Goal: Information Seeking & Learning: Learn about a topic

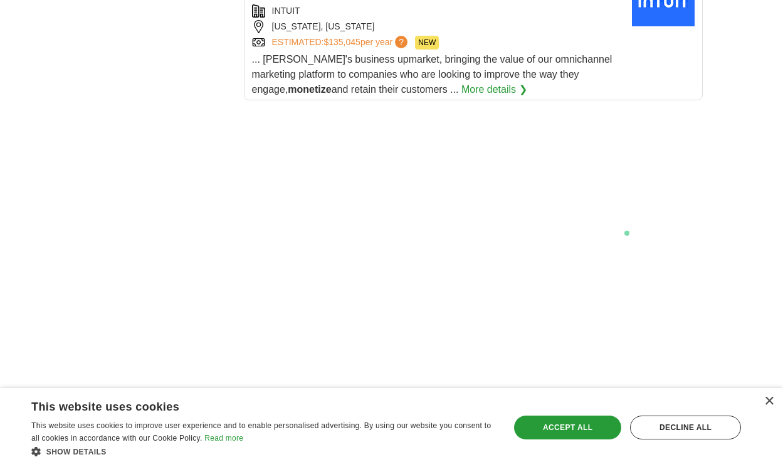
scroll to position [2570, 0]
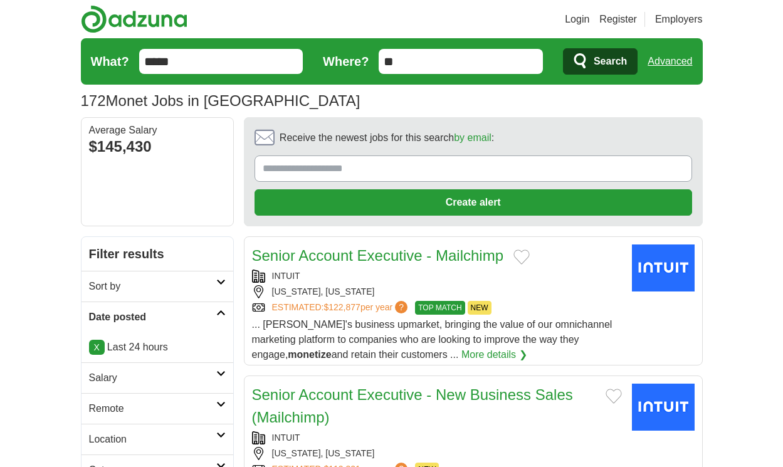
scroll to position [1791, 0]
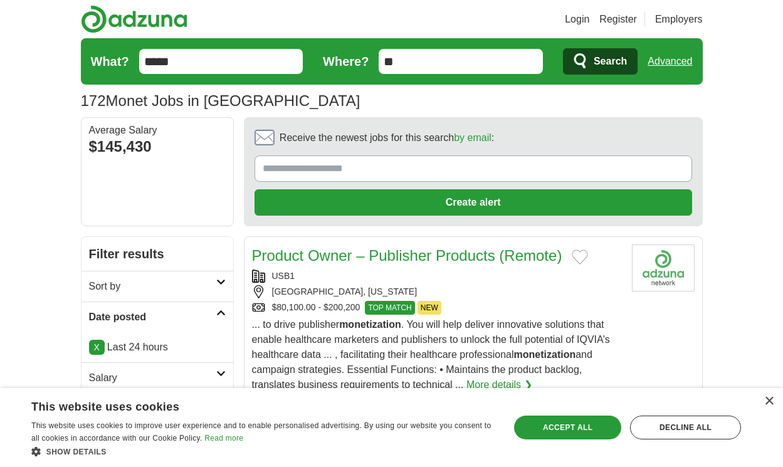
scroll to position [2039, 0]
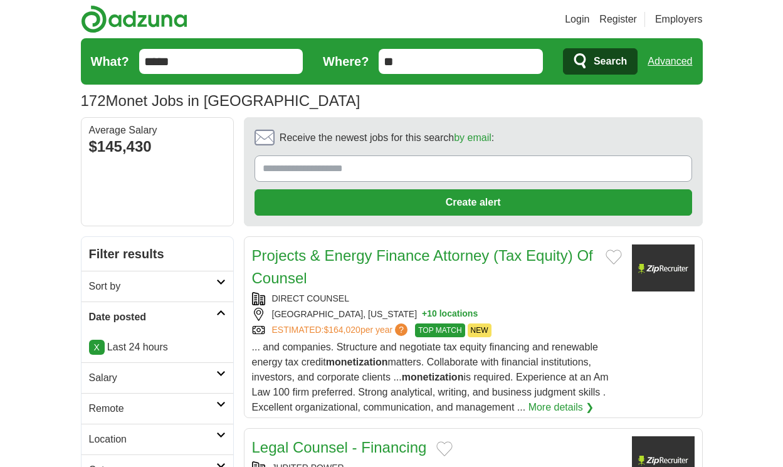
scroll to position [2039, 0]
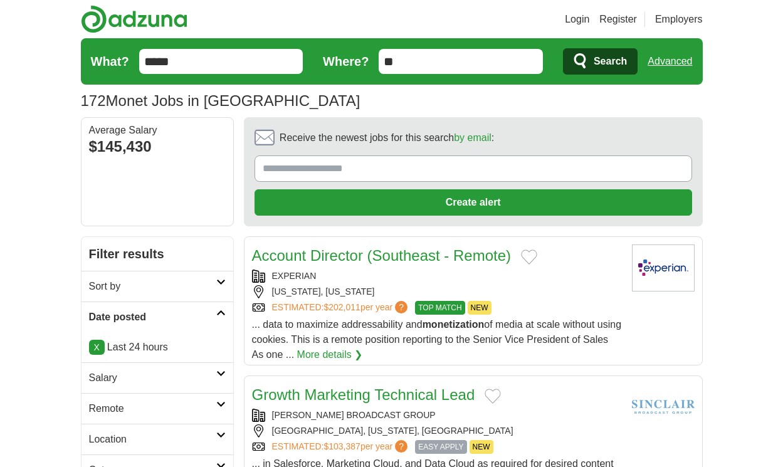
scroll to position [1930, 0]
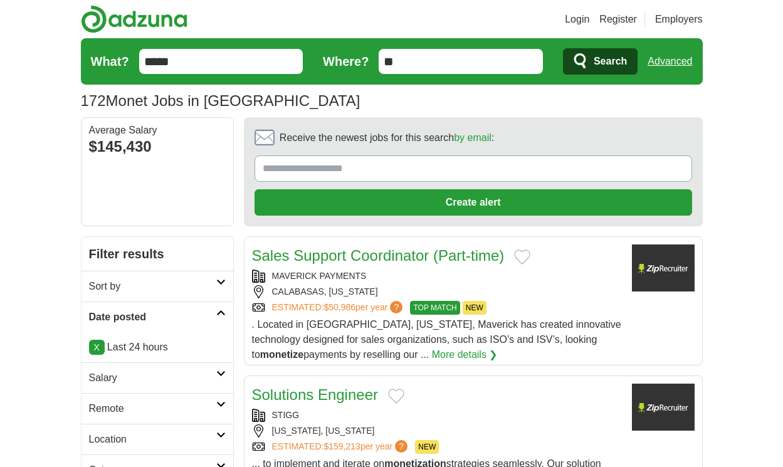
scroll to position [1930, 0]
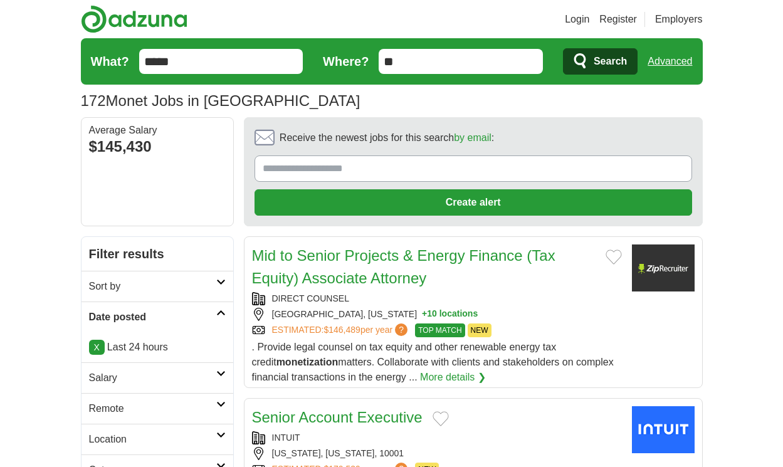
scroll to position [1772, 0]
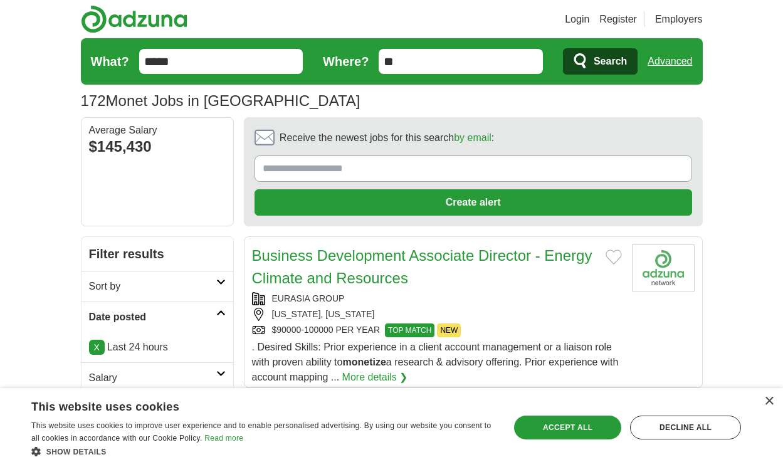
scroll to position [1742, 0]
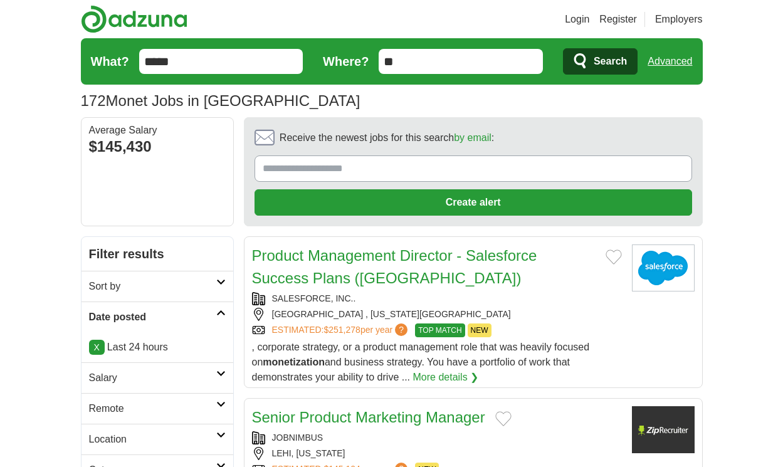
scroll to position [1742, 0]
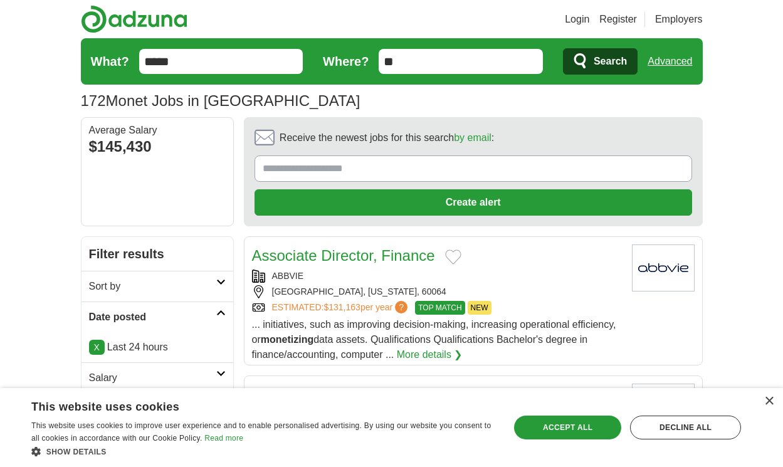
scroll to position [1764, 0]
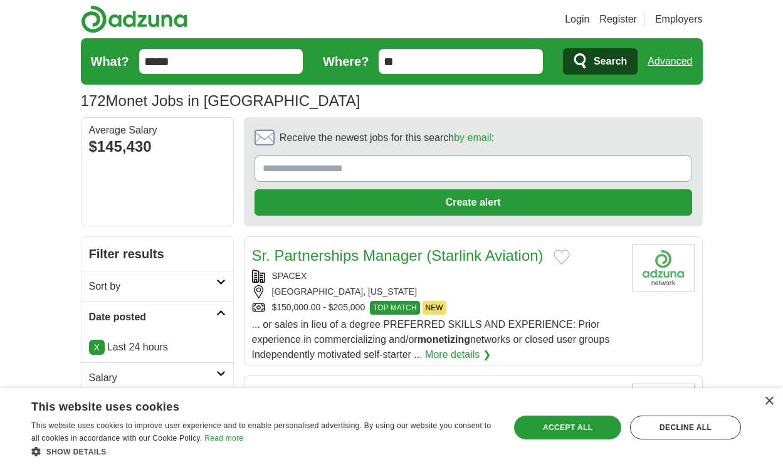
scroll to position [1787, 0]
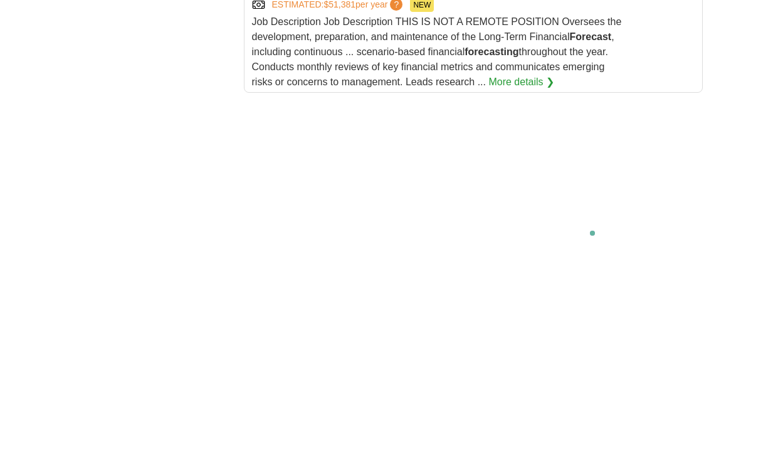
scroll to position [2759, 0]
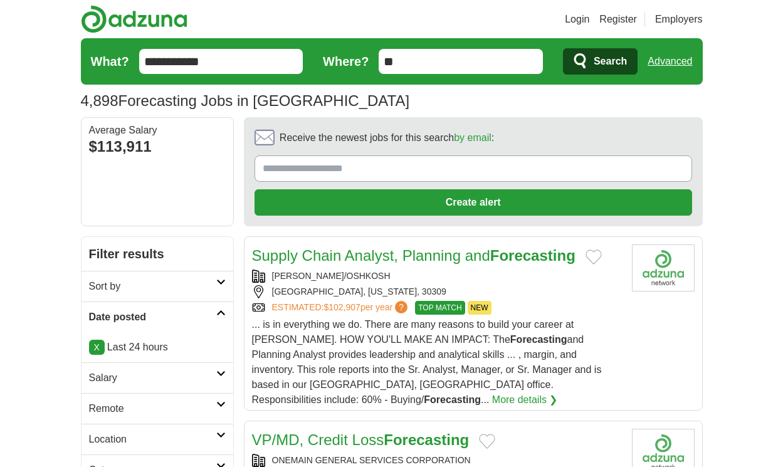
scroll to position [2054, 0]
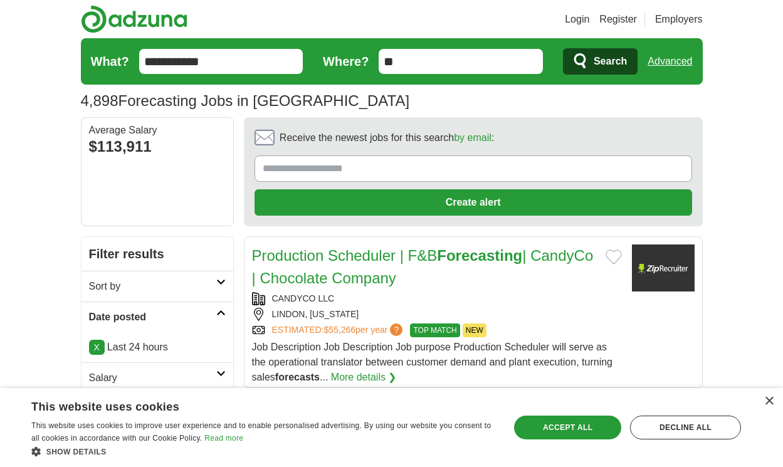
scroll to position [1866, 0]
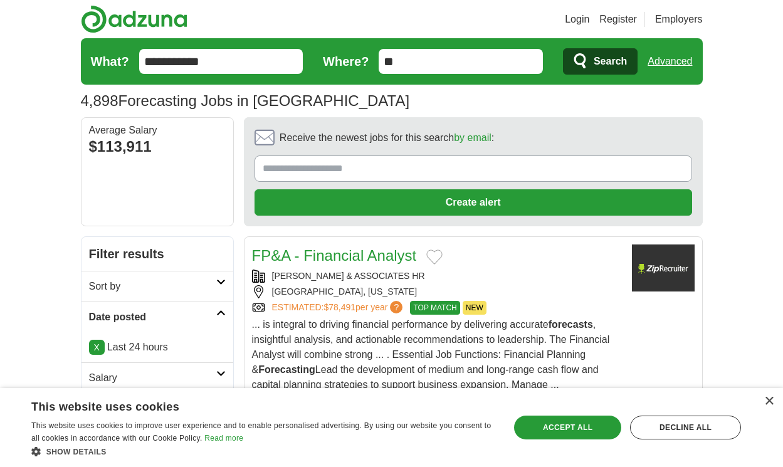
scroll to position [1964, 0]
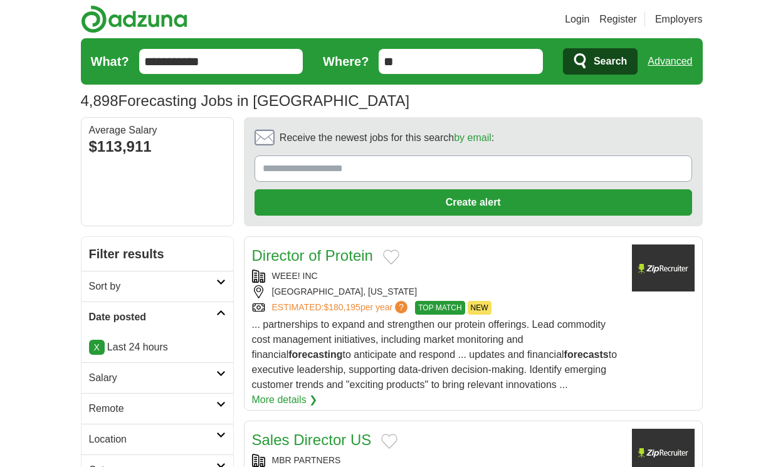
scroll to position [1949, 0]
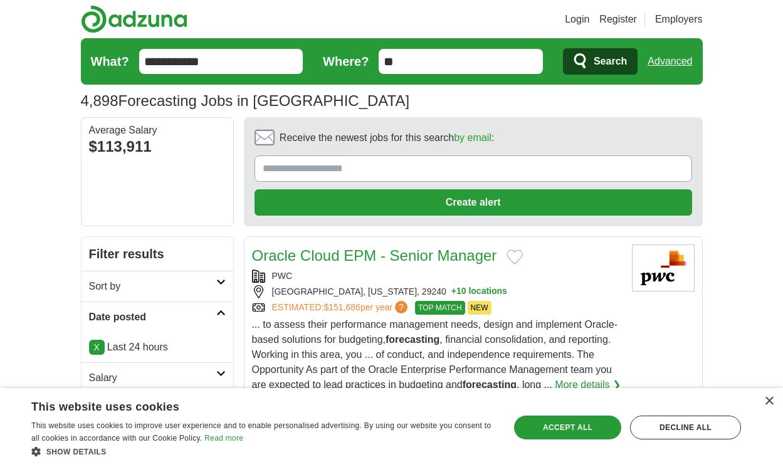
scroll to position [1851, 0]
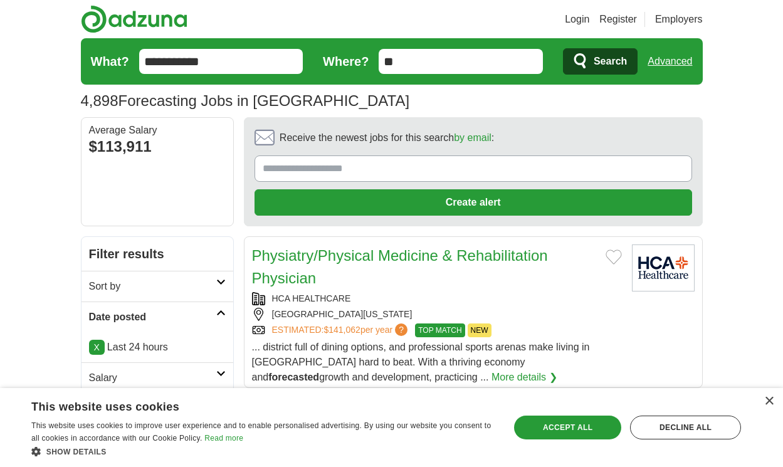
scroll to position [1866, 0]
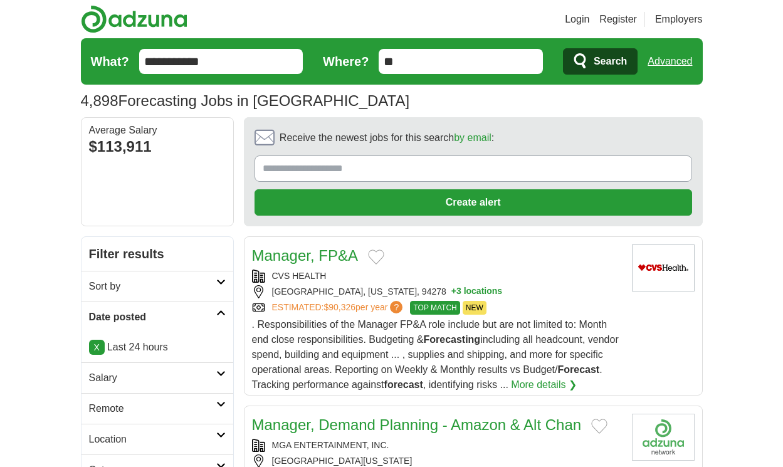
scroll to position [1866, 0]
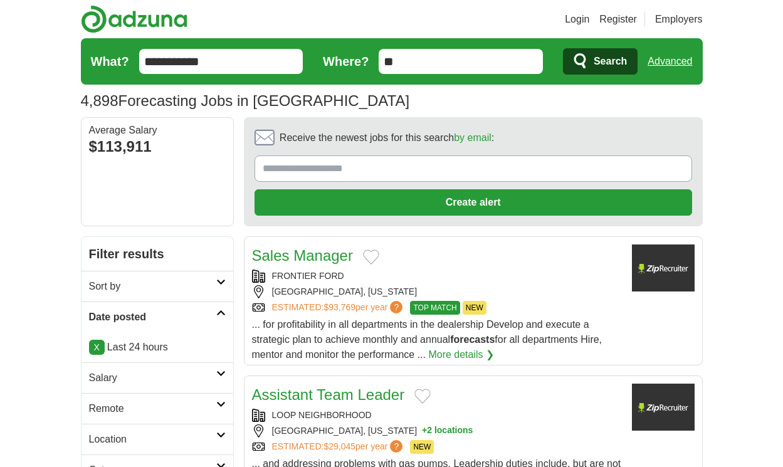
scroll to position [1866, 0]
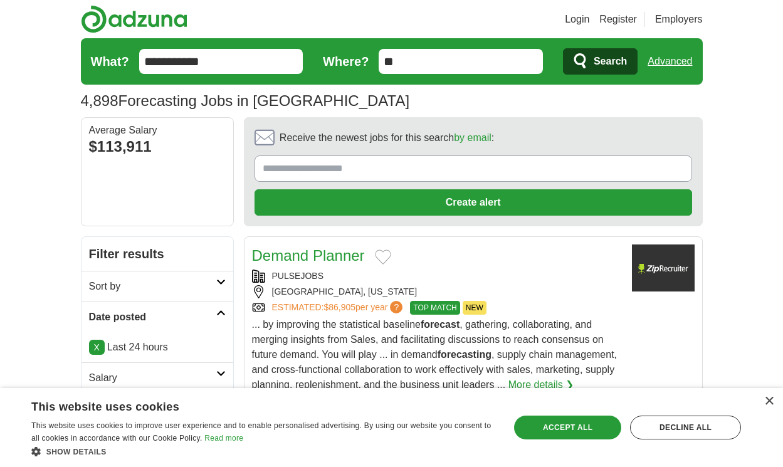
scroll to position [1881, 0]
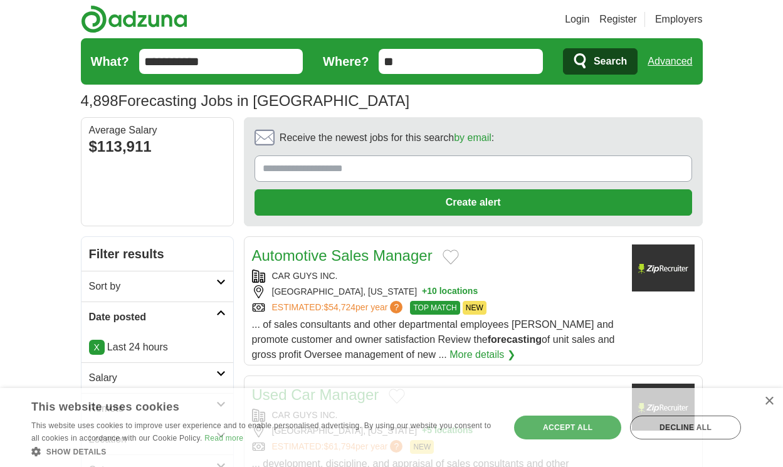
scroll to position [1889, 0]
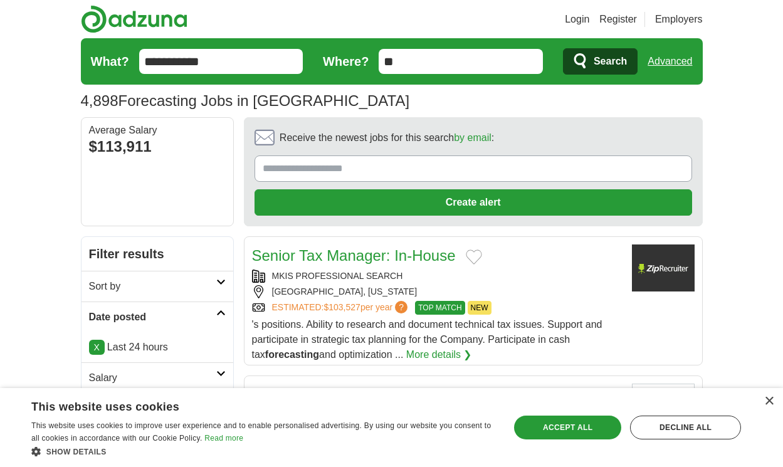
scroll to position [1964, 0]
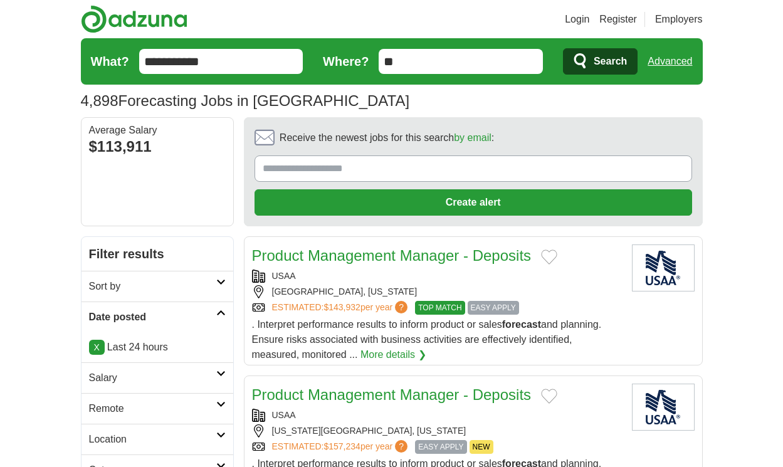
scroll to position [1779, 0]
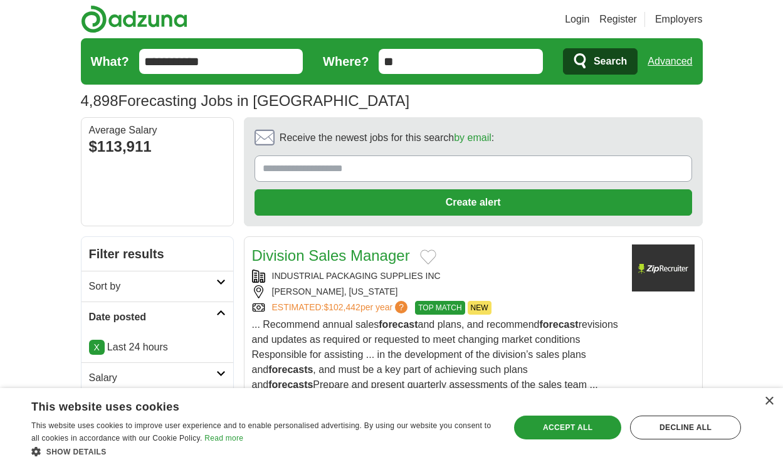
scroll to position [1892, 0]
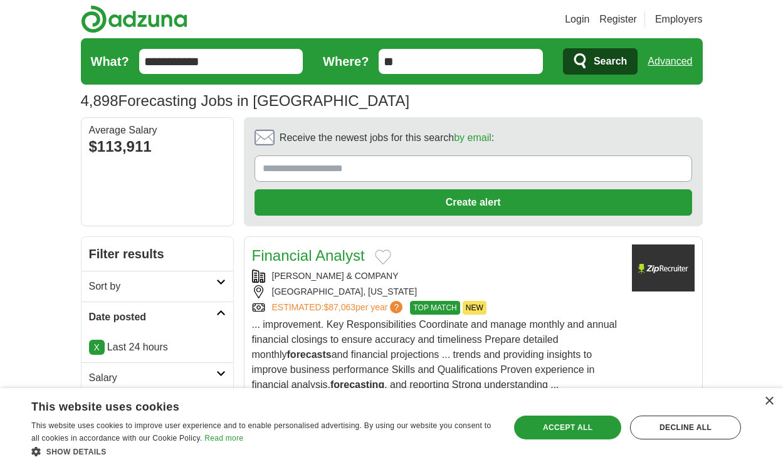
scroll to position [2028, 0]
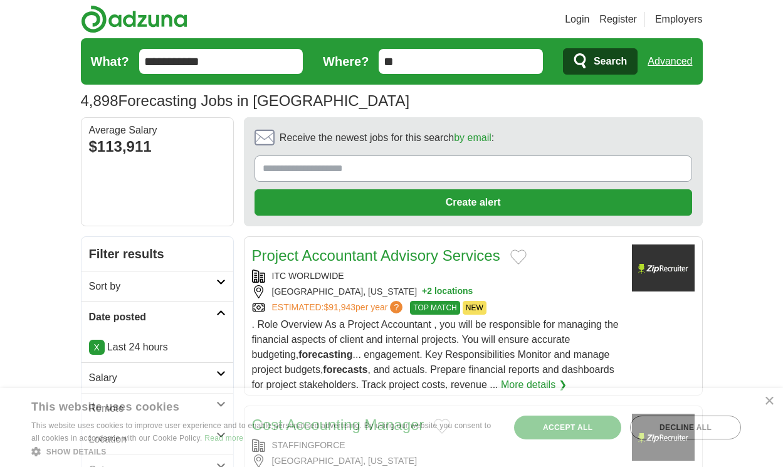
scroll to position [1998, 0]
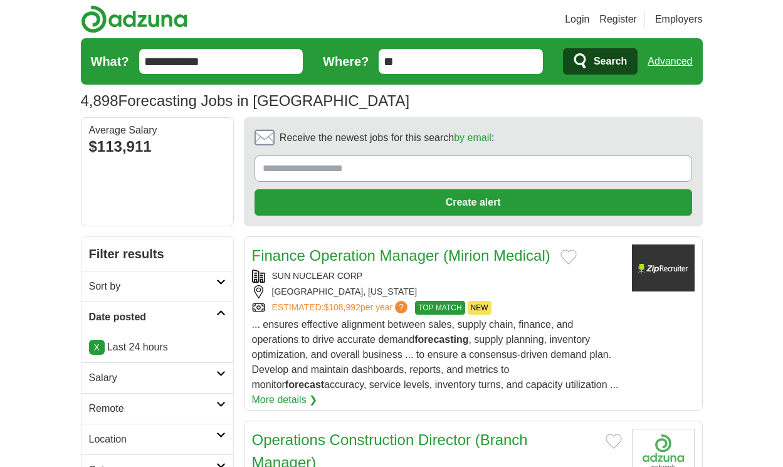
scroll to position [1960, 0]
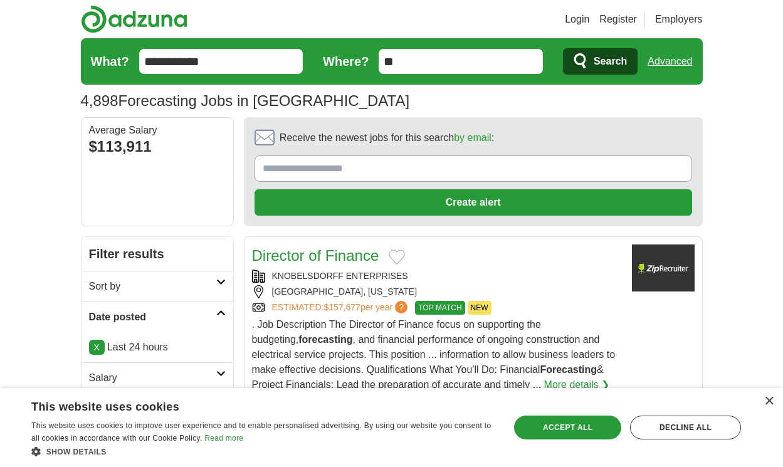
scroll to position [1941, 0]
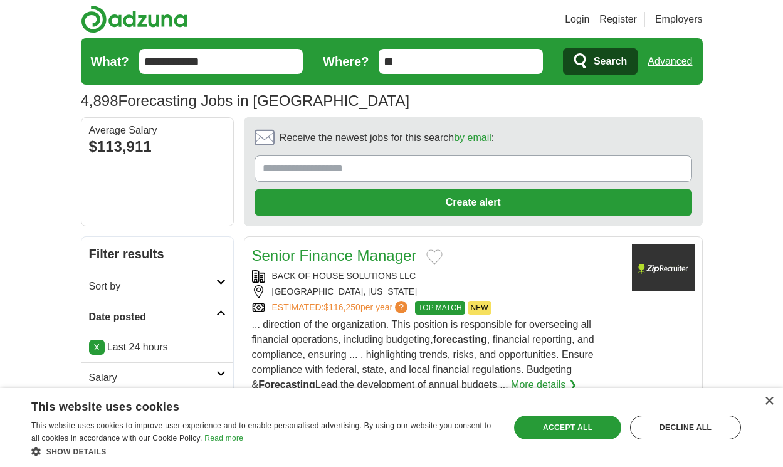
scroll to position [1911, 0]
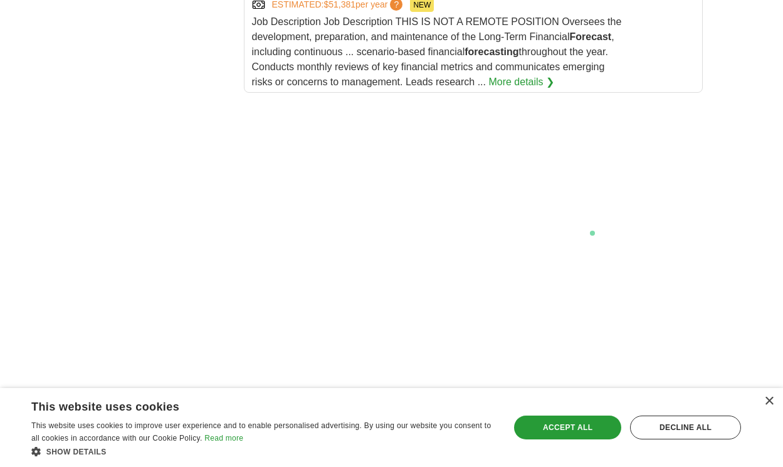
scroll to position [2618, 0]
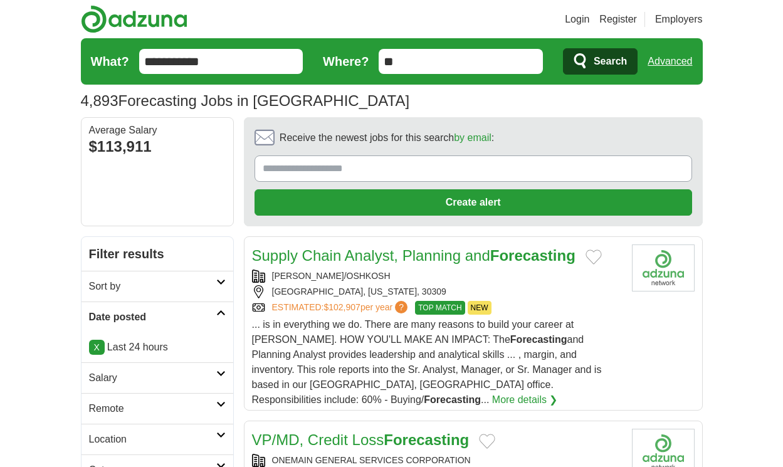
scroll to position [2054, 0]
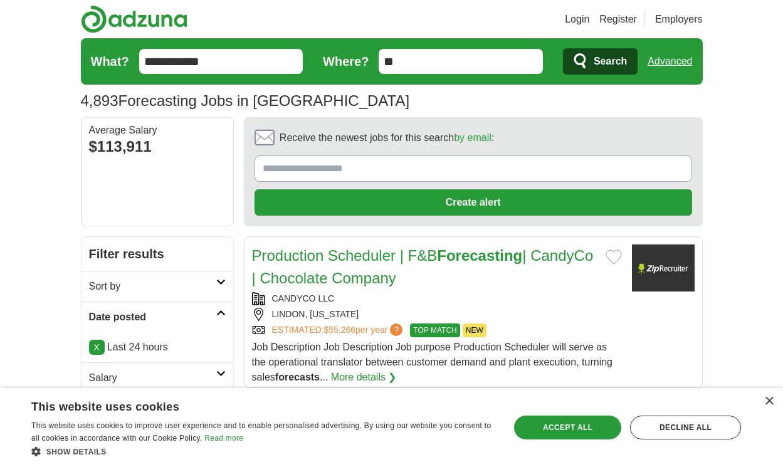
scroll to position [1866, 0]
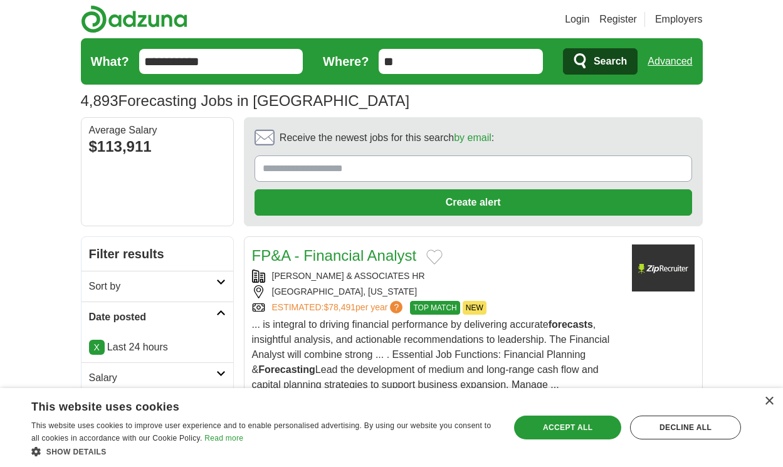
scroll to position [1964, 0]
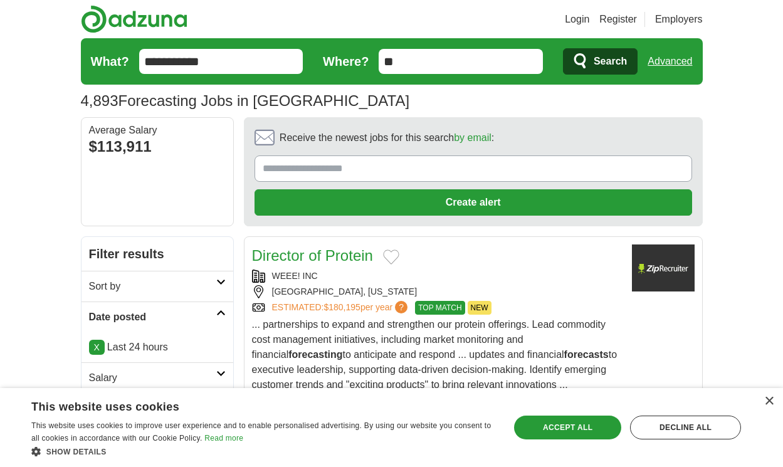
scroll to position [1949, 0]
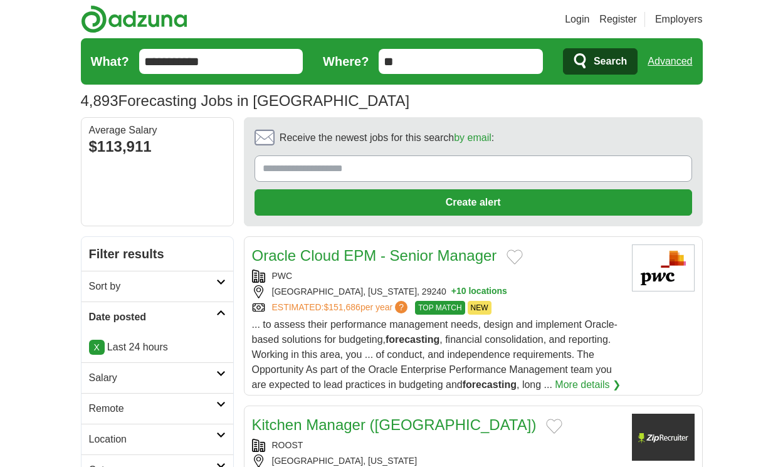
scroll to position [1851, 0]
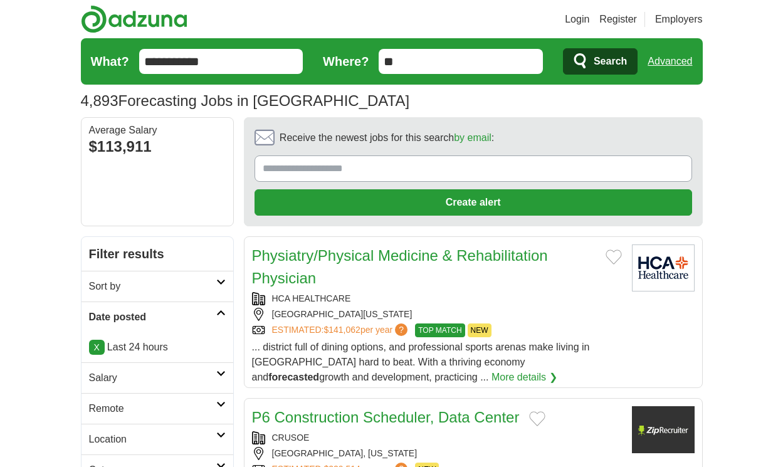
scroll to position [1836, 0]
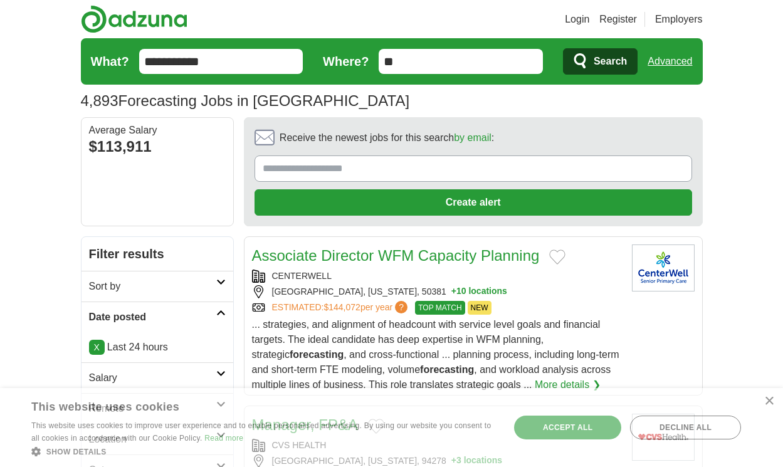
scroll to position [1896, 0]
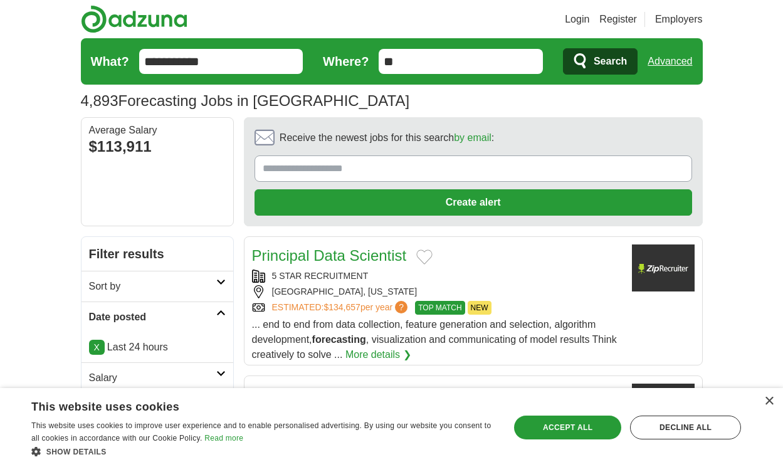
scroll to position [1836, 0]
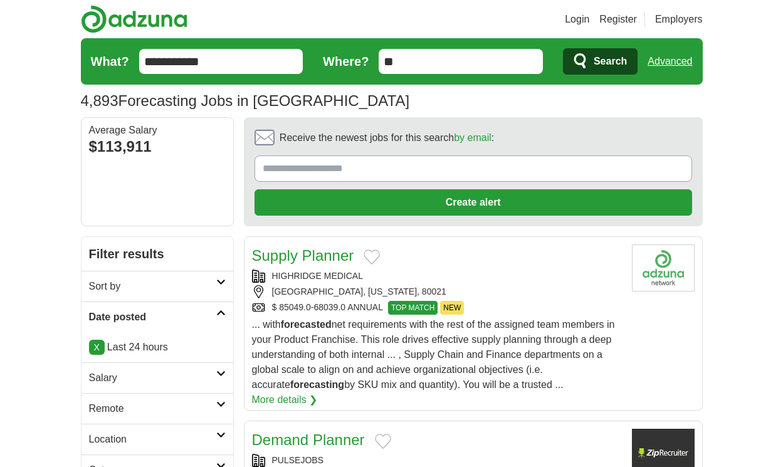
scroll to position [1911, 0]
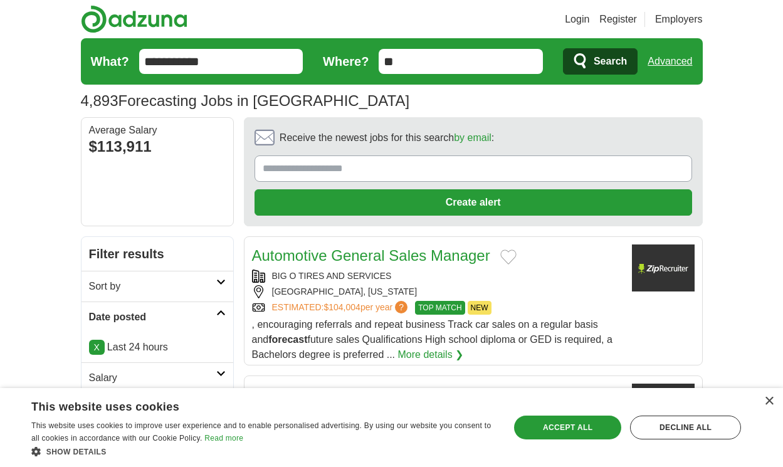
scroll to position [1889, 0]
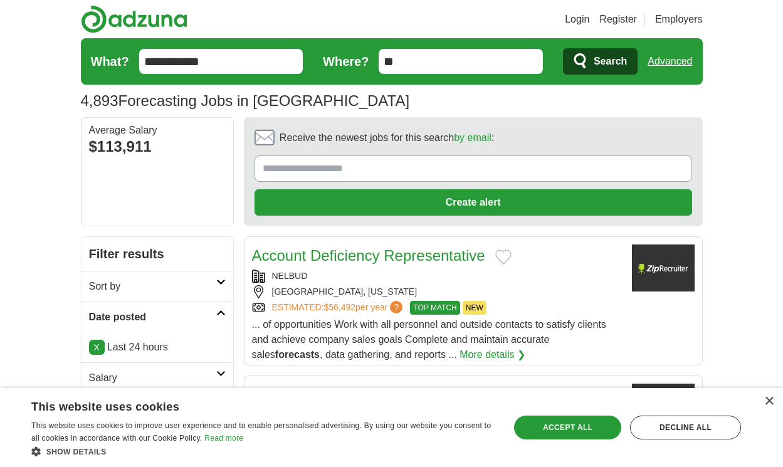
scroll to position [1934, 0]
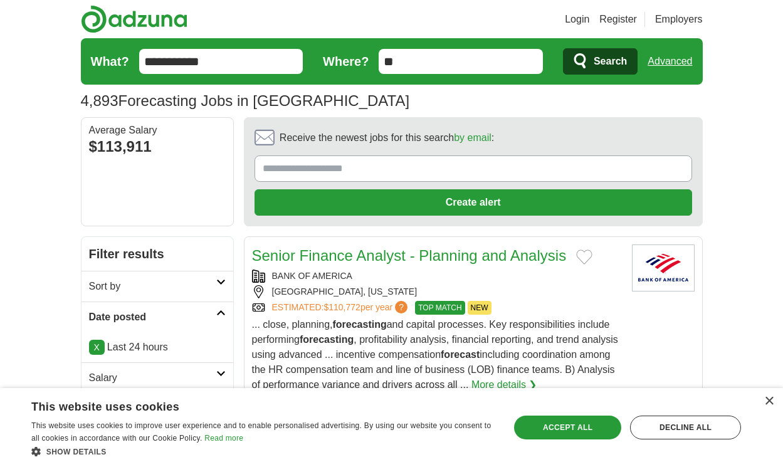
scroll to position [1810, 0]
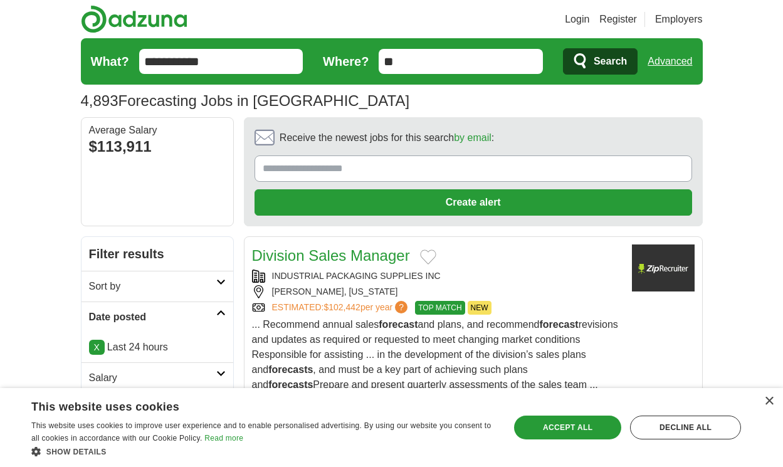
scroll to position [1892, 0]
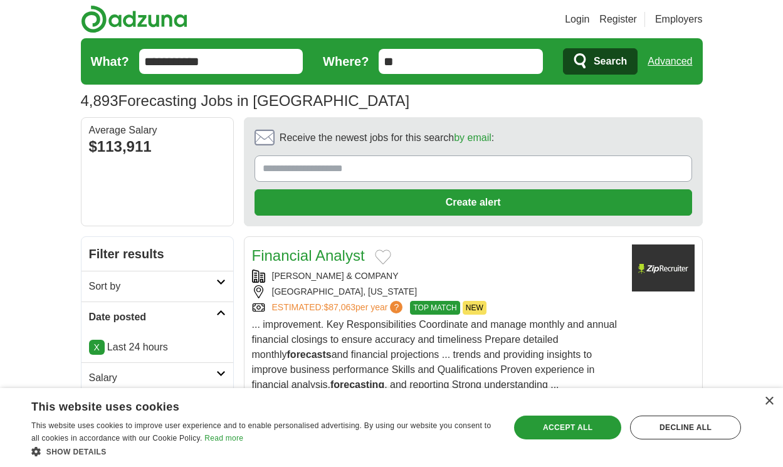
scroll to position [2028, 0]
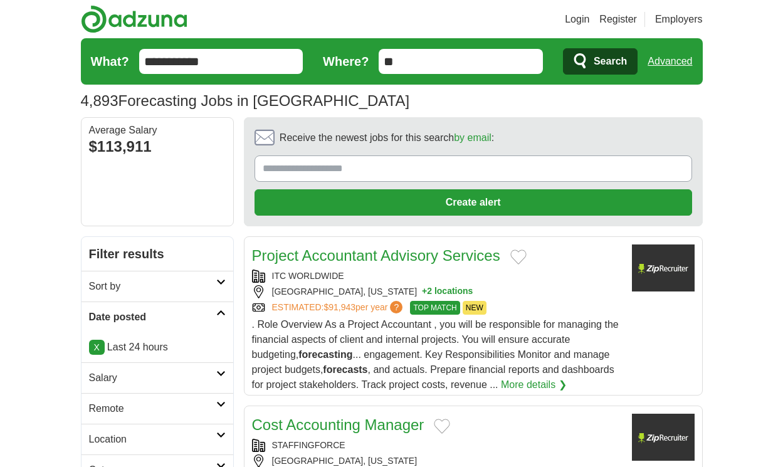
scroll to position [1998, 0]
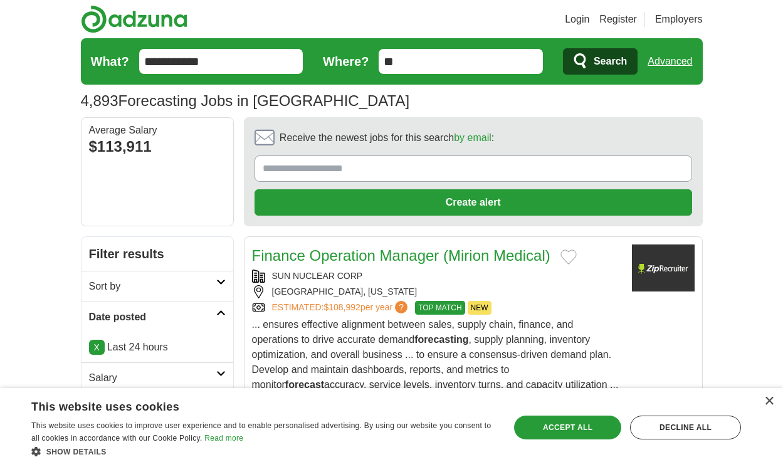
scroll to position [1960, 0]
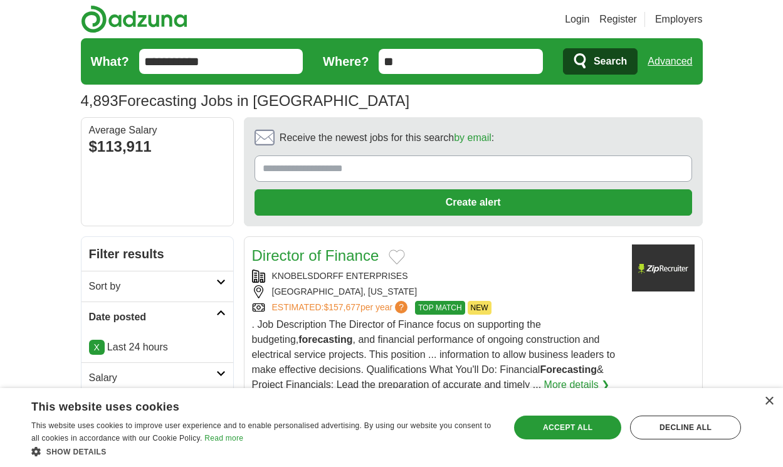
scroll to position [1941, 0]
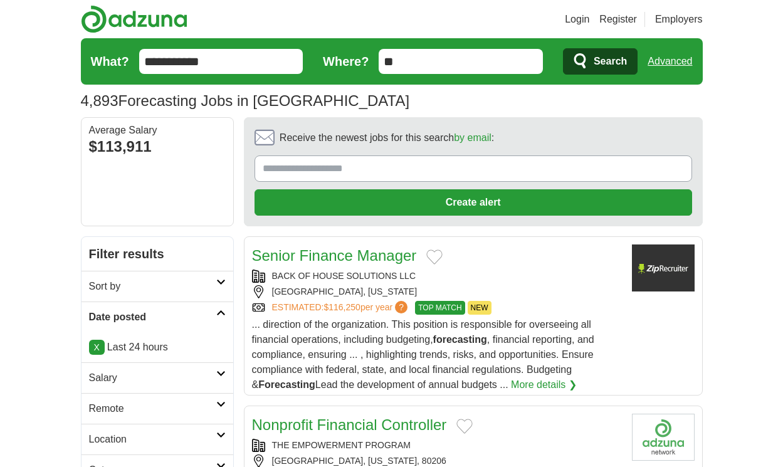
scroll to position [1911, 0]
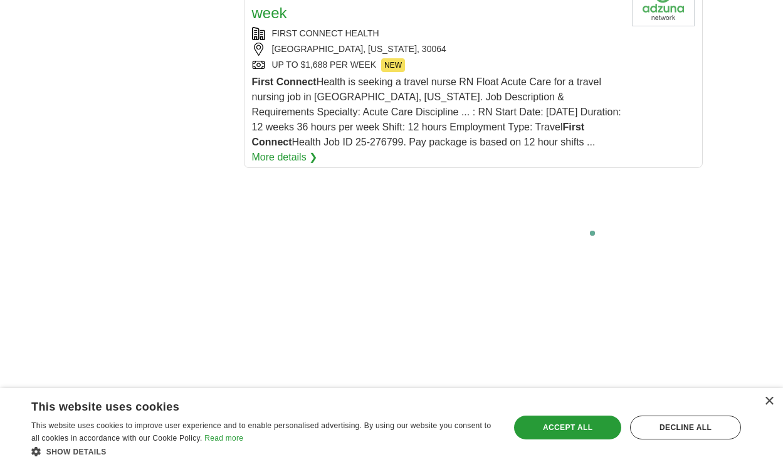
scroll to position [2812, 0]
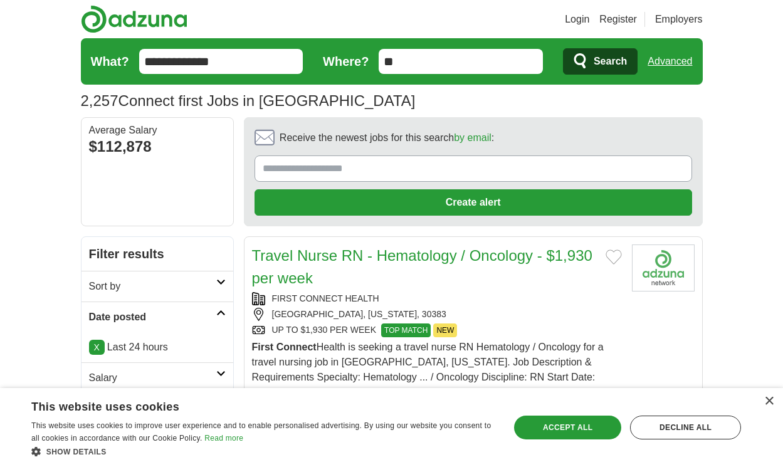
scroll to position [2107, 0]
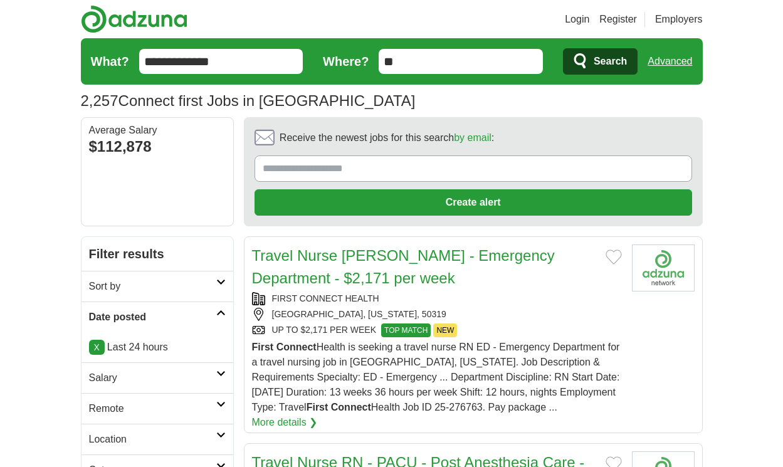
scroll to position [2190, 0]
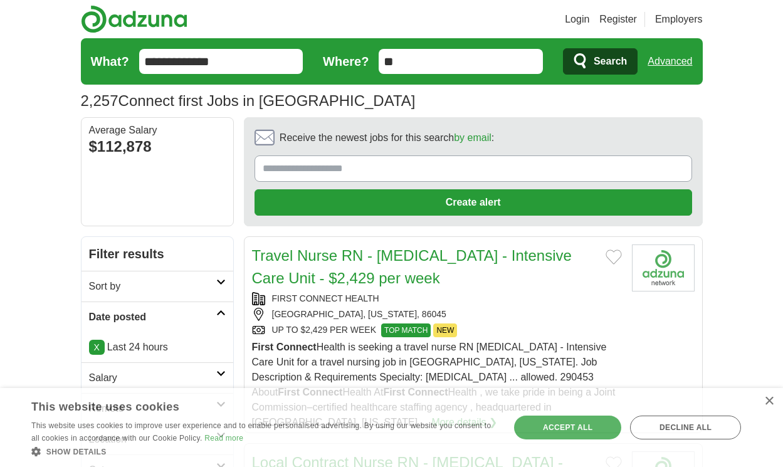
scroll to position [2144, 0]
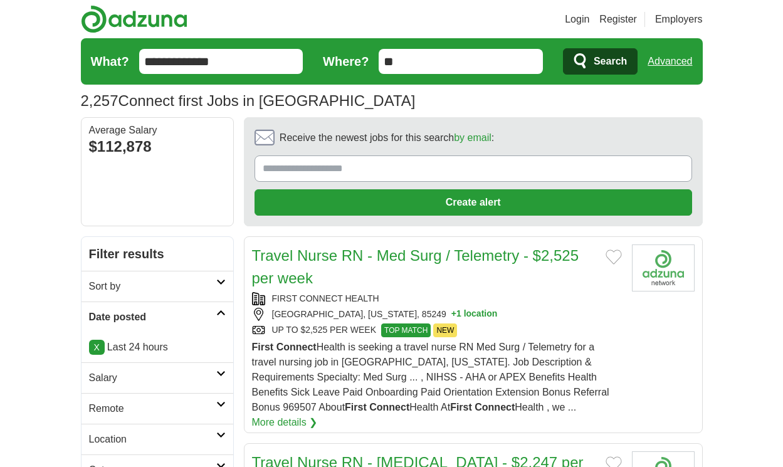
scroll to position [2174, 0]
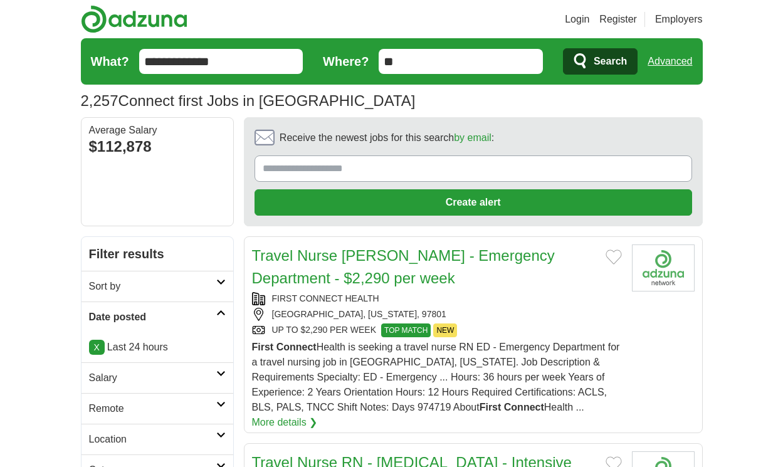
scroll to position [2129, 0]
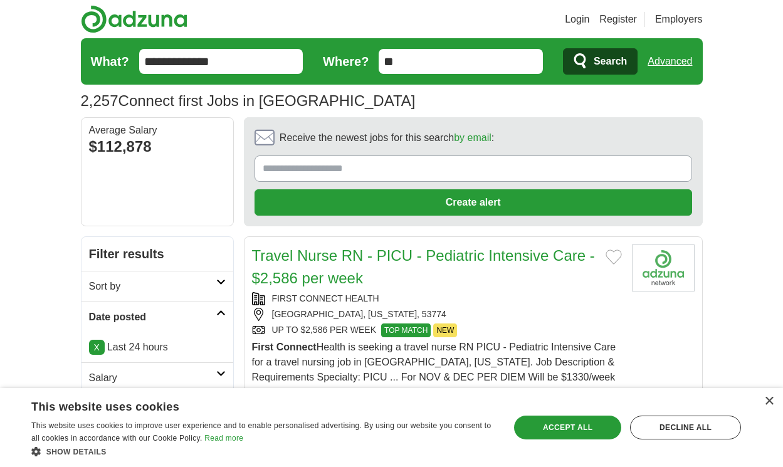
scroll to position [2197, 0]
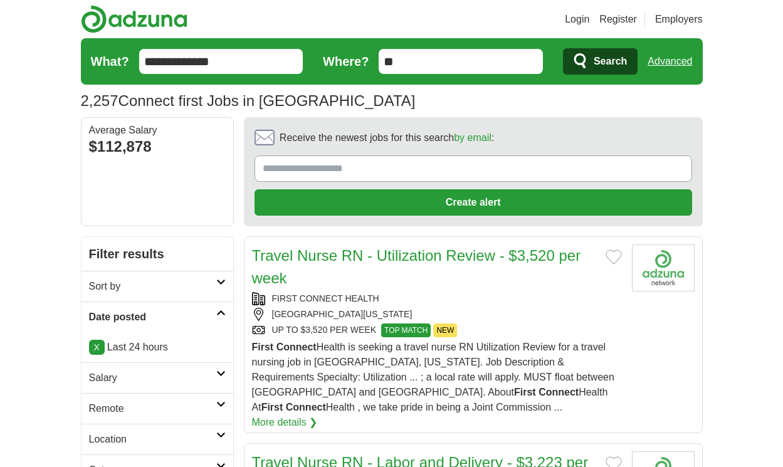
scroll to position [2167, 0]
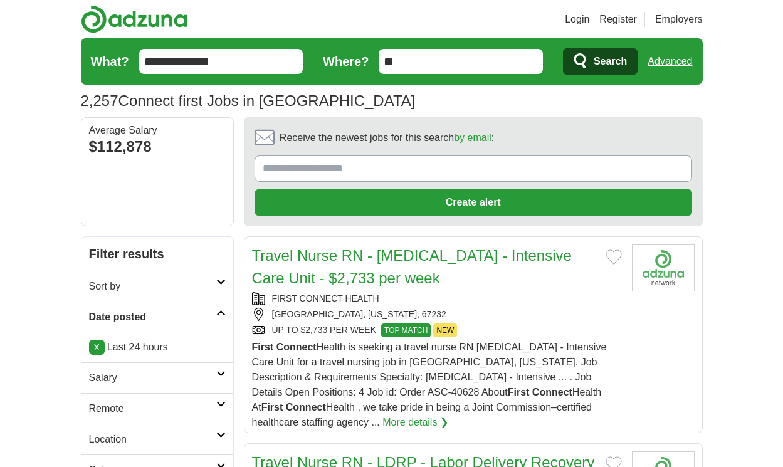
scroll to position [2062, 0]
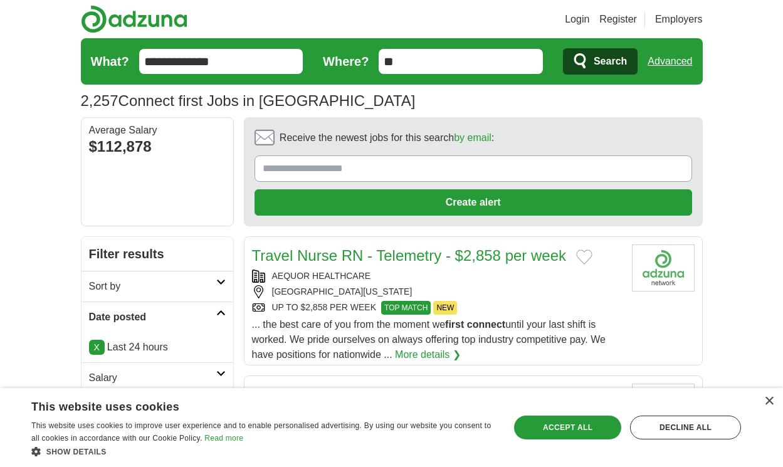
scroll to position [1783, 0]
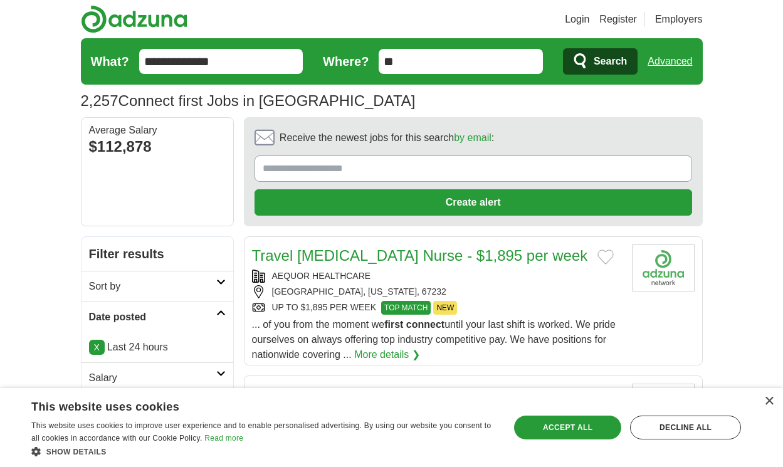
scroll to position [1761, 0]
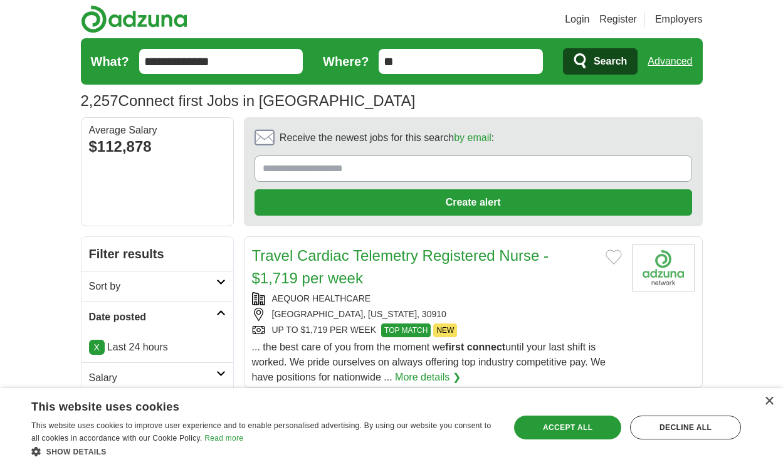
scroll to position [1813, 0]
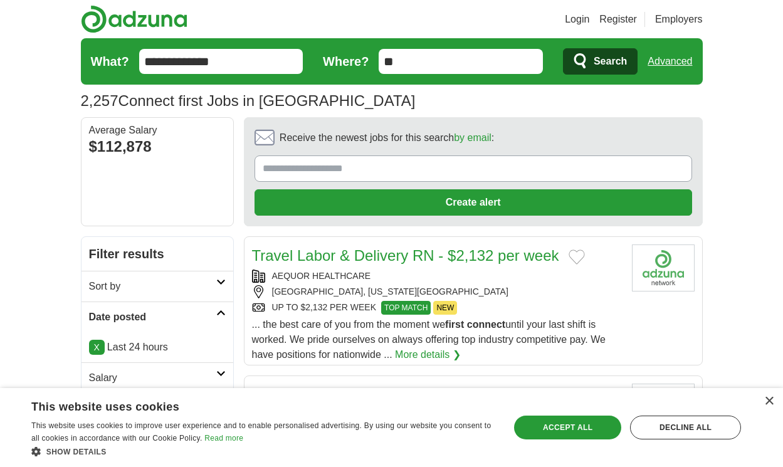
scroll to position [1855, 0]
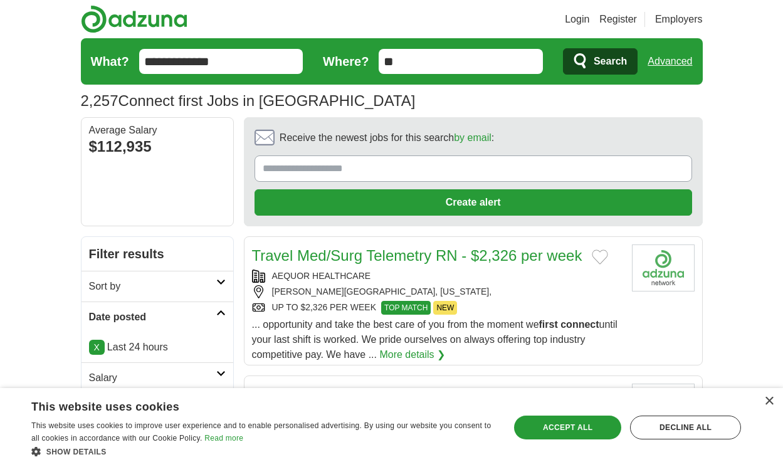
scroll to position [1832, 0]
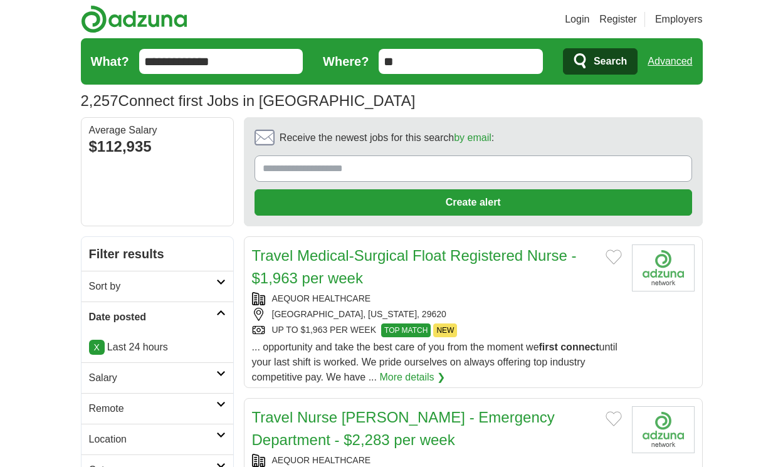
scroll to position [1900, 0]
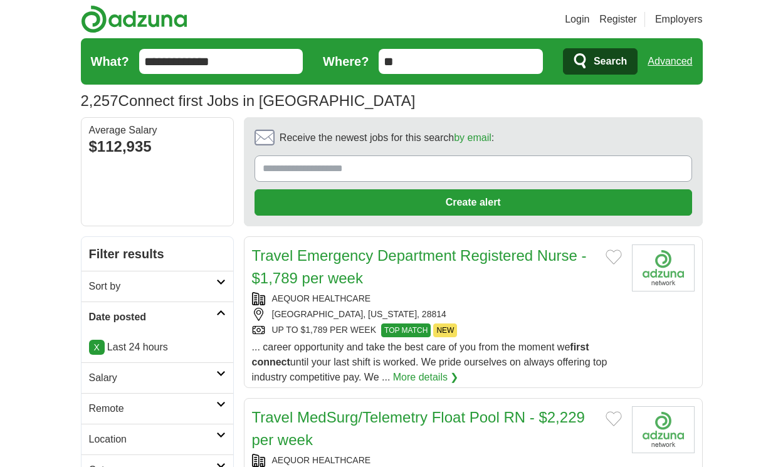
scroll to position [1877, 0]
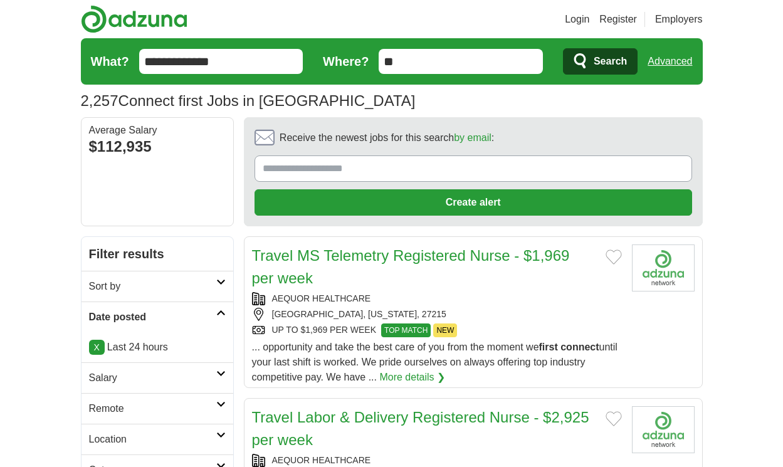
scroll to position [1877, 0]
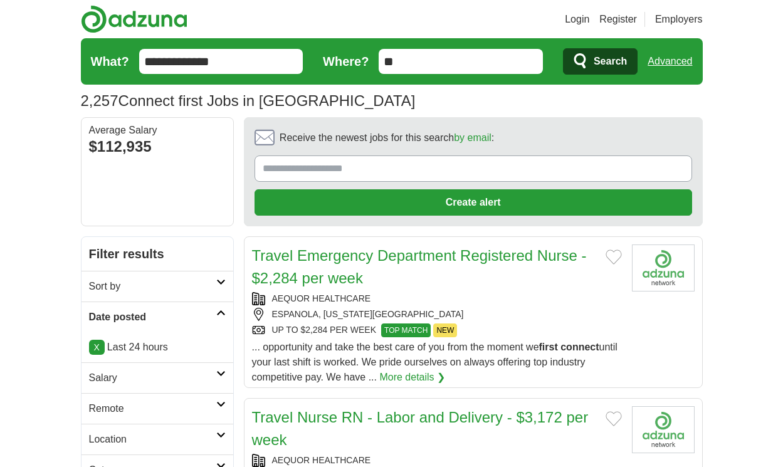
scroll to position [1873, 0]
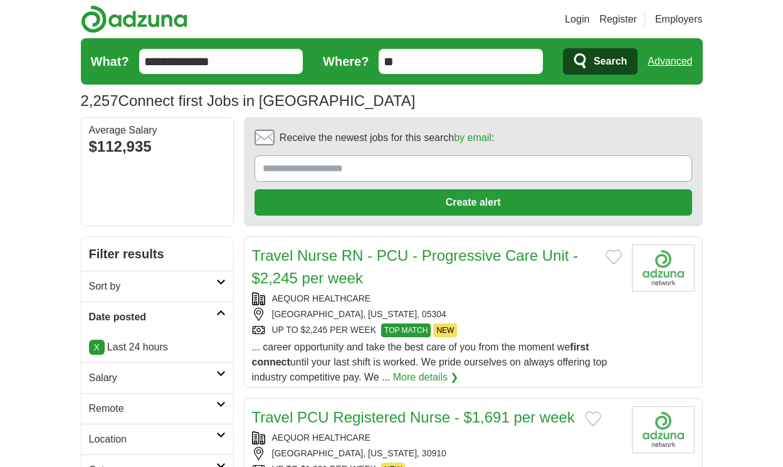
scroll to position [1851, 0]
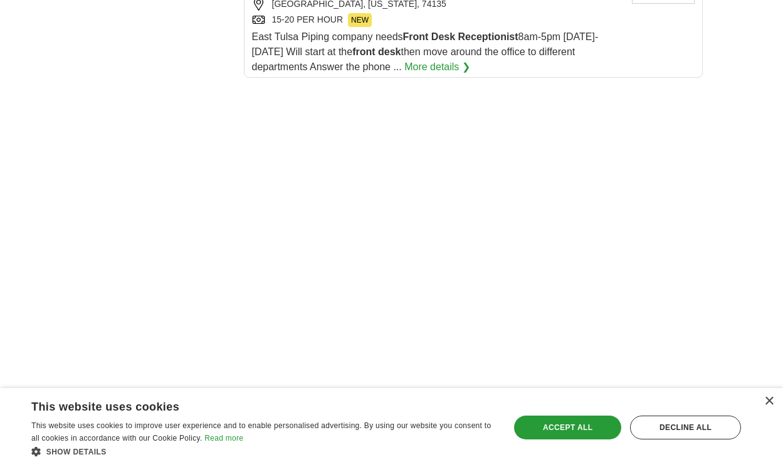
scroll to position [2351, 0]
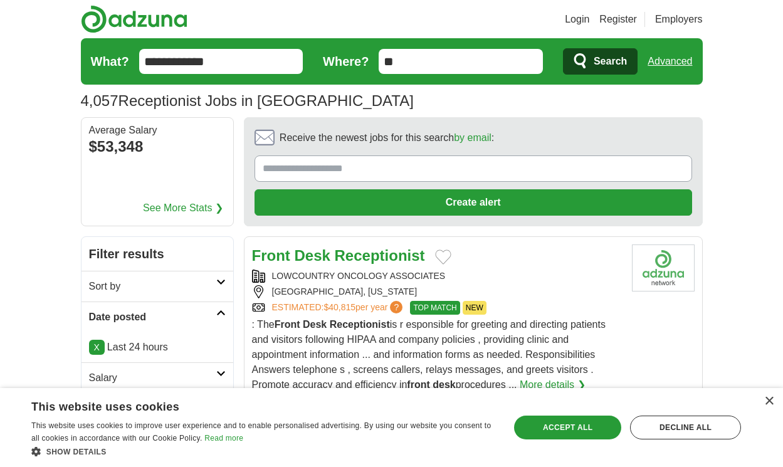
scroll to position [1941, 0]
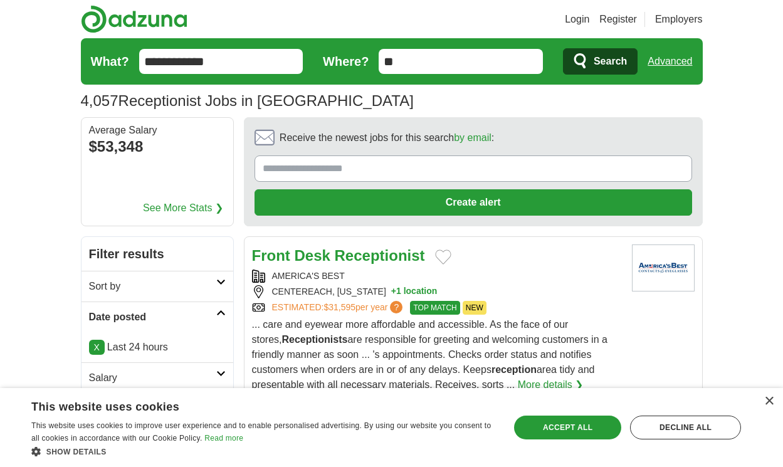
scroll to position [1911, 0]
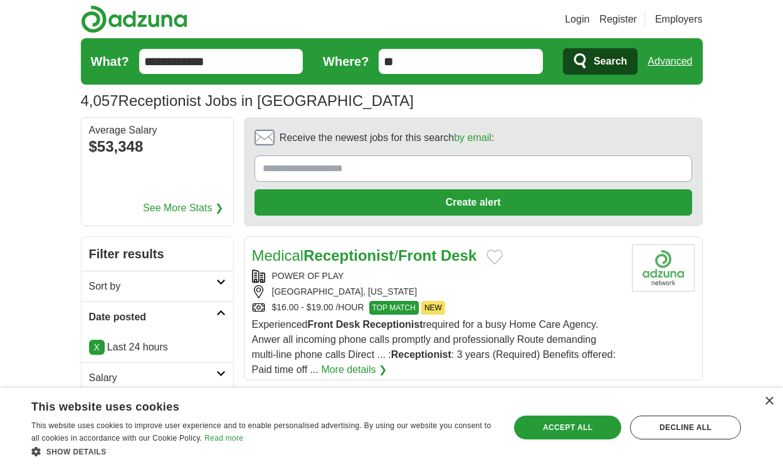
scroll to position [1821, 0]
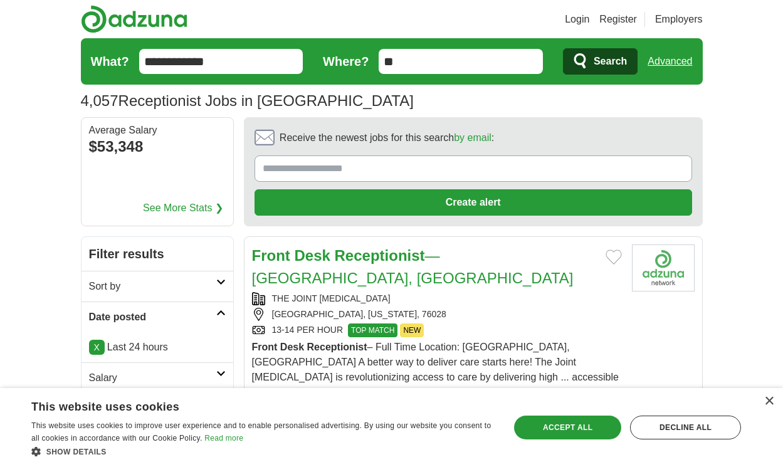
scroll to position [1873, 0]
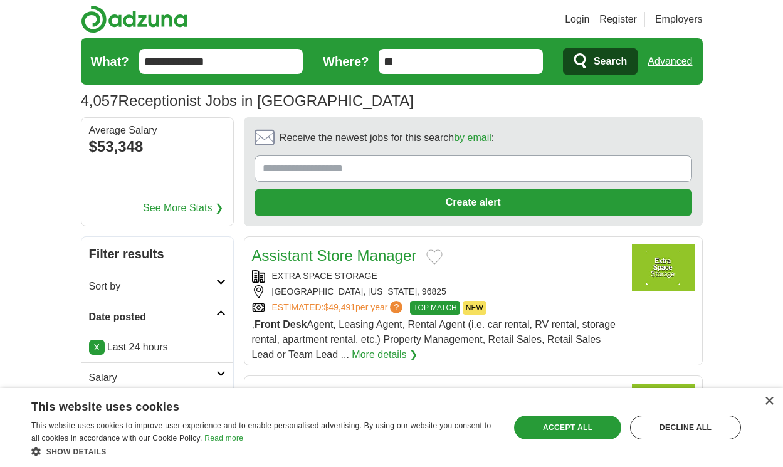
scroll to position [1964, 0]
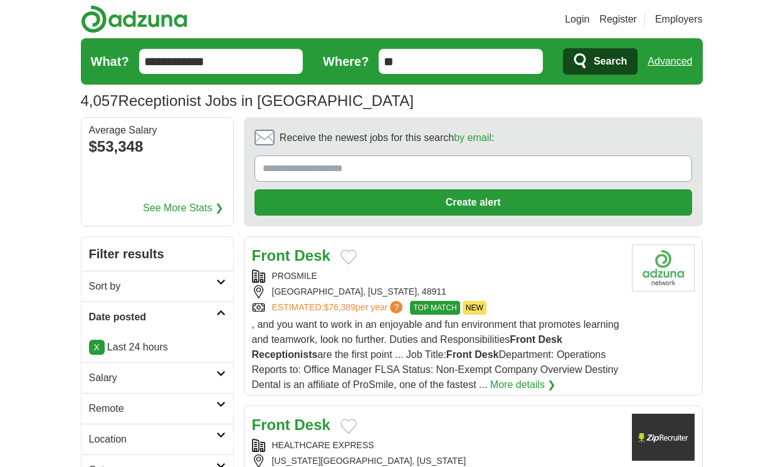
scroll to position [1941, 0]
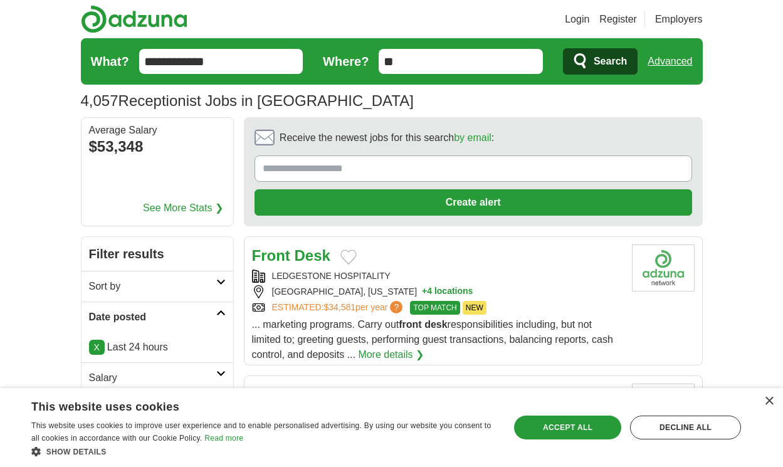
scroll to position [1889, 0]
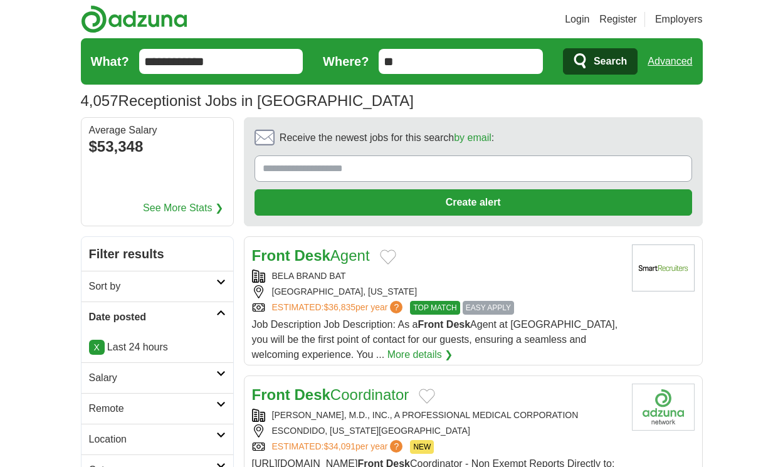
scroll to position [1911, 0]
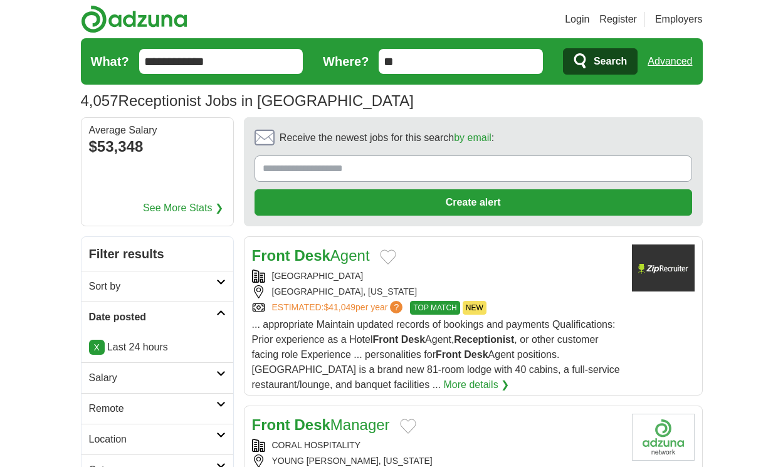
scroll to position [1986, 0]
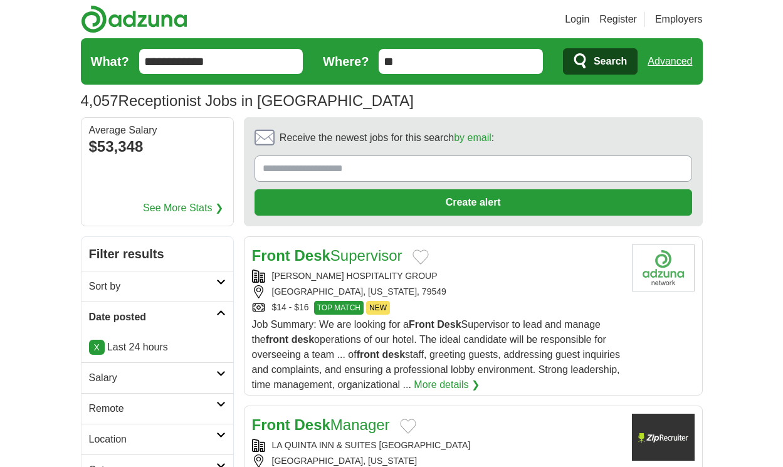
scroll to position [1986, 0]
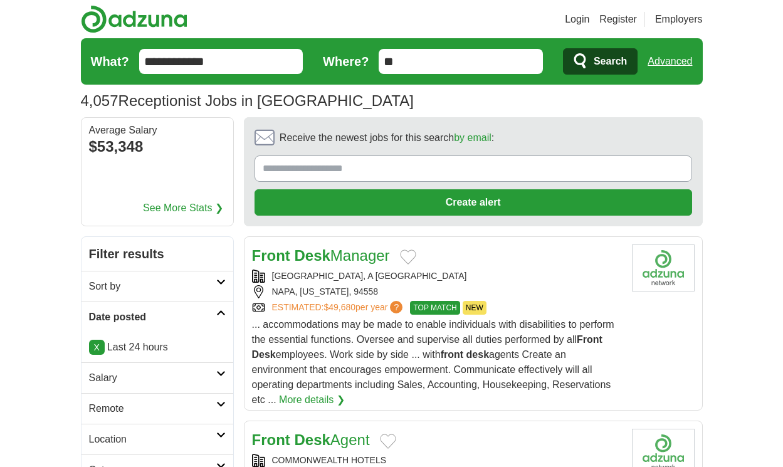
scroll to position [2001, 0]
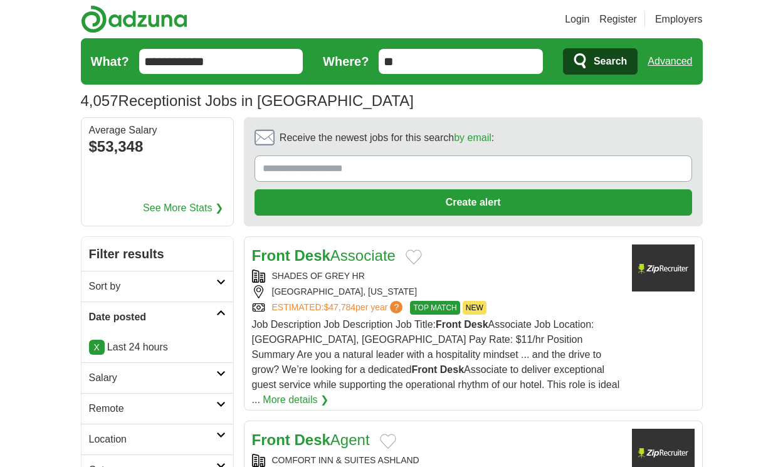
scroll to position [1983, 0]
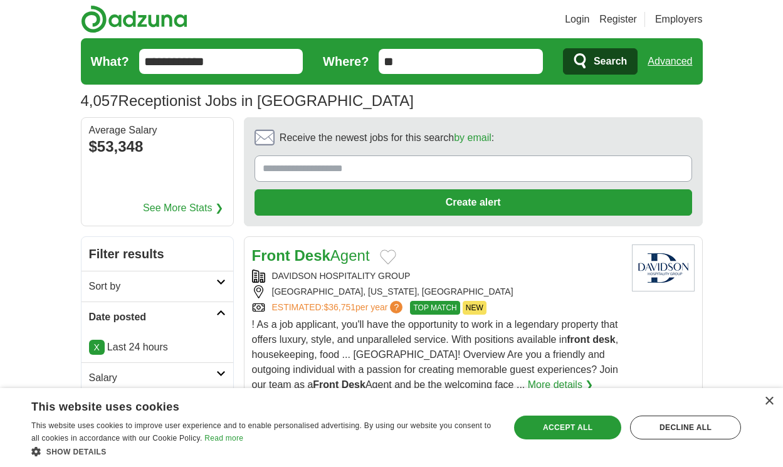
scroll to position [1968, 0]
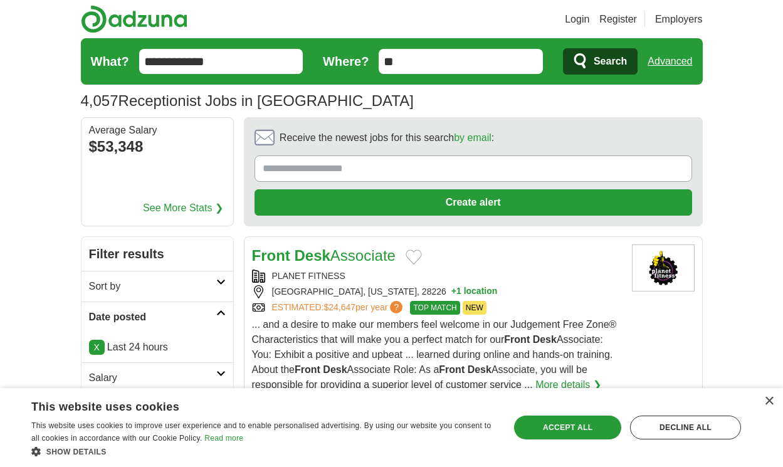
scroll to position [1968, 0]
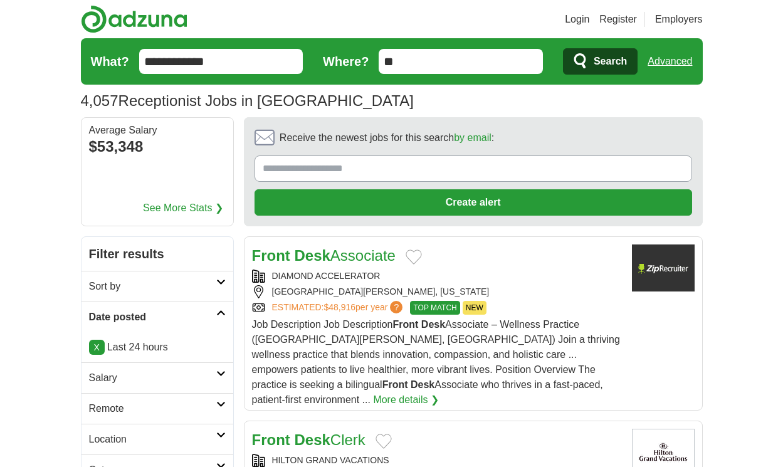
scroll to position [1983, 0]
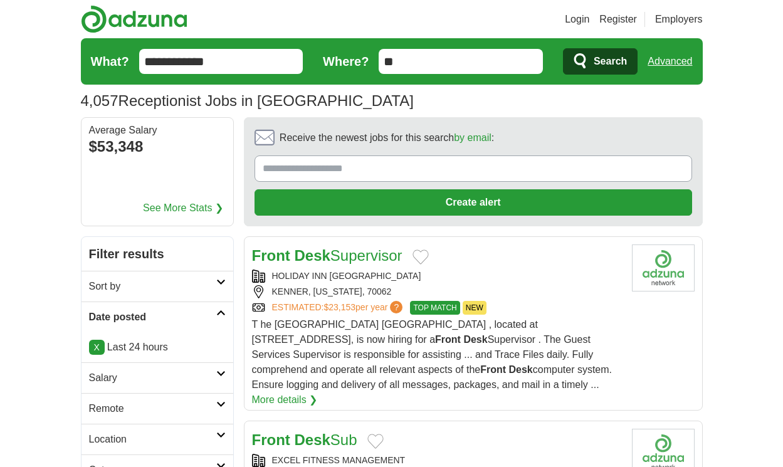
scroll to position [1907, 0]
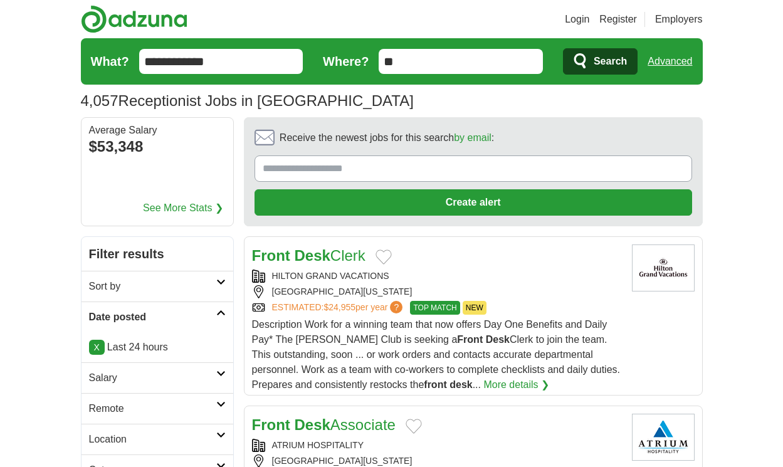
scroll to position [1926, 0]
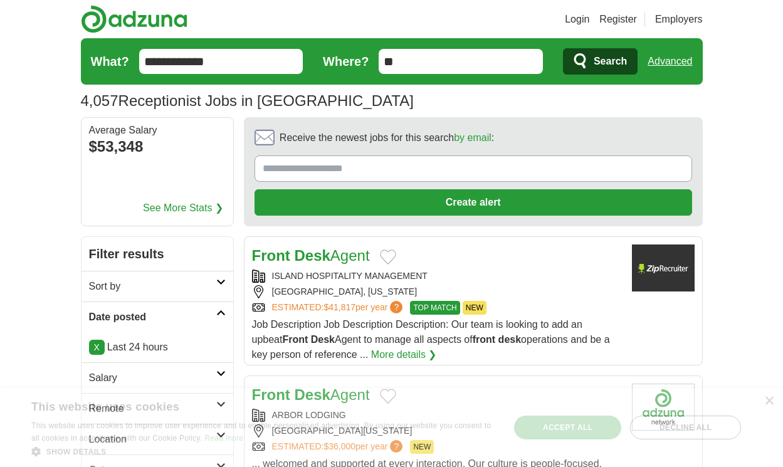
scroll to position [1881, 0]
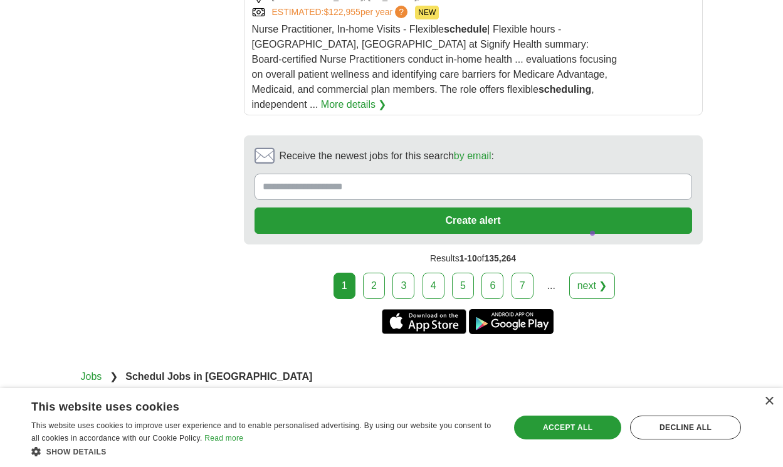
scroll to position [2529, 0]
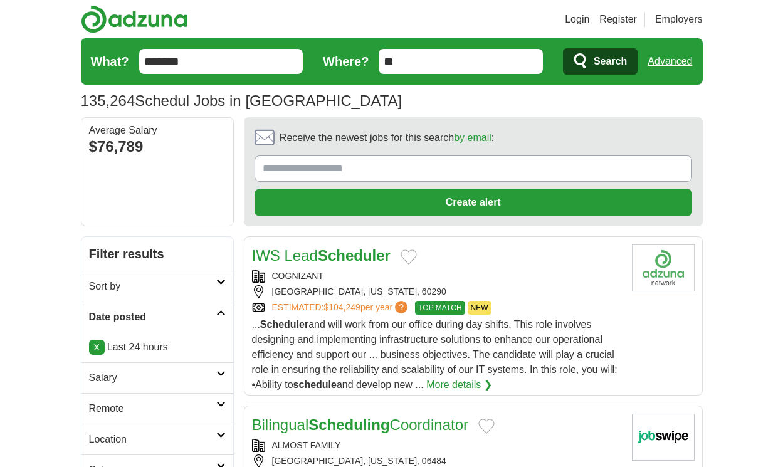
scroll to position [2092, 0]
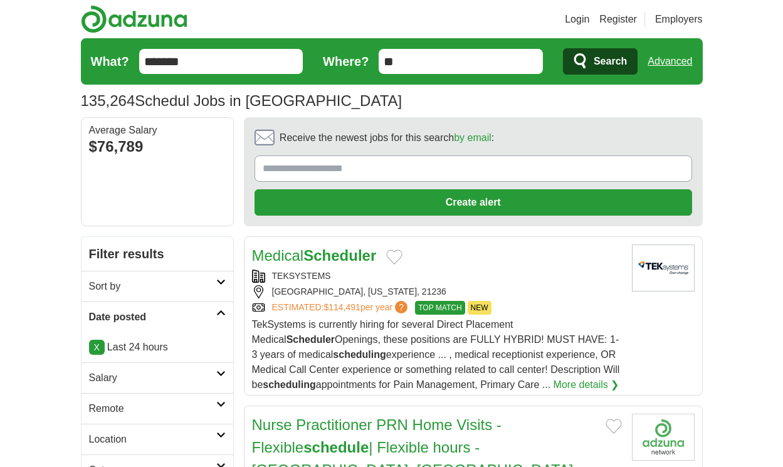
scroll to position [2016, 0]
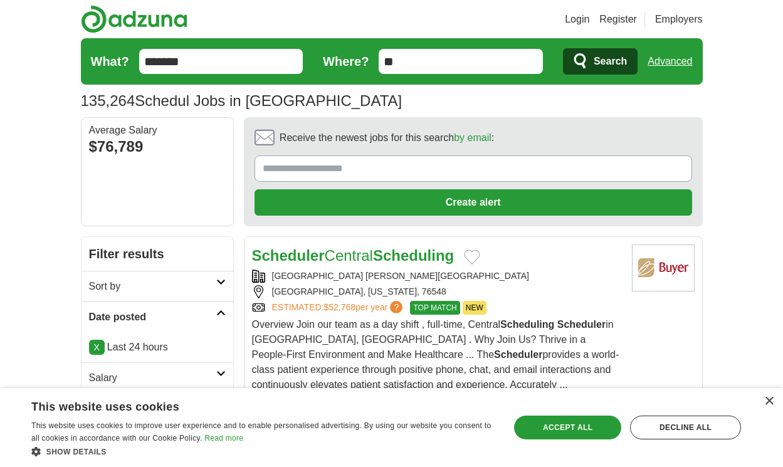
scroll to position [1971, 0]
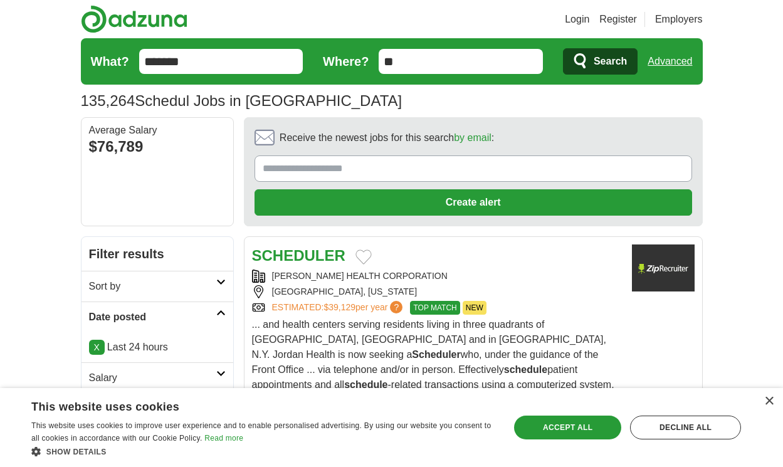
scroll to position [2031, 0]
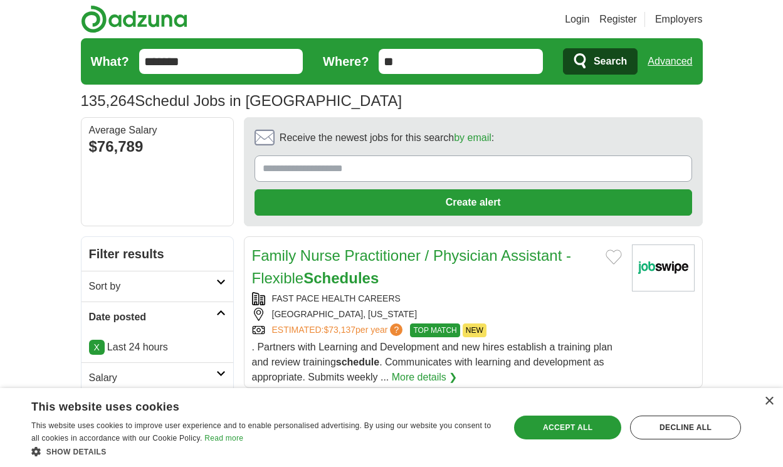
scroll to position [1934, 0]
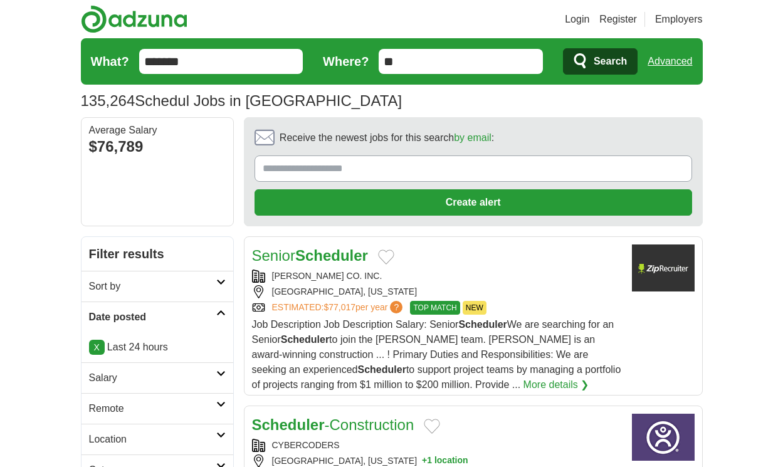
scroll to position [1971, 0]
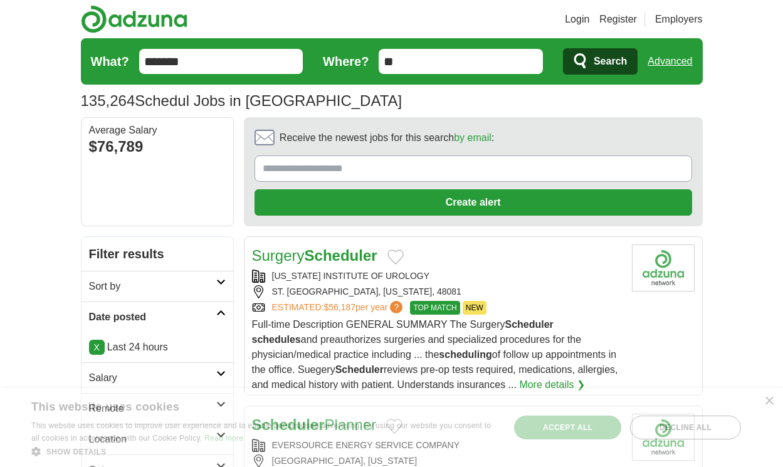
scroll to position [2001, 0]
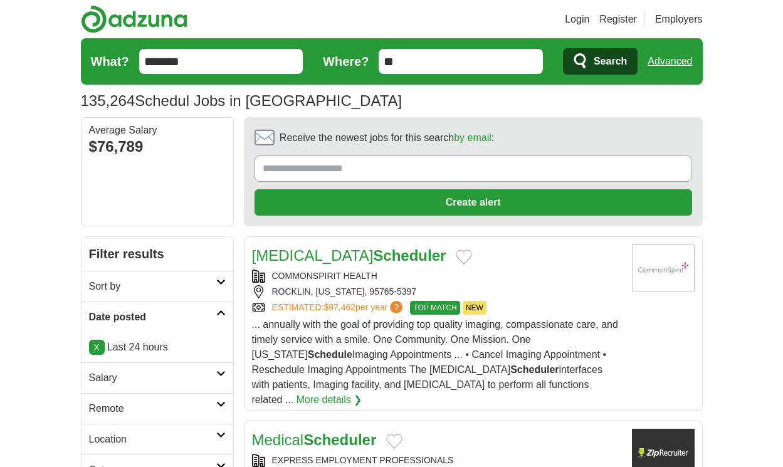
scroll to position [2001, 0]
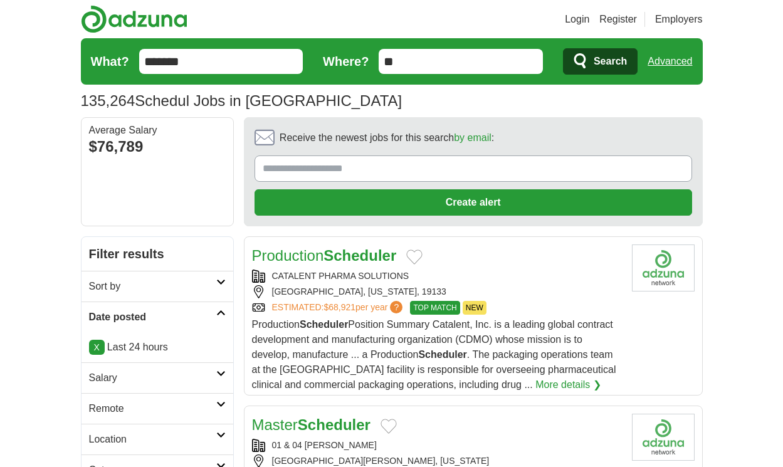
scroll to position [1971, 0]
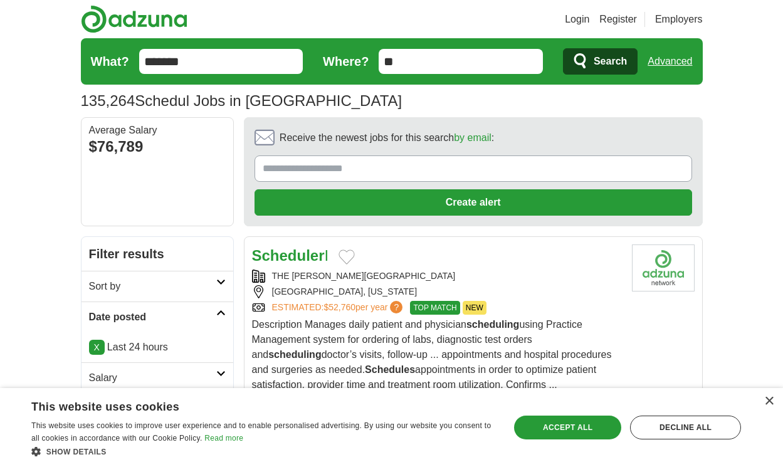
scroll to position [1986, 0]
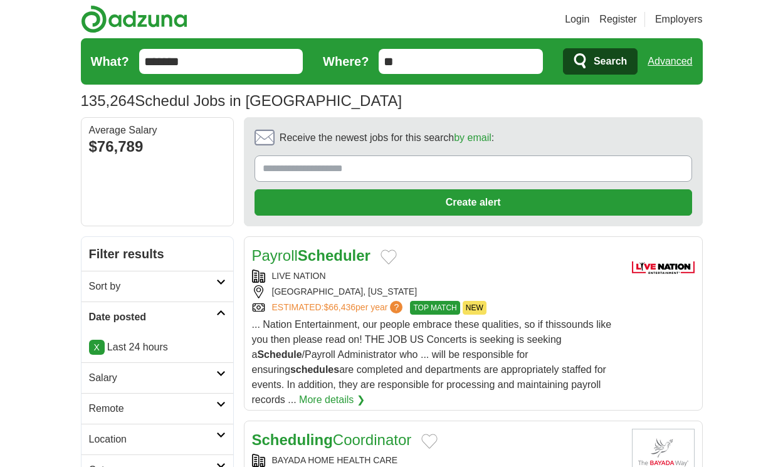
scroll to position [2016, 0]
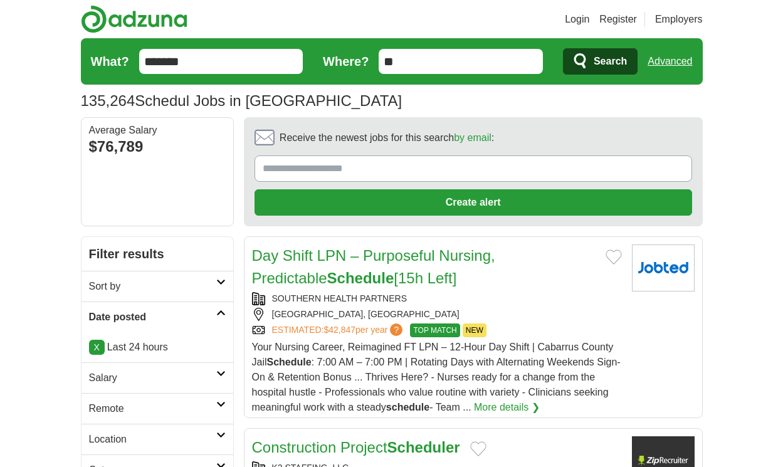
scroll to position [2035, 0]
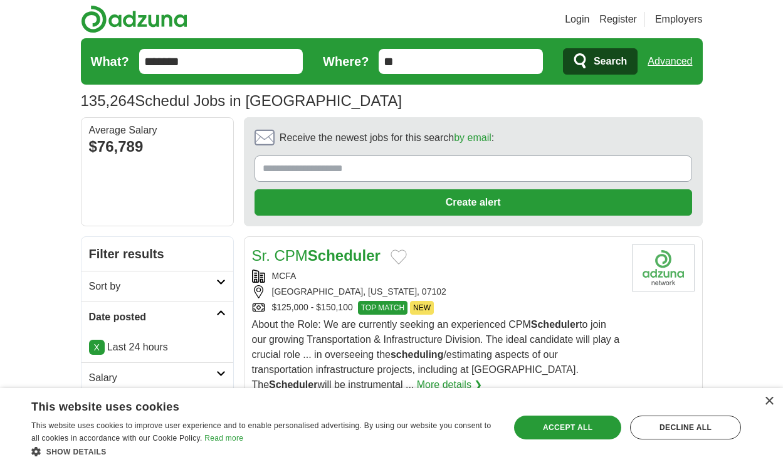
scroll to position [1998, 0]
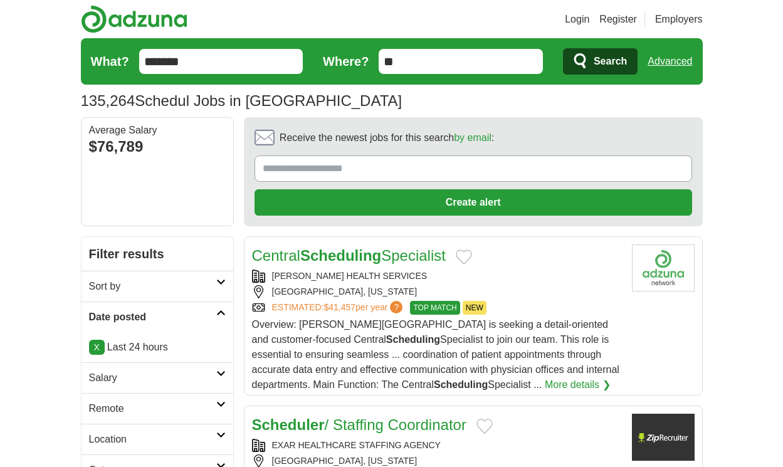
scroll to position [2028, 0]
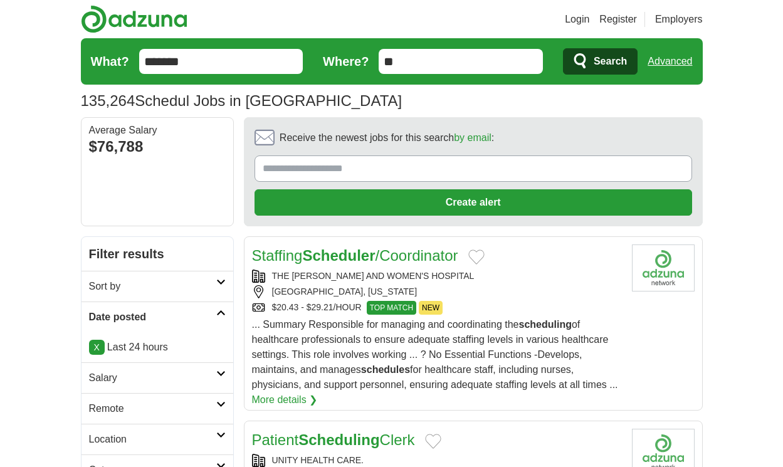
scroll to position [2043, 0]
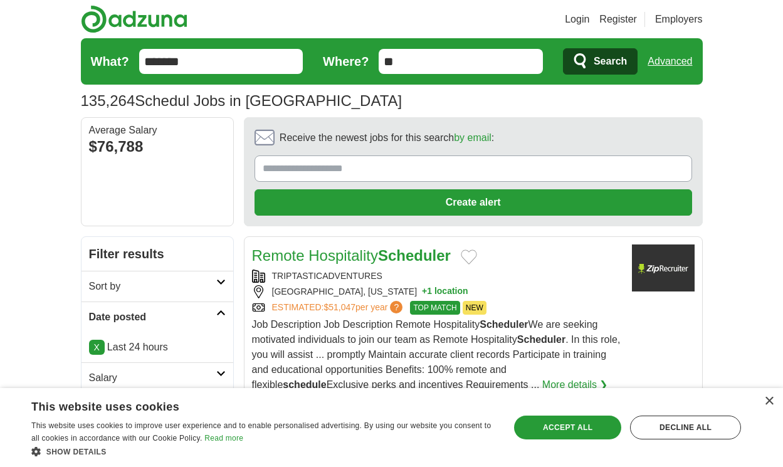
scroll to position [1998, 0]
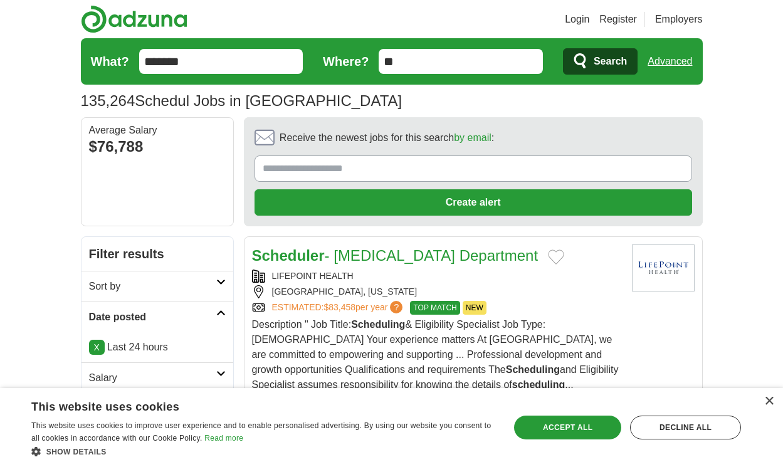
scroll to position [1941, 0]
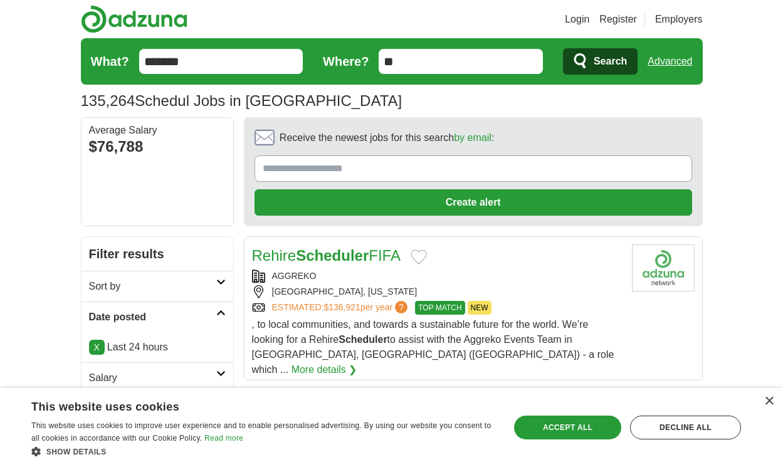
scroll to position [1806, 0]
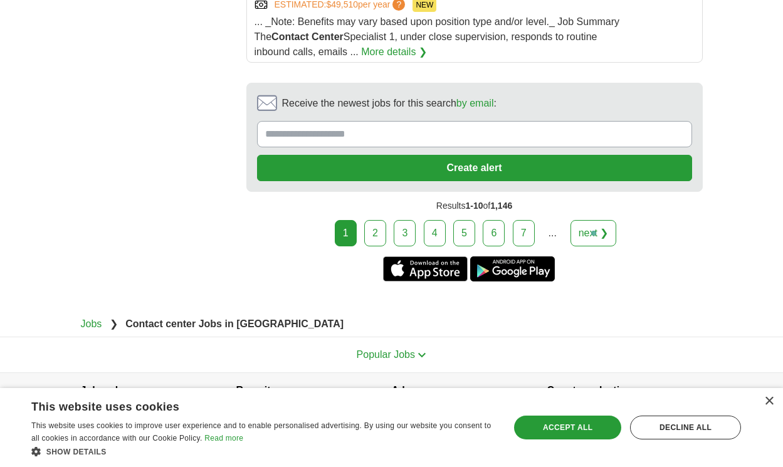
scroll to position [2672, 0]
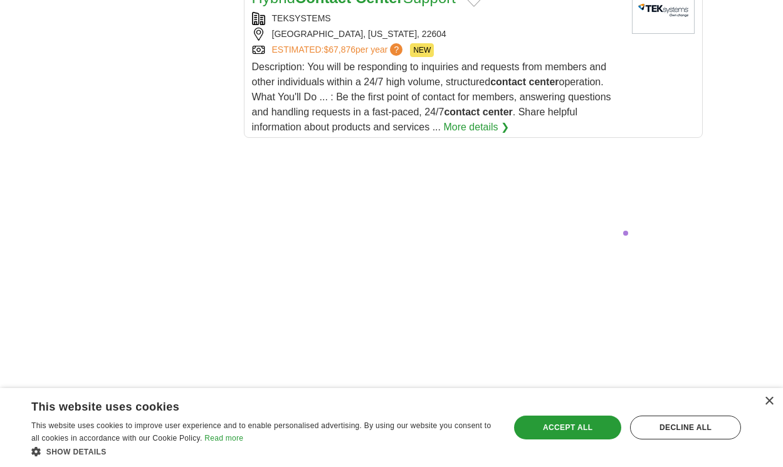
scroll to position [2574, 0]
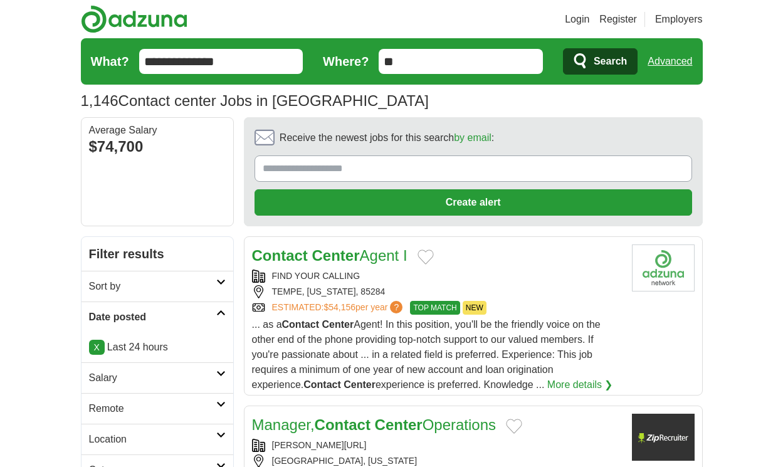
scroll to position [1941, 0]
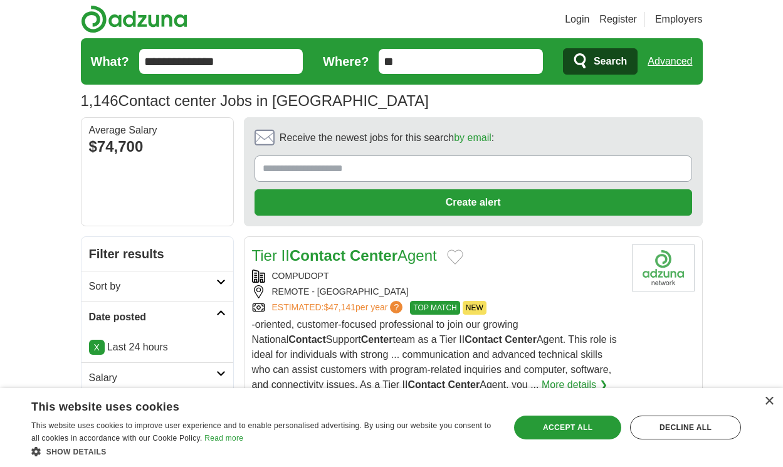
scroll to position [1926, 0]
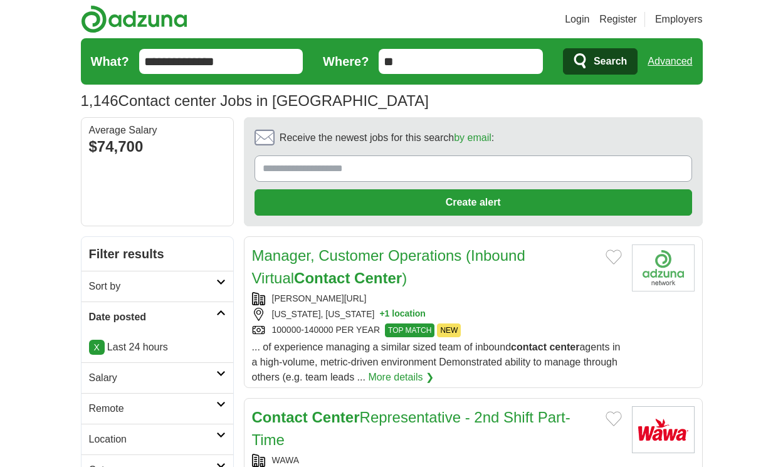
scroll to position [2069, 0]
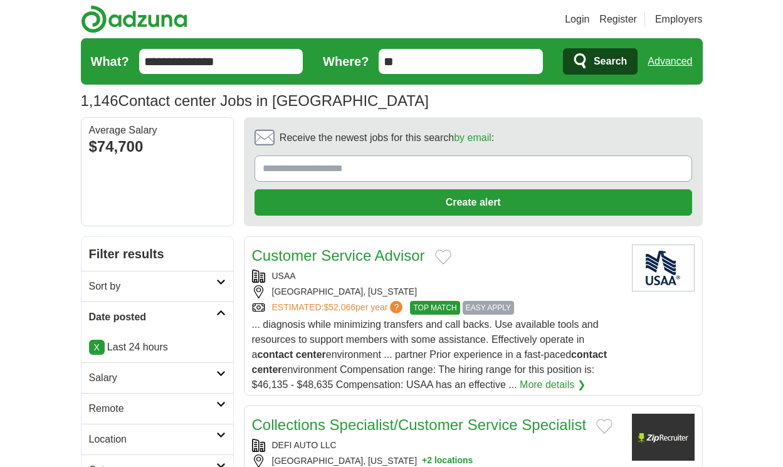
scroll to position [1919, 0]
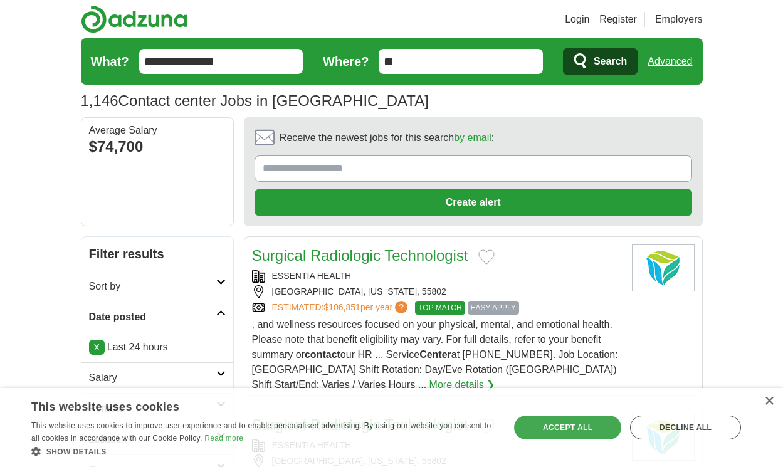
scroll to position [1761, 0]
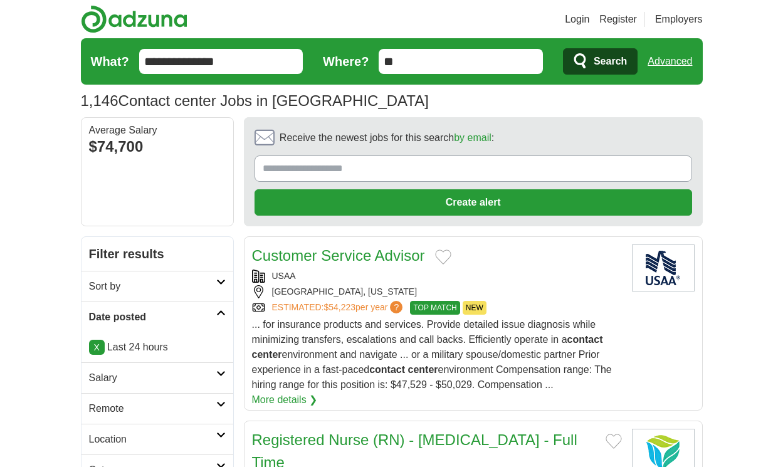
scroll to position [1873, 0]
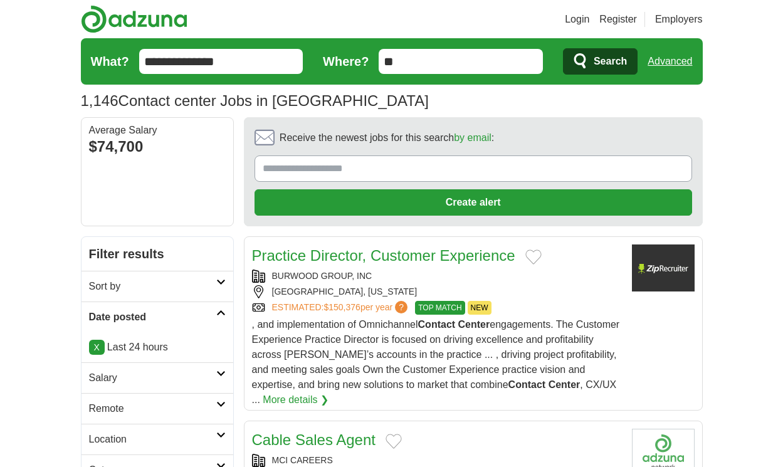
scroll to position [1904, 0]
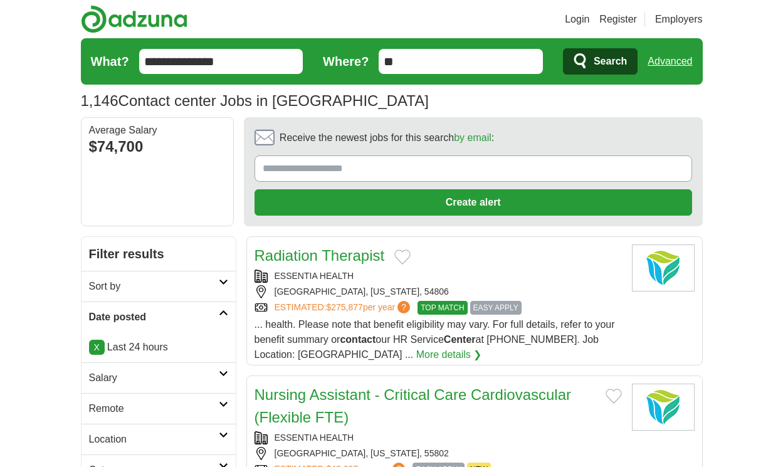
scroll to position [1866, 0]
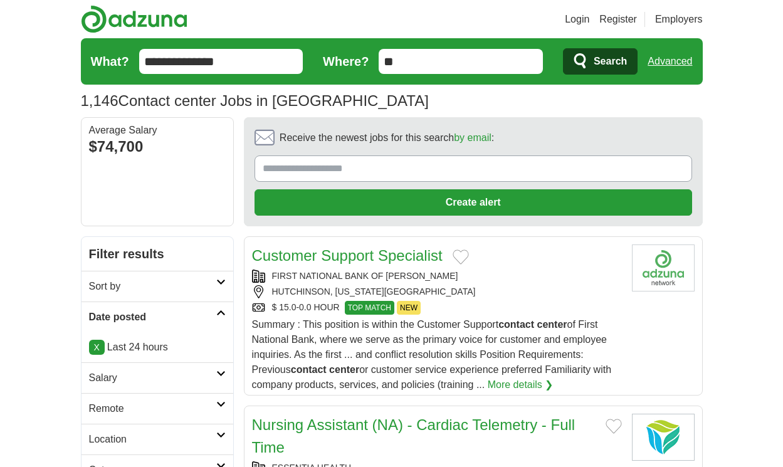
scroll to position [1971, 0]
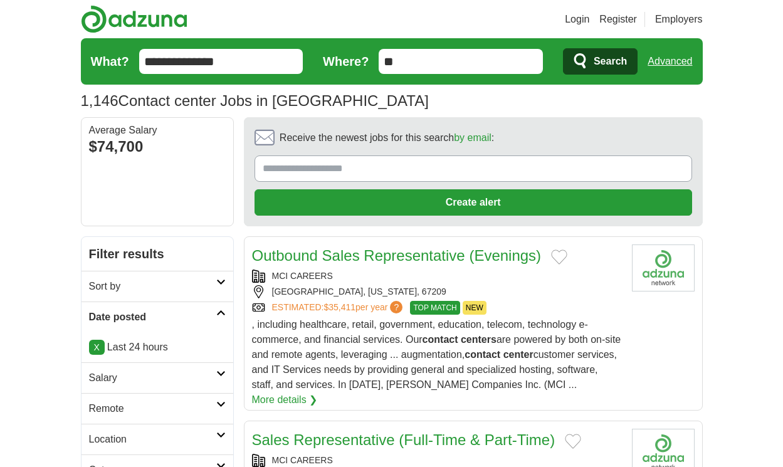
scroll to position [2047, 0]
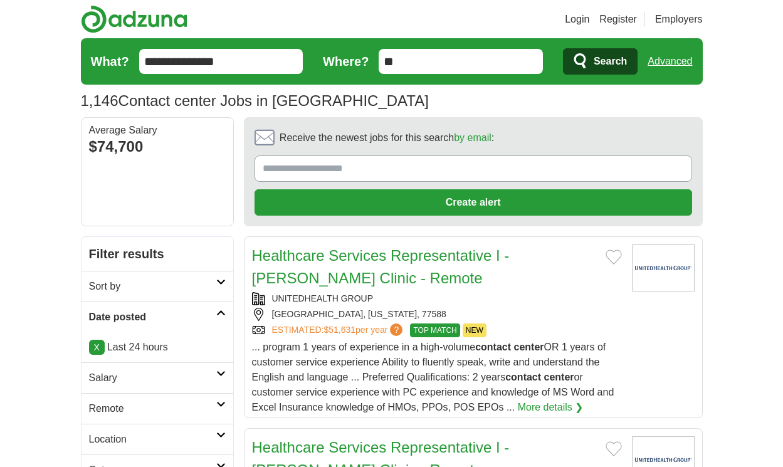
scroll to position [1945, 0]
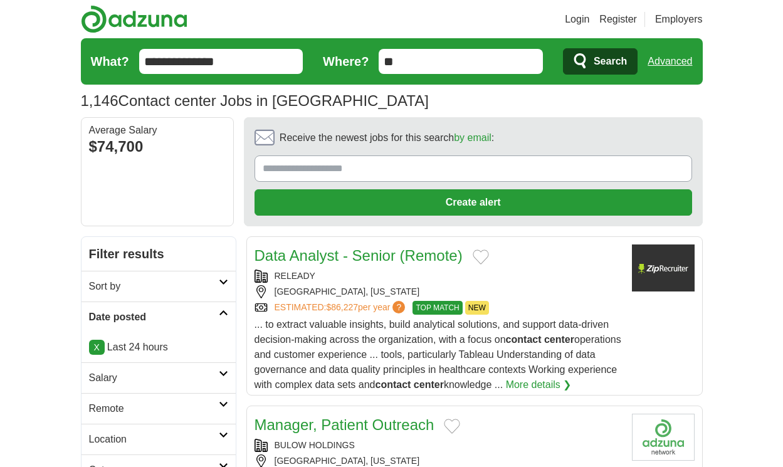
scroll to position [2043, 0]
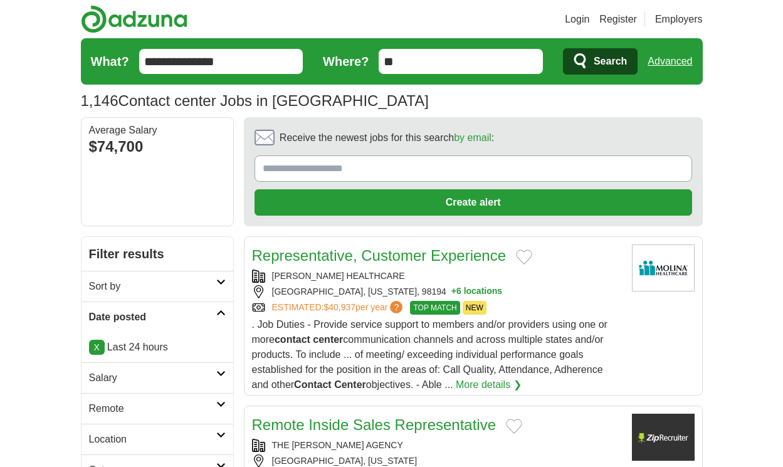
scroll to position [1983, 0]
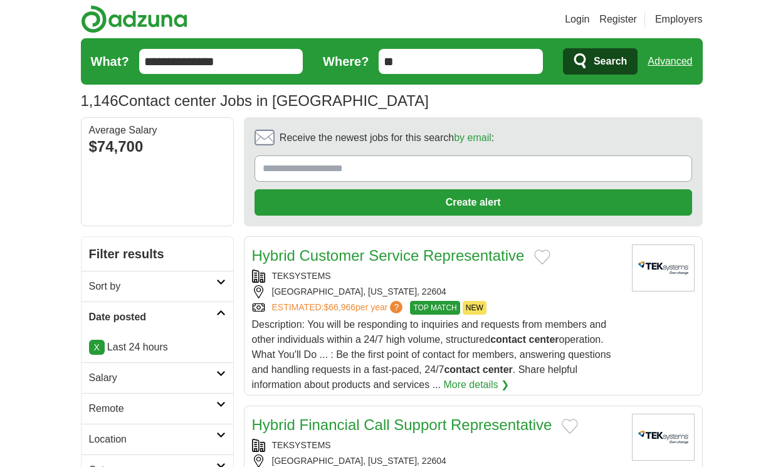
scroll to position [1907, 0]
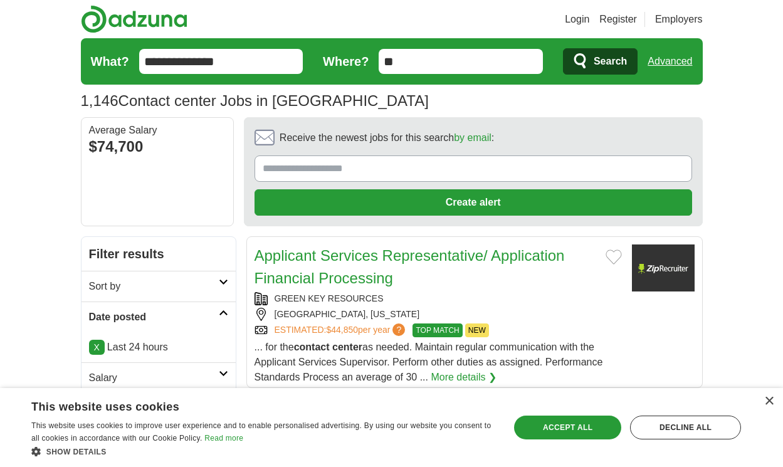
scroll to position [1896, 0]
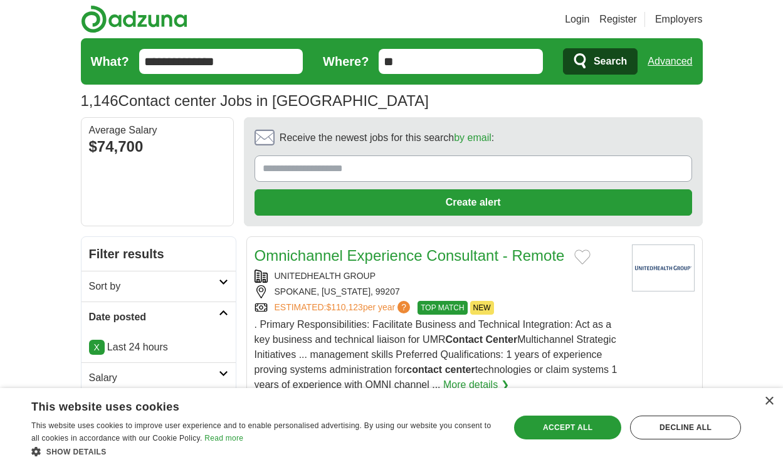
scroll to position [1926, 0]
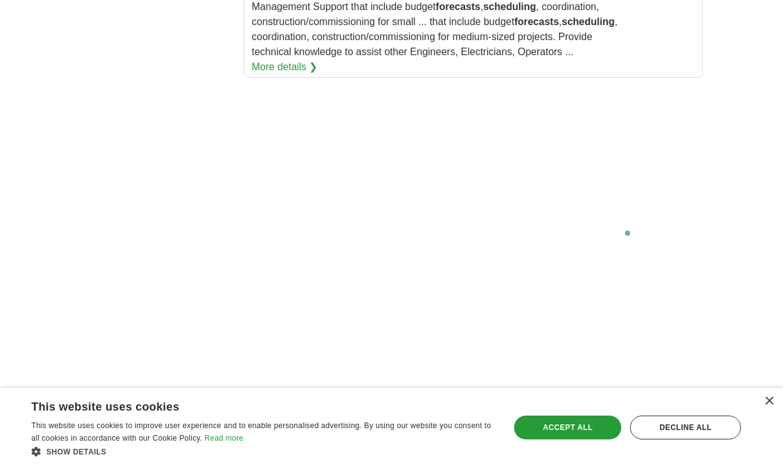
scroll to position [2230, 0]
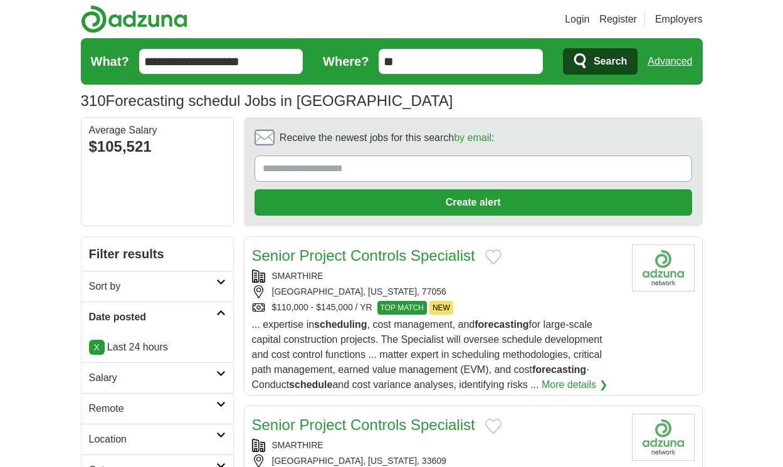
scroll to position [1731, 0]
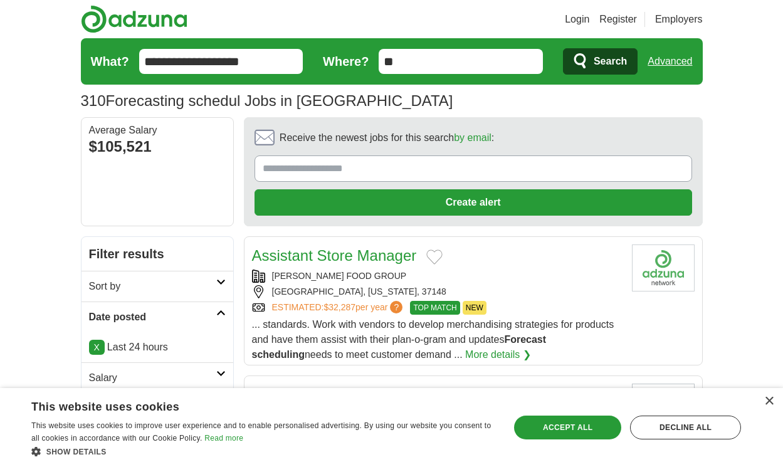
scroll to position [1761, 0]
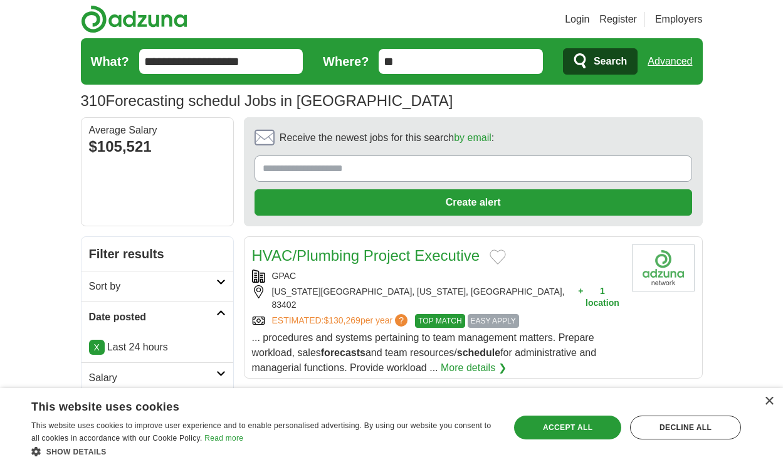
scroll to position [1798, 0]
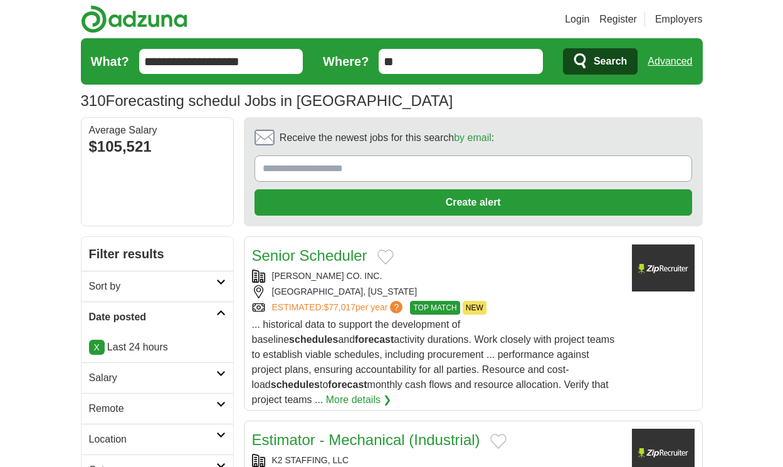
scroll to position [1787, 0]
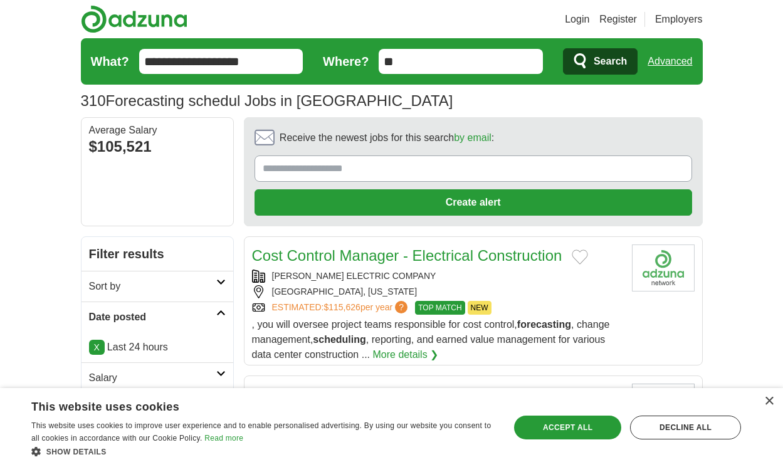
scroll to position [1749, 0]
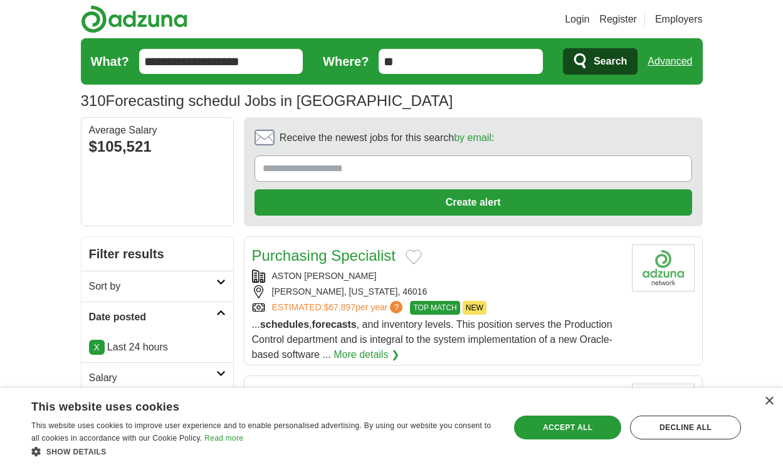
scroll to position [1697, 0]
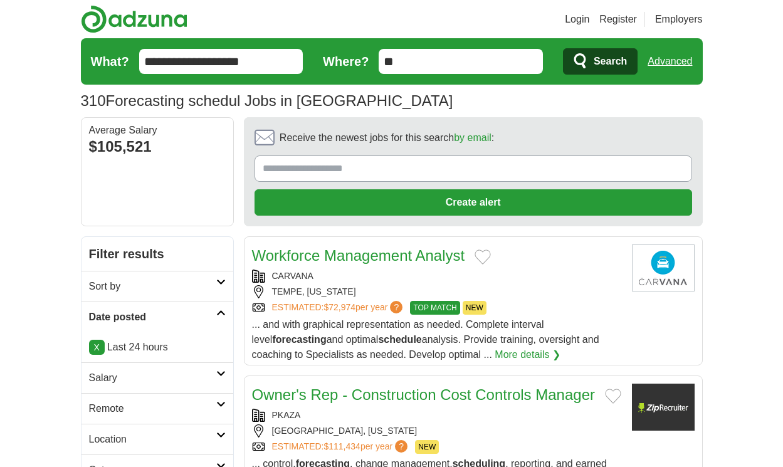
scroll to position [1832, 0]
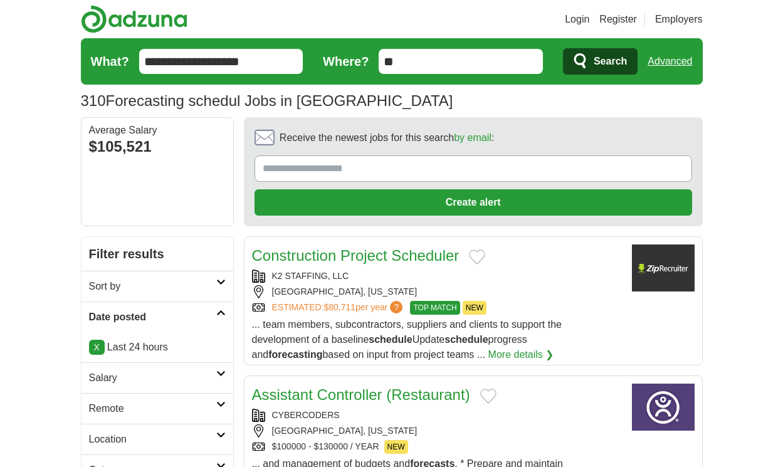
scroll to position [1787, 0]
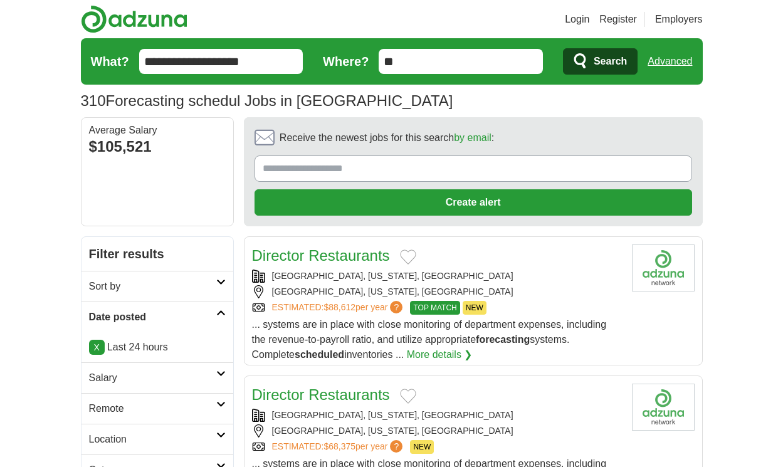
scroll to position [1727, 0]
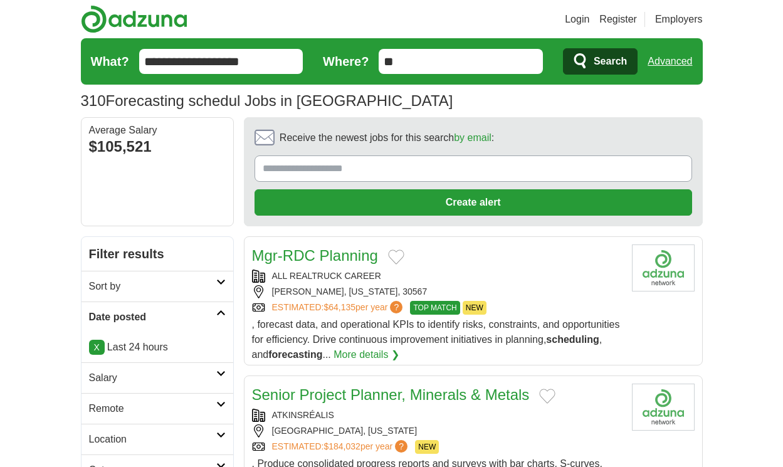
scroll to position [1825, 0]
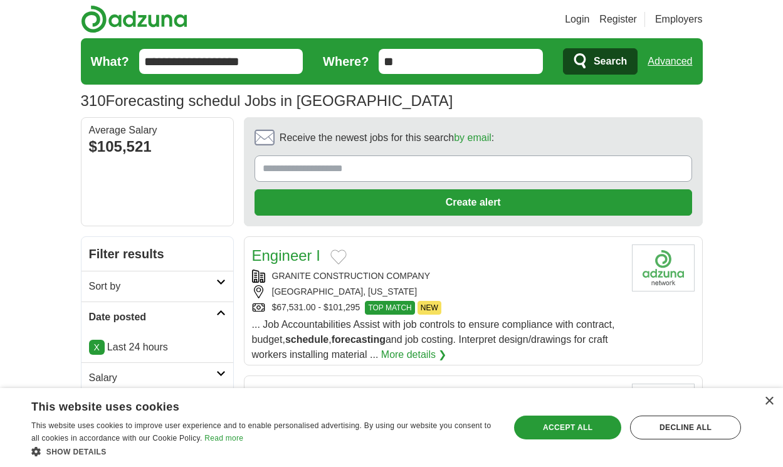
scroll to position [1697, 0]
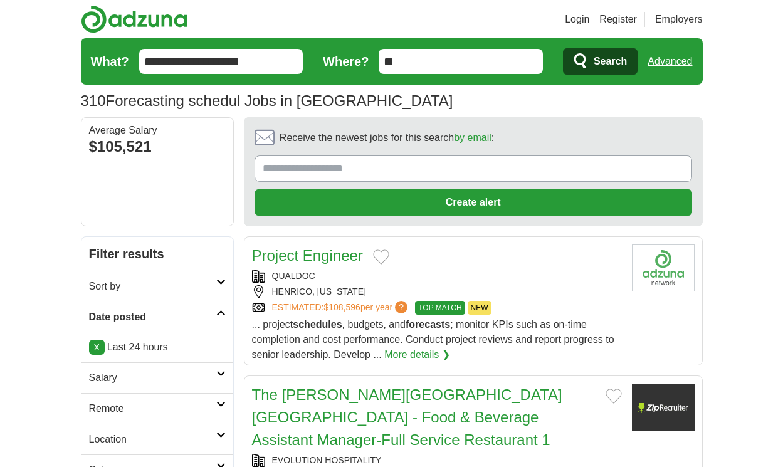
scroll to position [1862, 0]
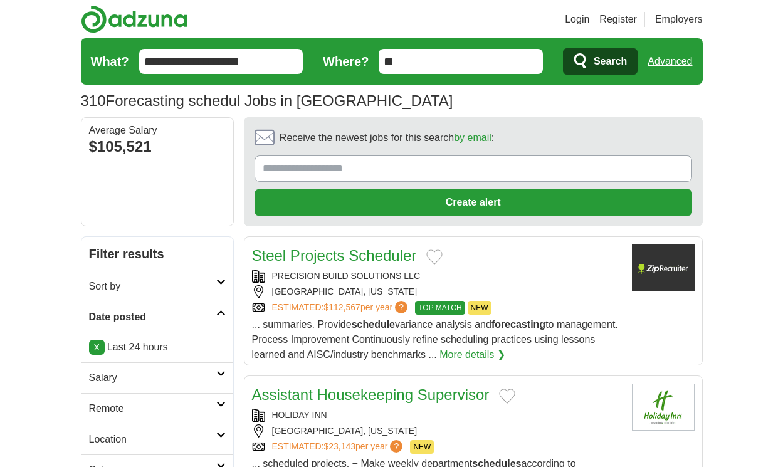
scroll to position [1817, 0]
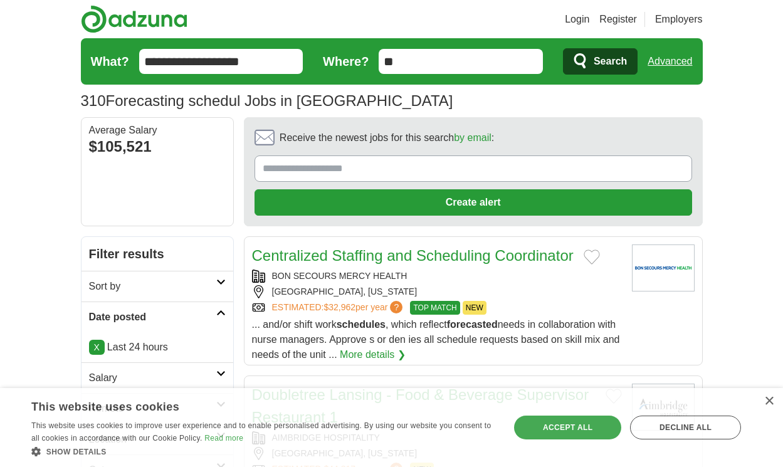
scroll to position [1832, 0]
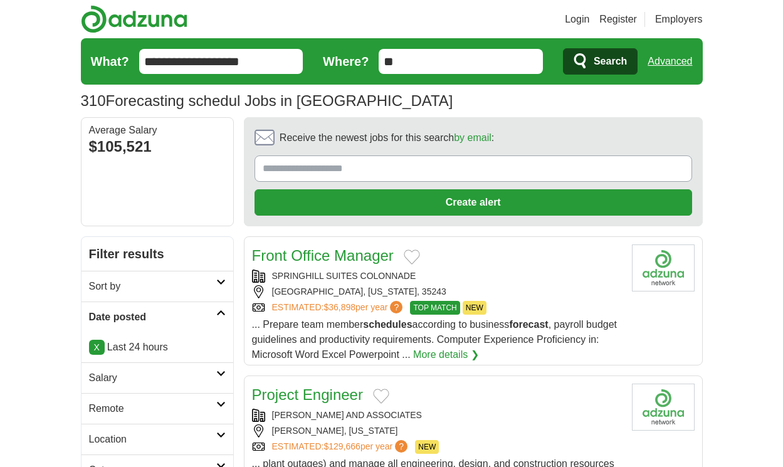
scroll to position [1825, 0]
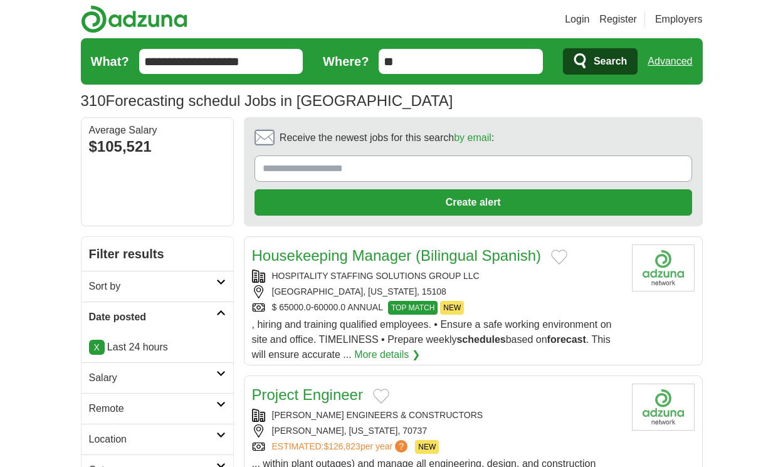
scroll to position [1900, 0]
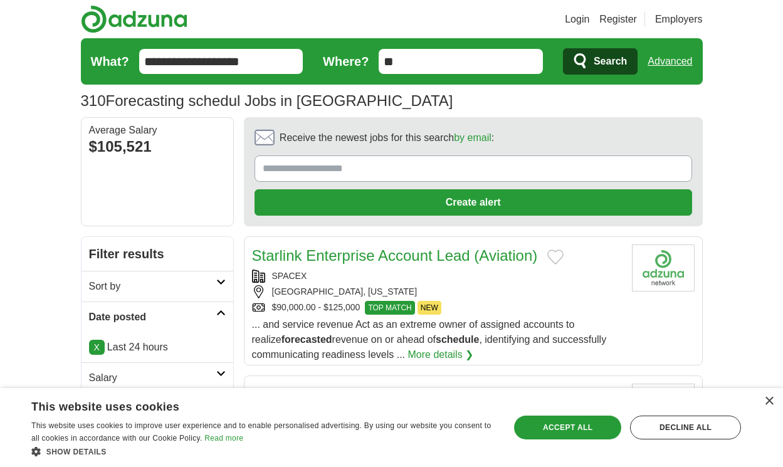
scroll to position [1825, 0]
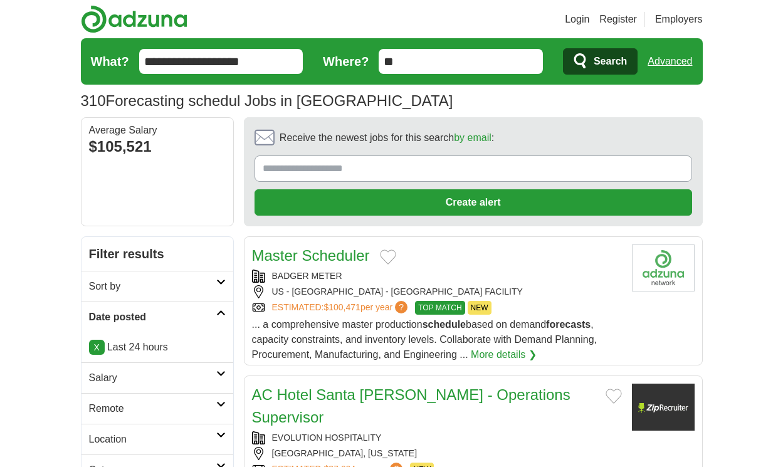
scroll to position [1772, 0]
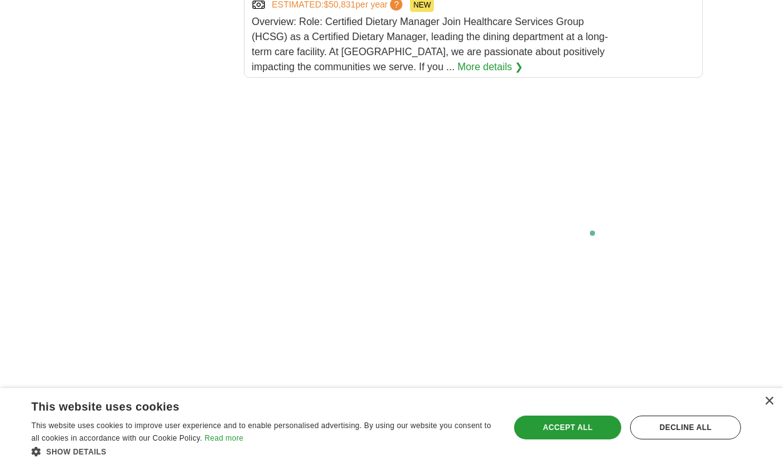
scroll to position [2556, 0]
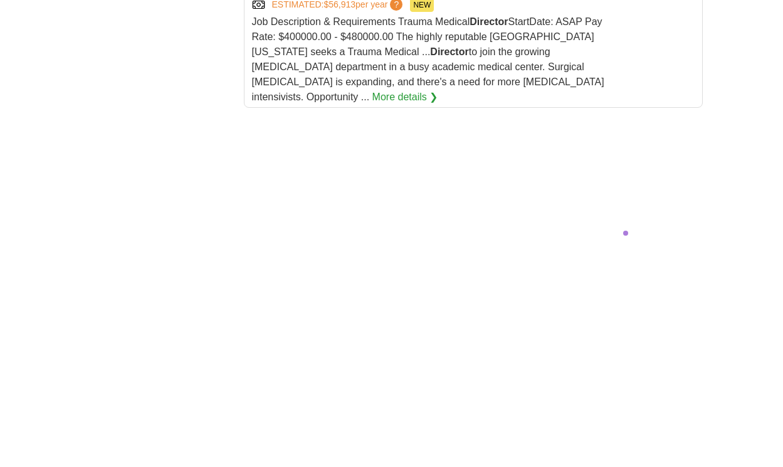
scroll to position [2558, 0]
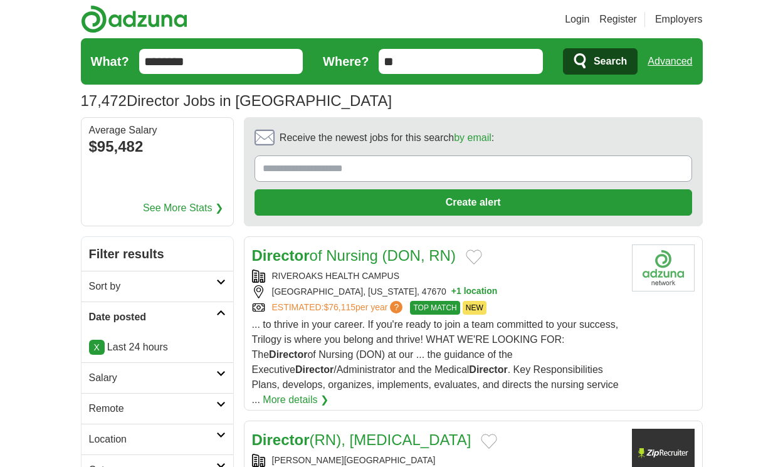
scroll to position [1934, 0]
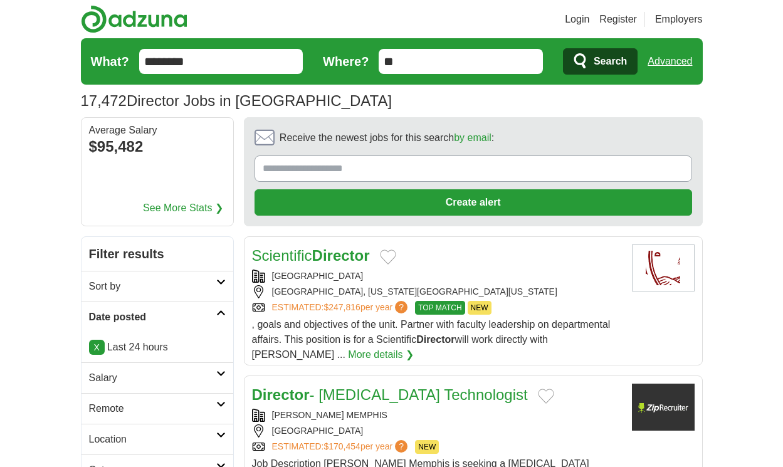
scroll to position [1926, 0]
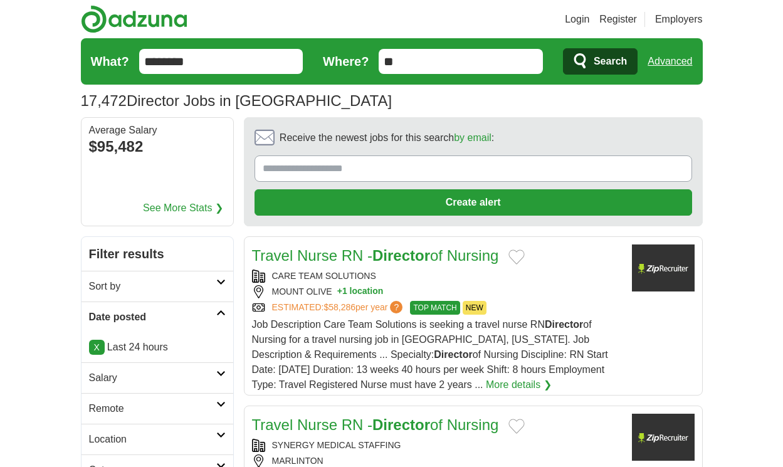
scroll to position [1979, 0]
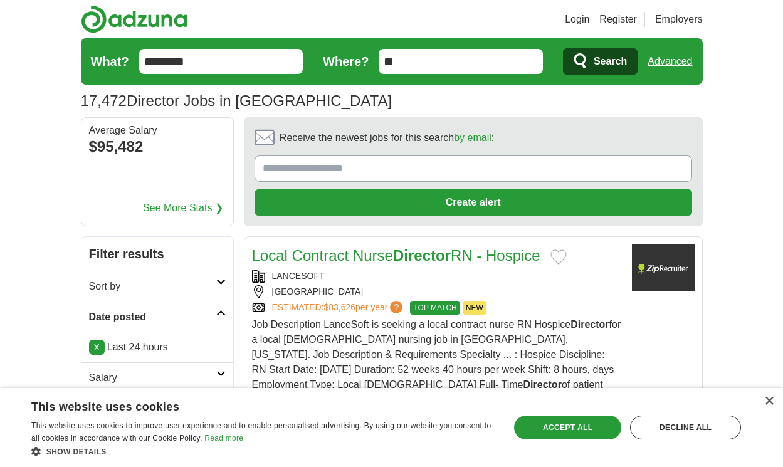
scroll to position [1881, 0]
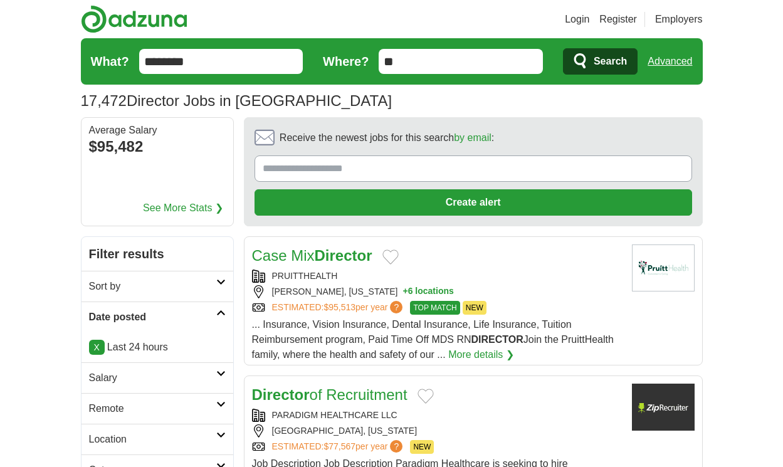
scroll to position [1911, 0]
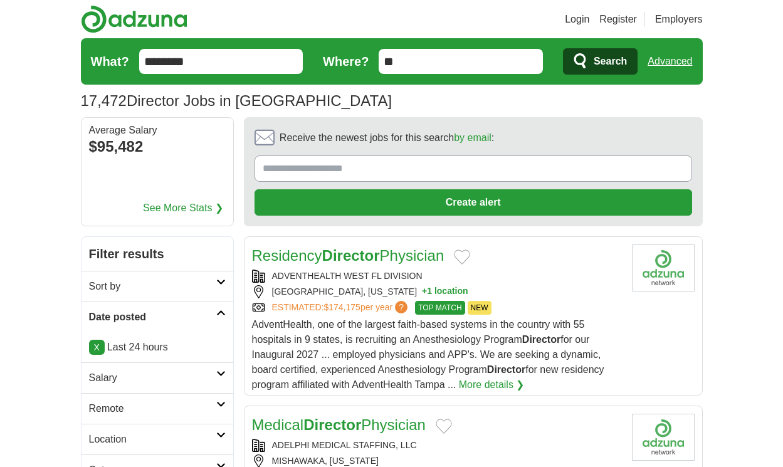
scroll to position [1956, 0]
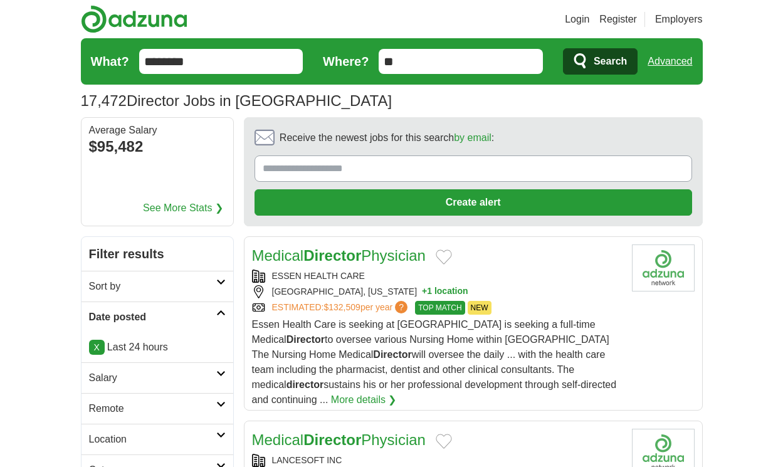
scroll to position [1776, 0]
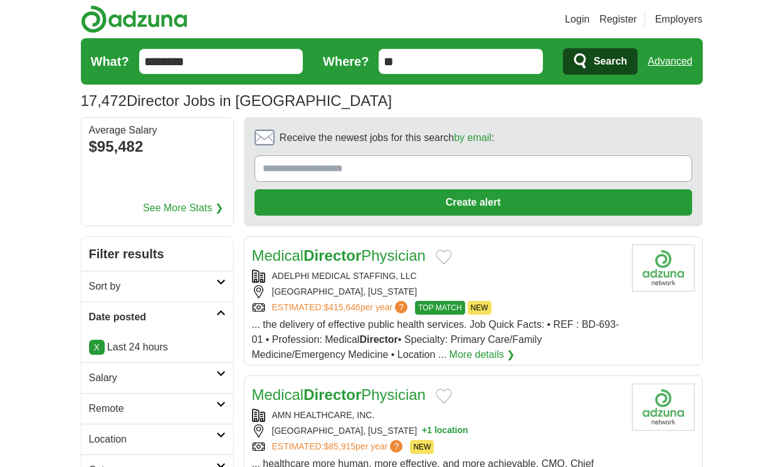
scroll to position [1836, 0]
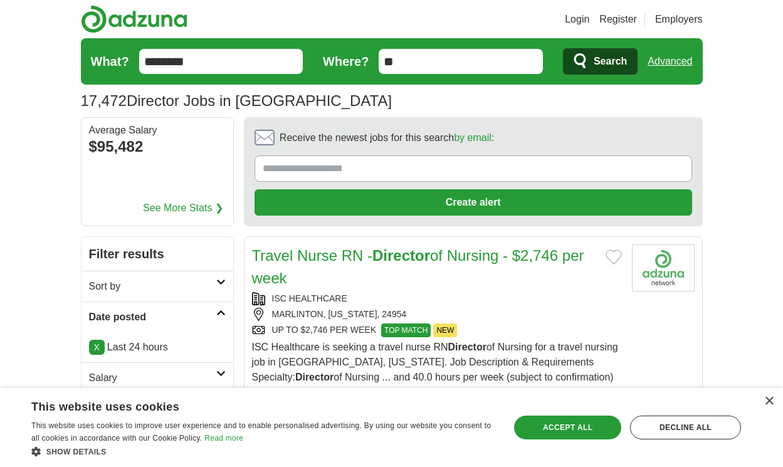
scroll to position [2069, 0]
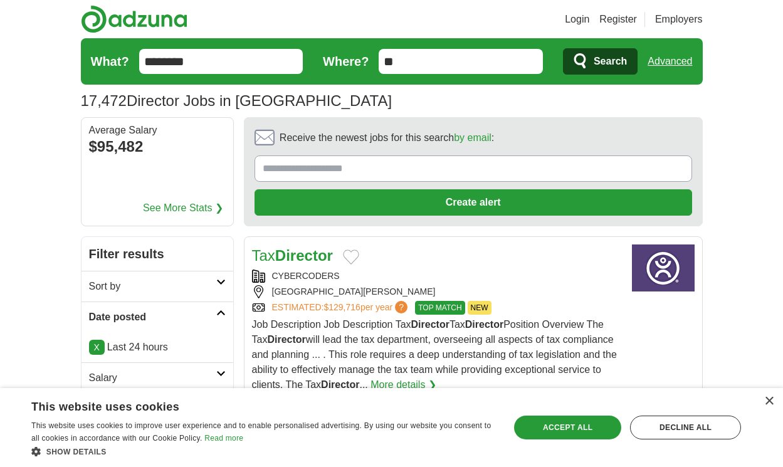
scroll to position [1964, 0]
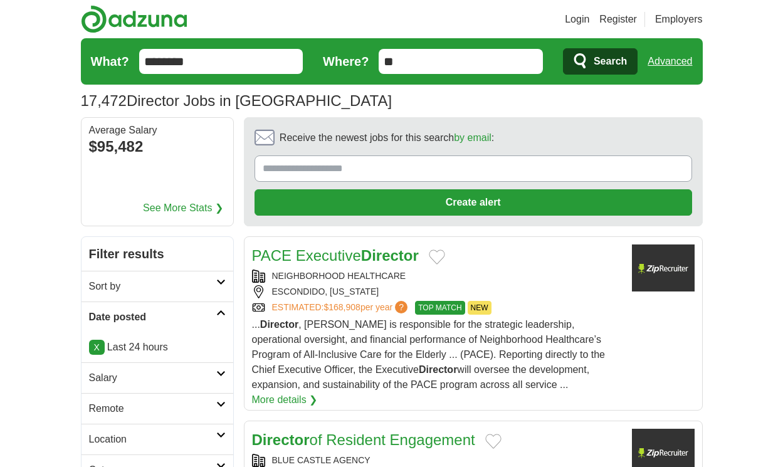
scroll to position [1862, 0]
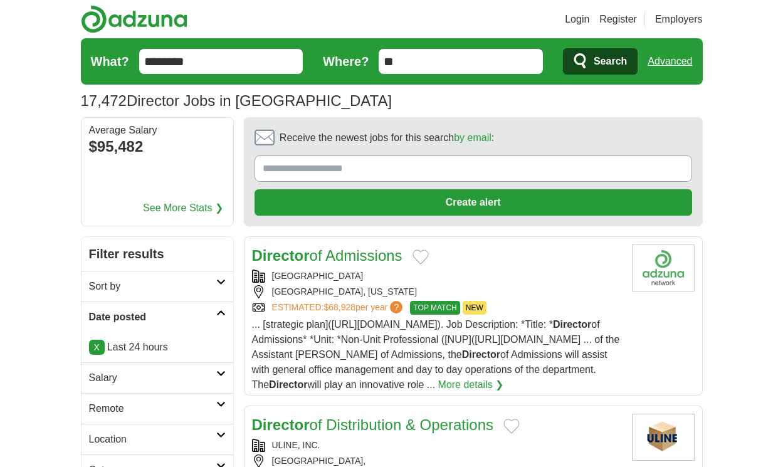
scroll to position [1922, 0]
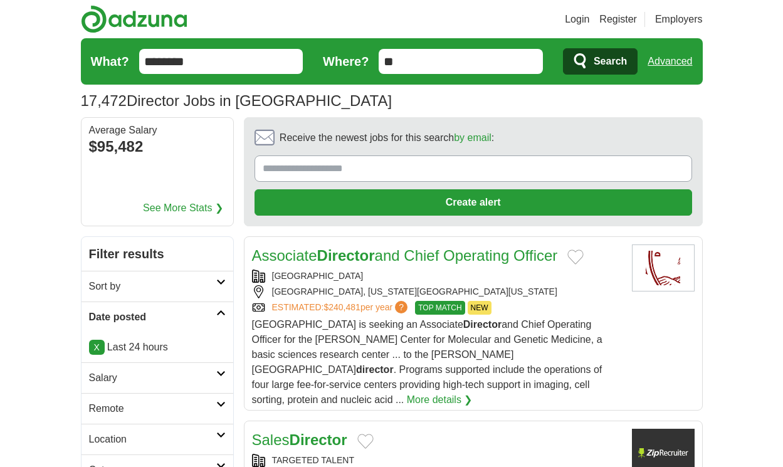
scroll to position [2013, 0]
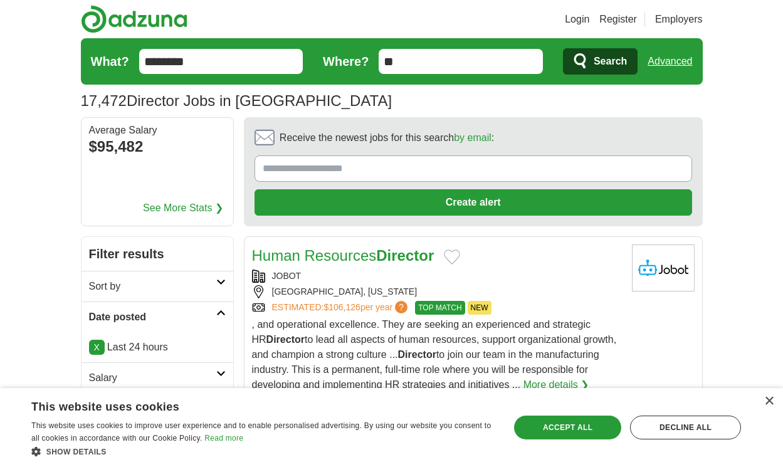
scroll to position [1862, 0]
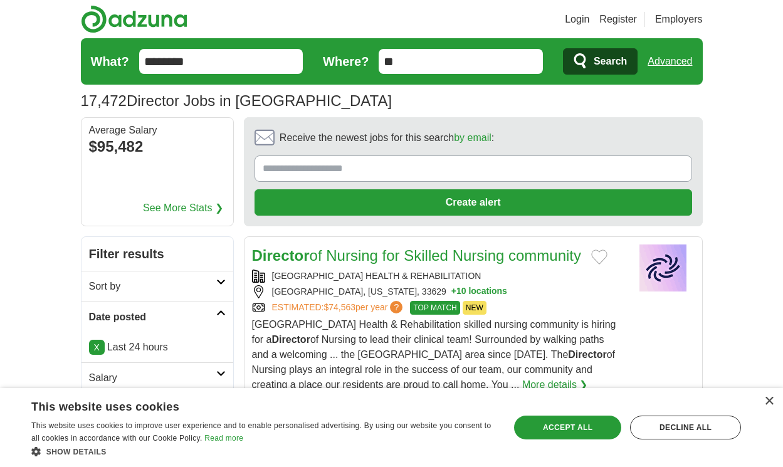
scroll to position [1915, 0]
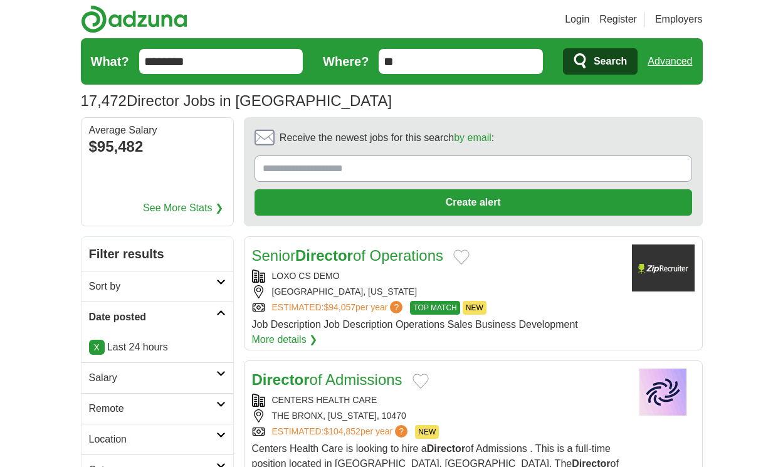
scroll to position [1791, 0]
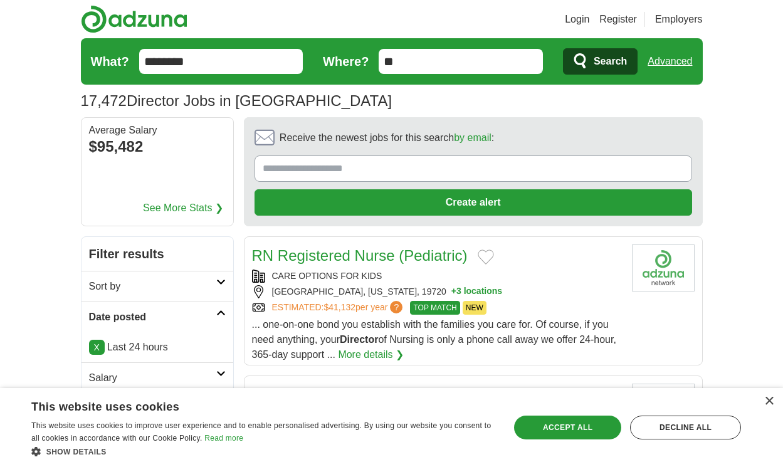
scroll to position [1896, 0]
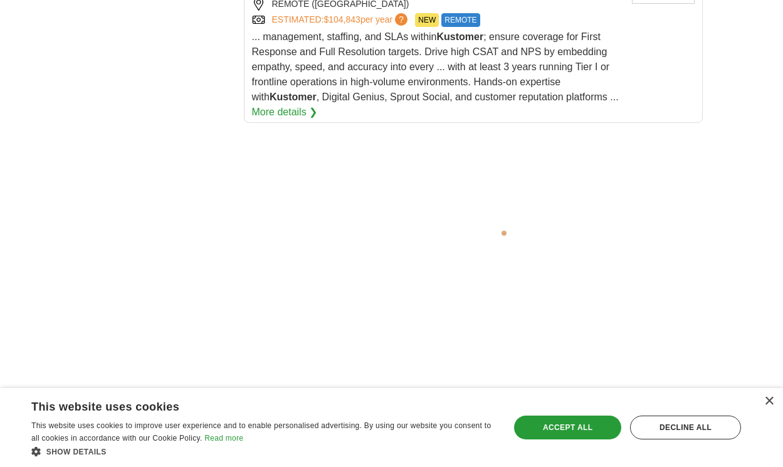
scroll to position [2579, 0]
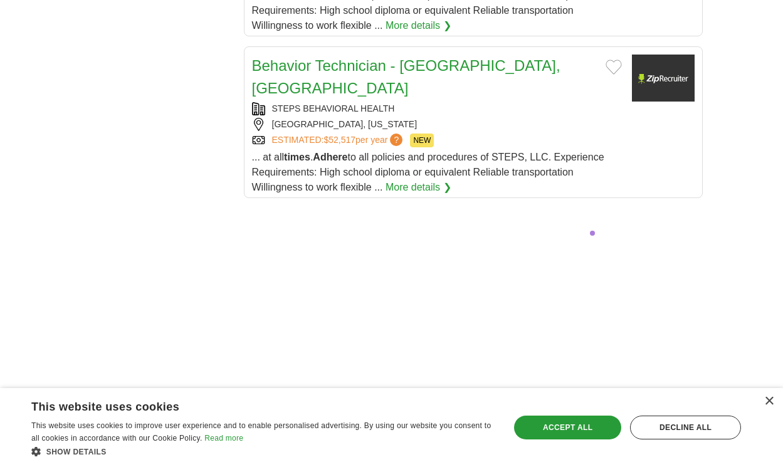
scroll to position [2421, 0]
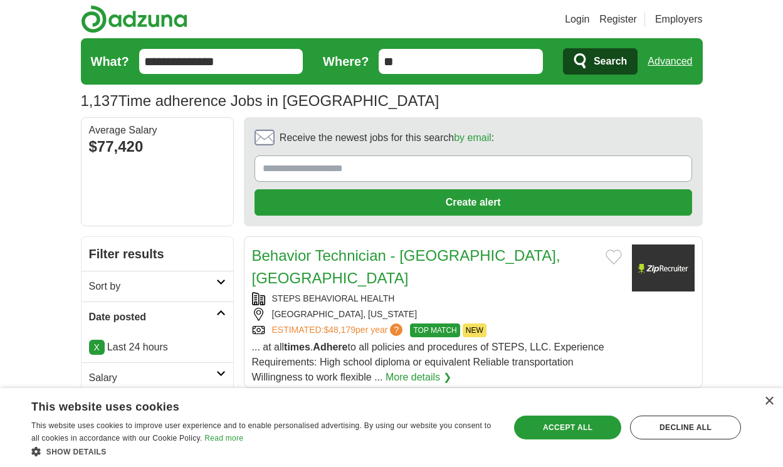
scroll to position [1670, 0]
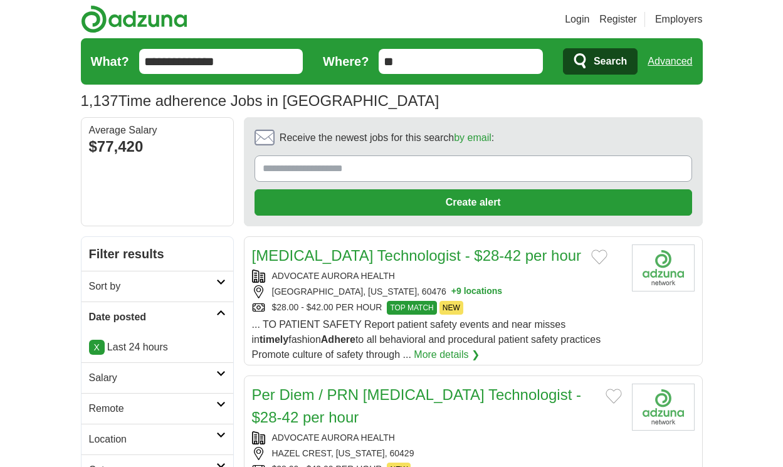
scroll to position [1693, 0]
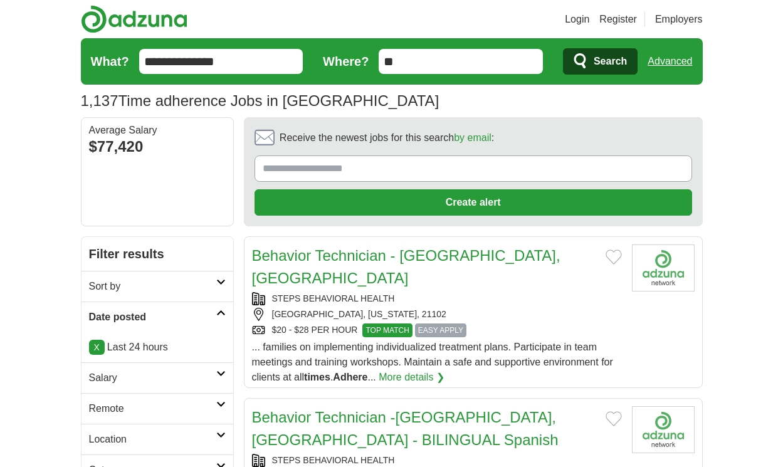
scroll to position [1715, 0]
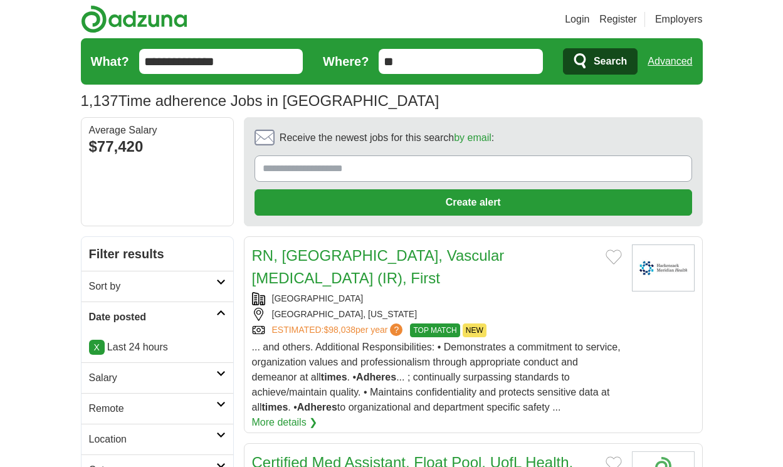
scroll to position [1866, 0]
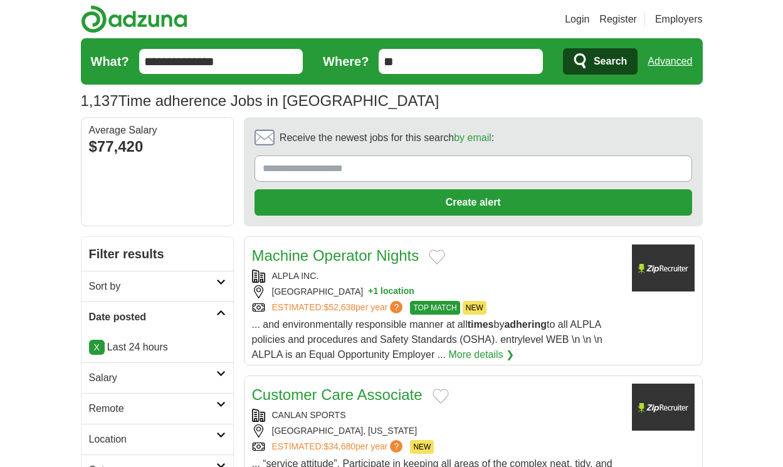
scroll to position [1700, 0]
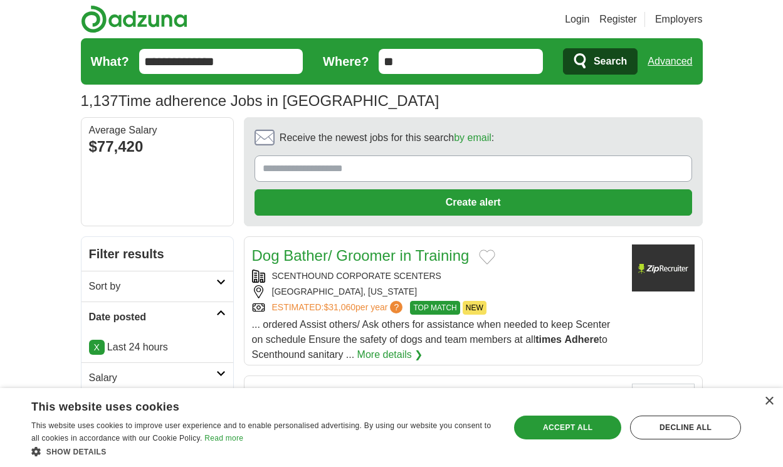
scroll to position [1670, 0]
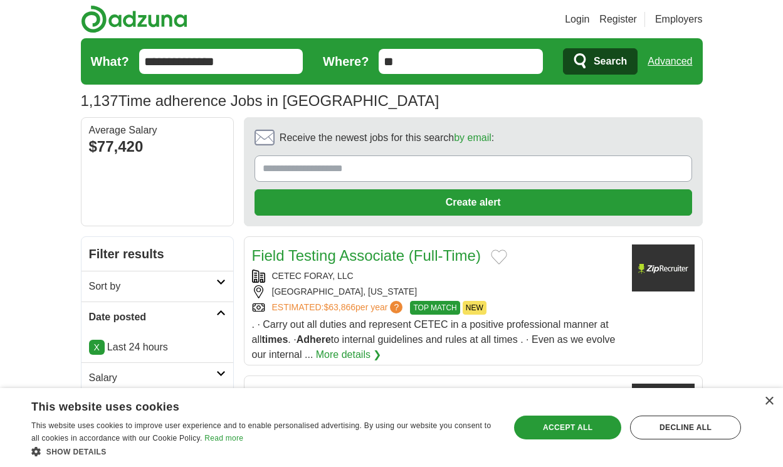
scroll to position [1670, 0]
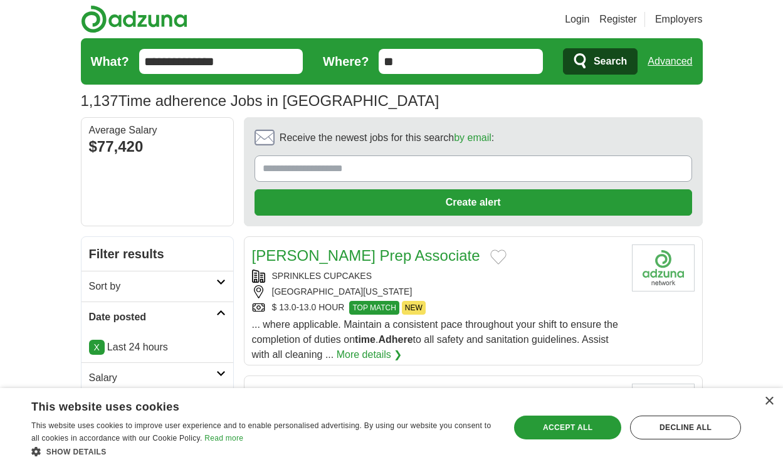
scroll to position [1761, 0]
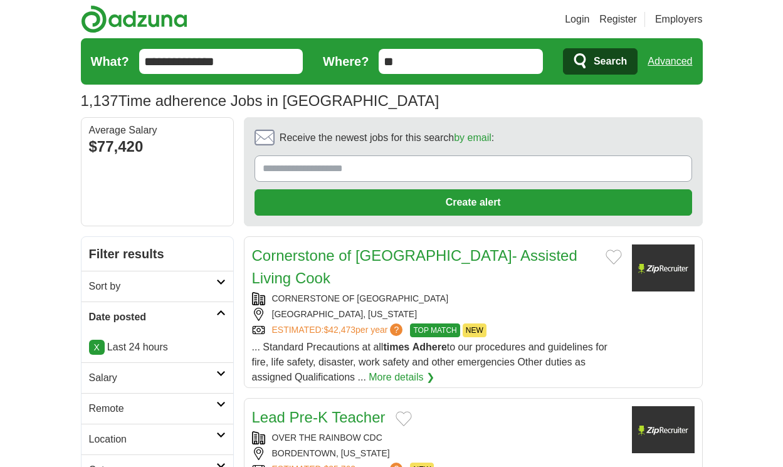
scroll to position [1723, 0]
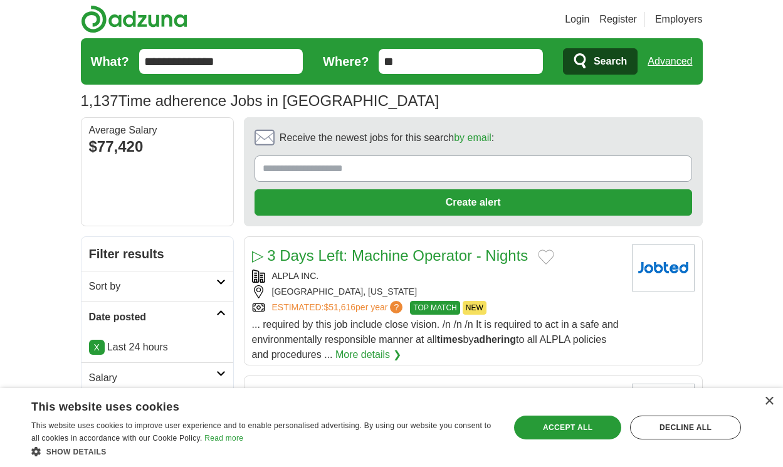
scroll to position [1670, 0]
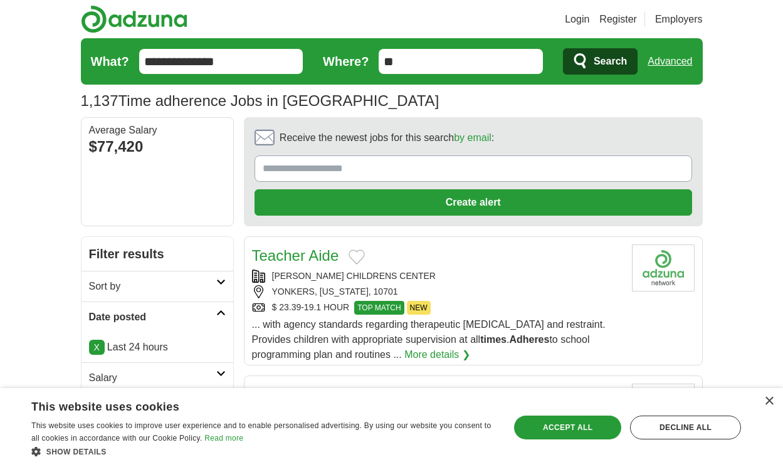
scroll to position [1783, 0]
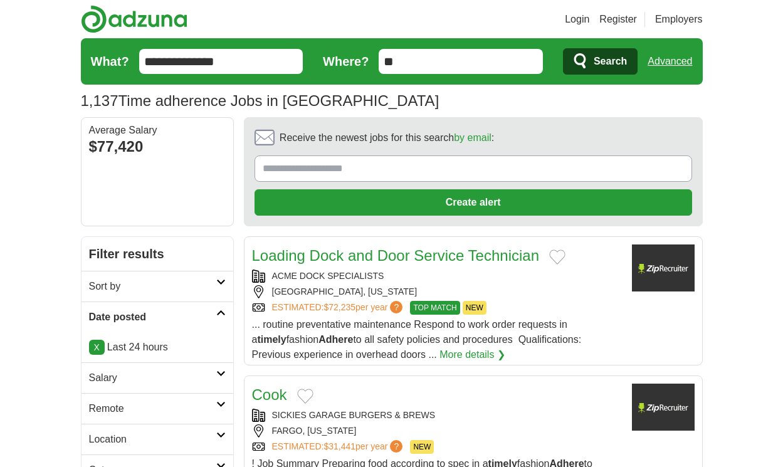
scroll to position [1742, 0]
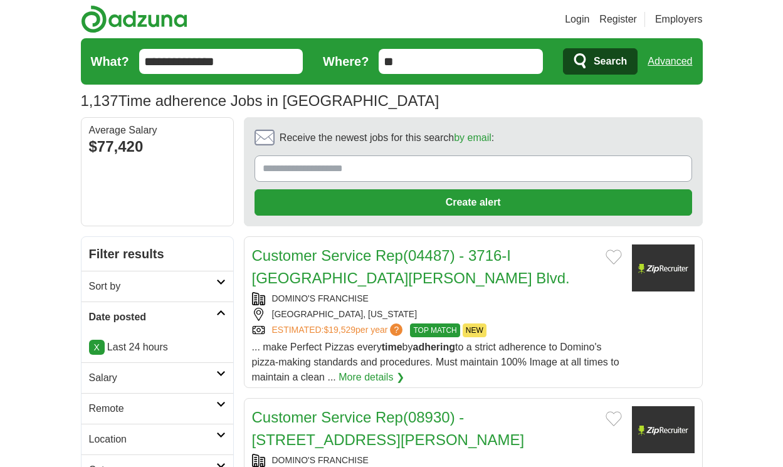
scroll to position [1802, 0]
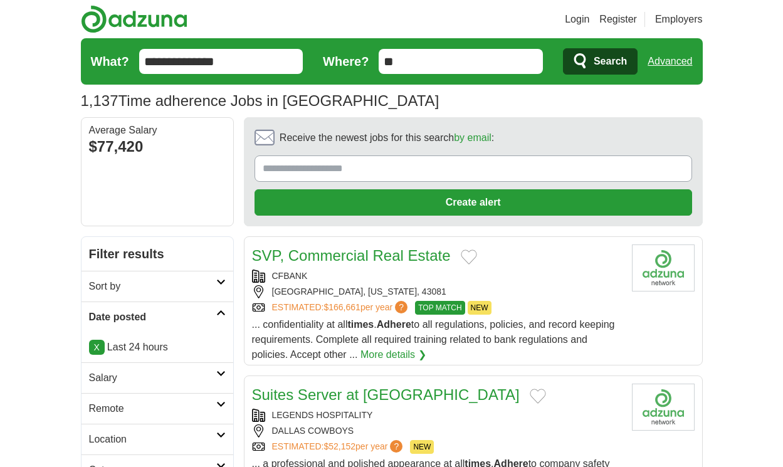
scroll to position [1719, 0]
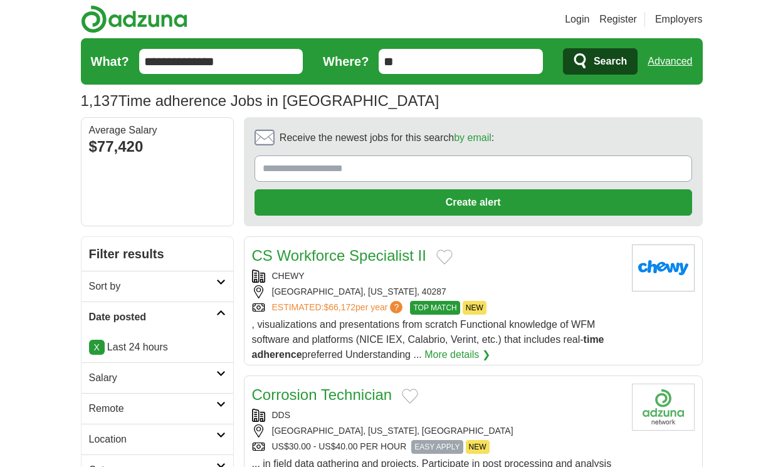
scroll to position [1757, 0]
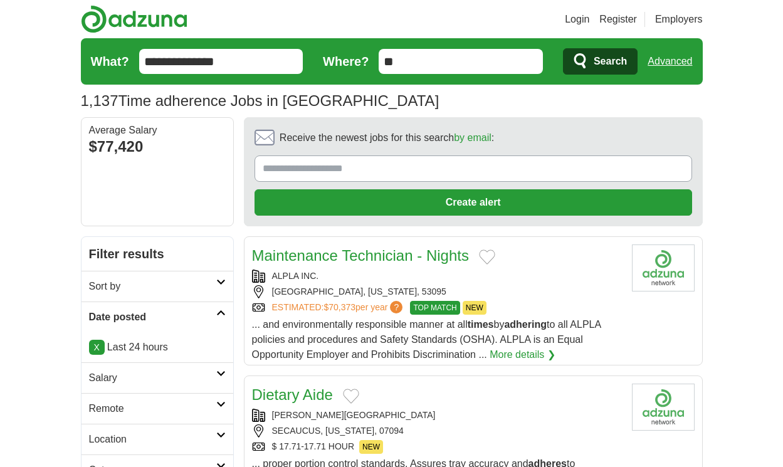
scroll to position [1832, 0]
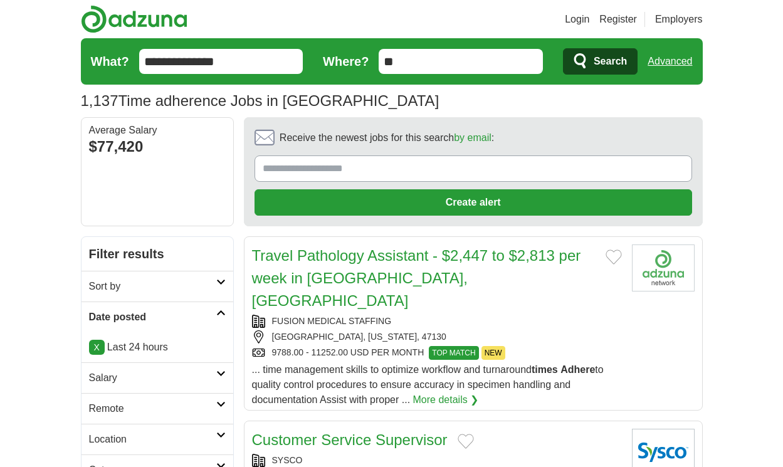
scroll to position [1693, 0]
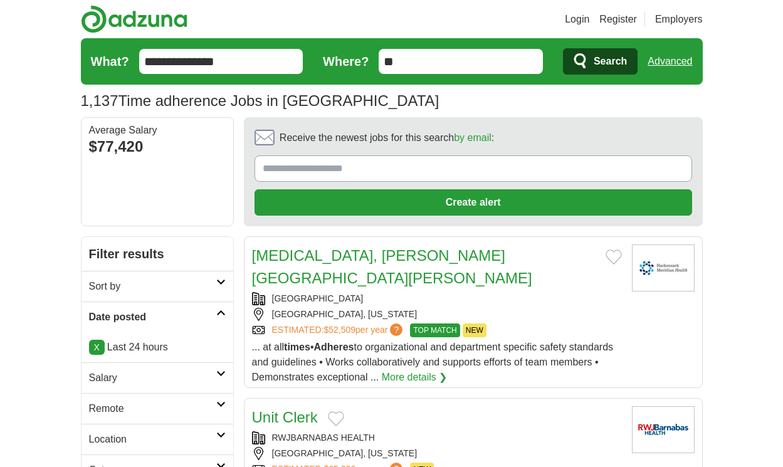
scroll to position [1723, 0]
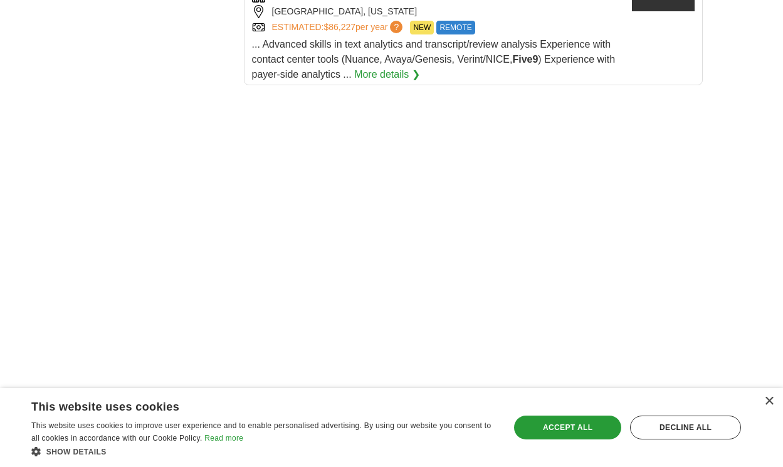
scroll to position [2269, 0]
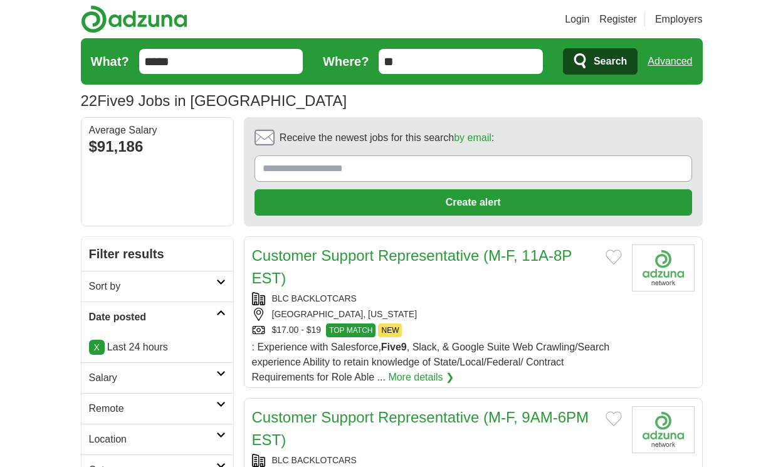
scroll to position [1783, 0]
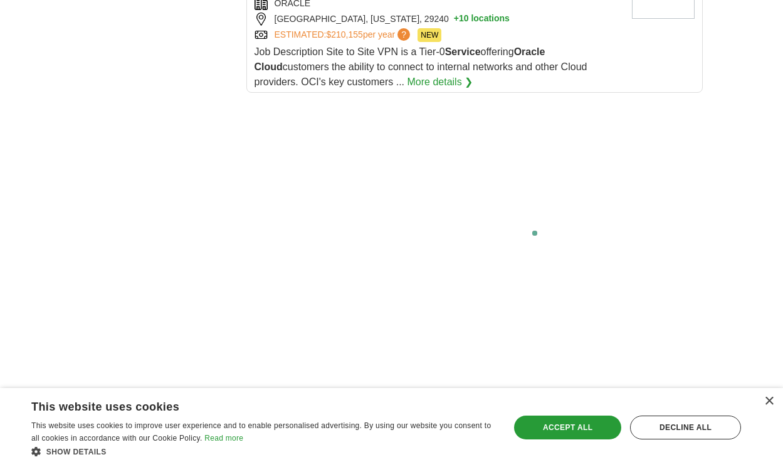
scroll to position [2398, 0]
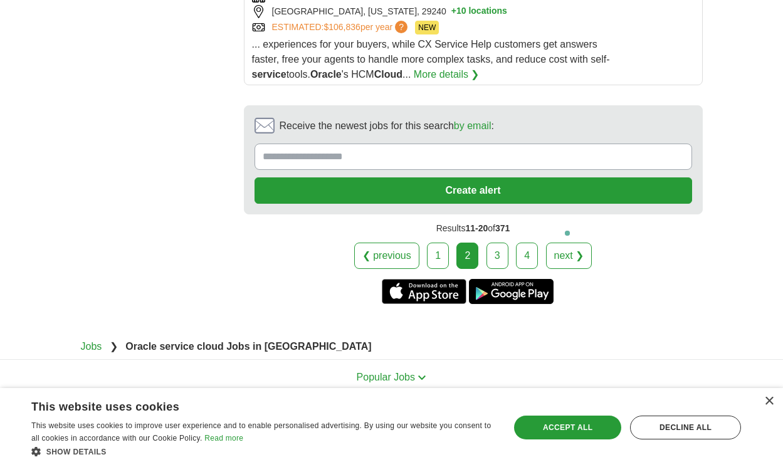
scroll to position [1724, 0]
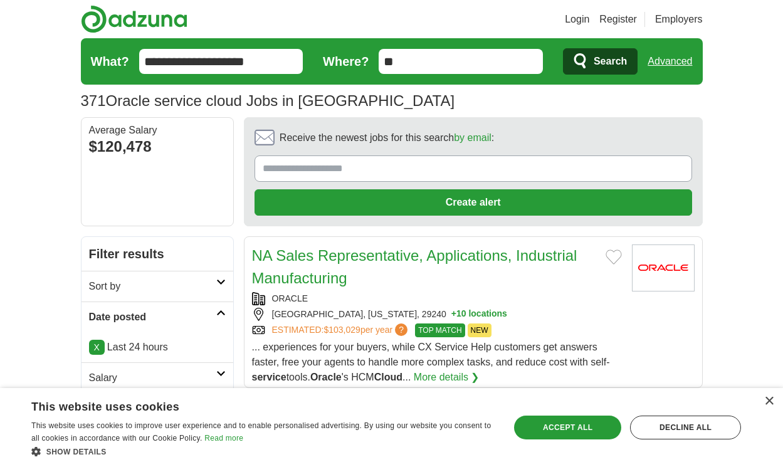
scroll to position [1738, 0]
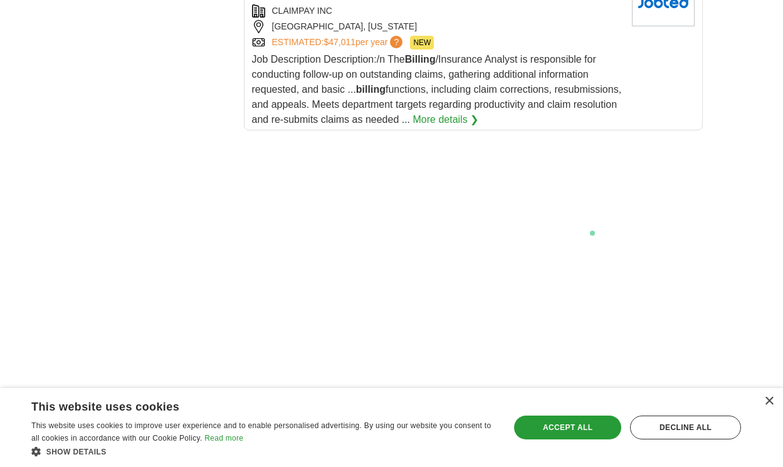
scroll to position [2645, 0]
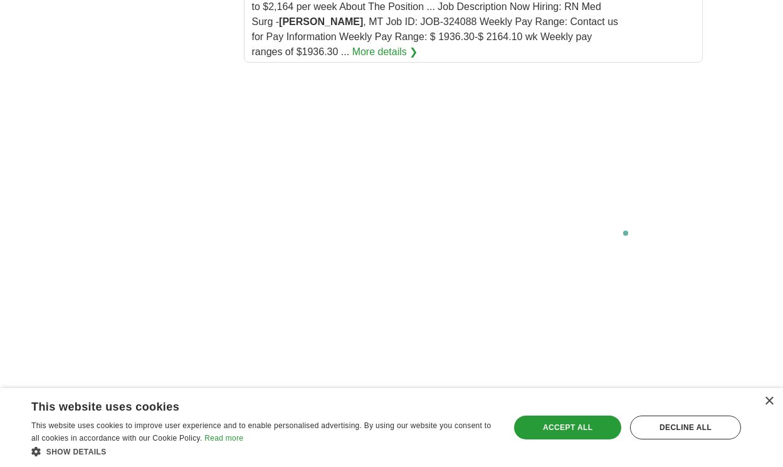
scroll to position [2826, 0]
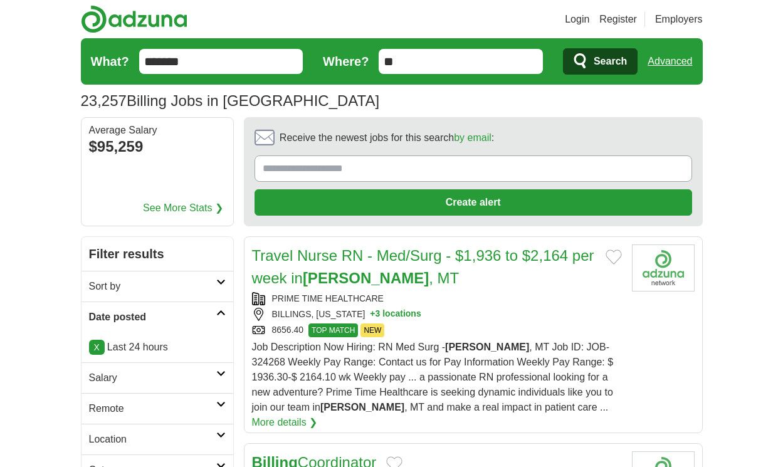
scroll to position [2009, 0]
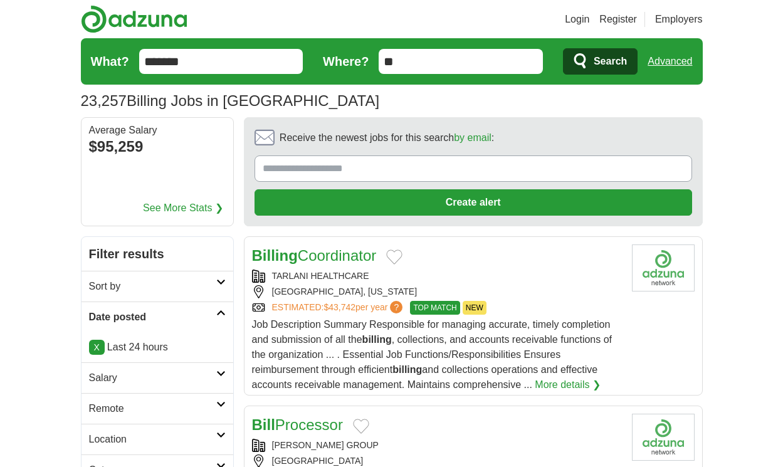
scroll to position [1971, 0]
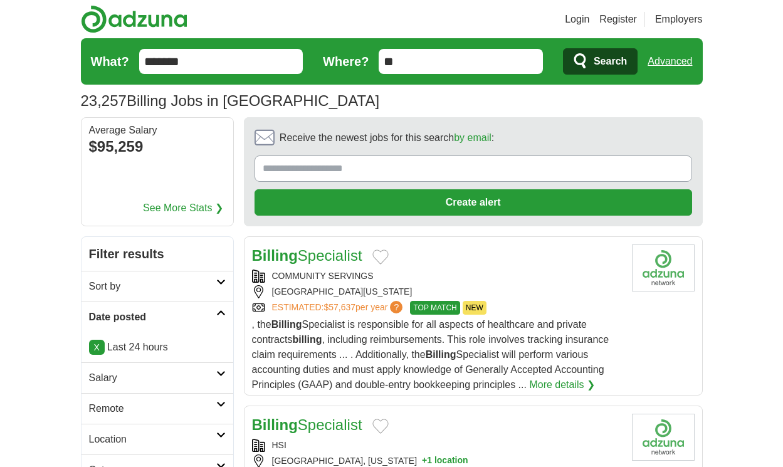
scroll to position [1971, 0]
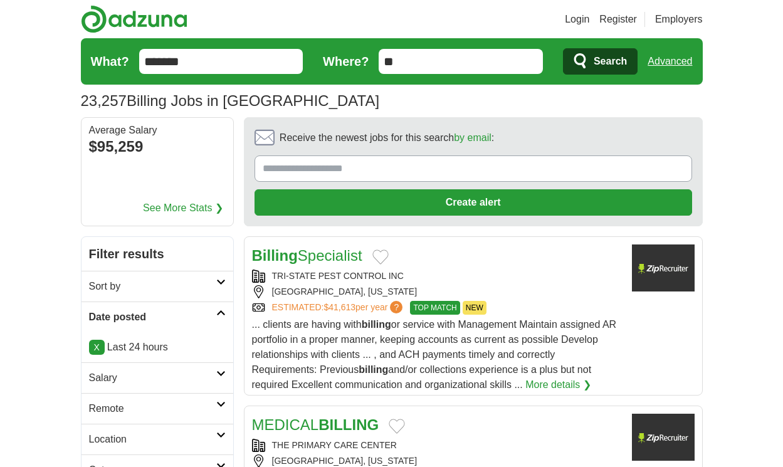
scroll to position [2009, 0]
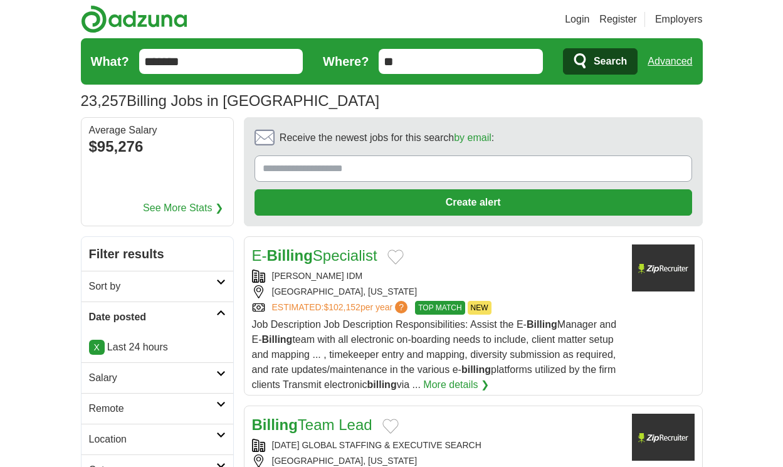
scroll to position [1971, 0]
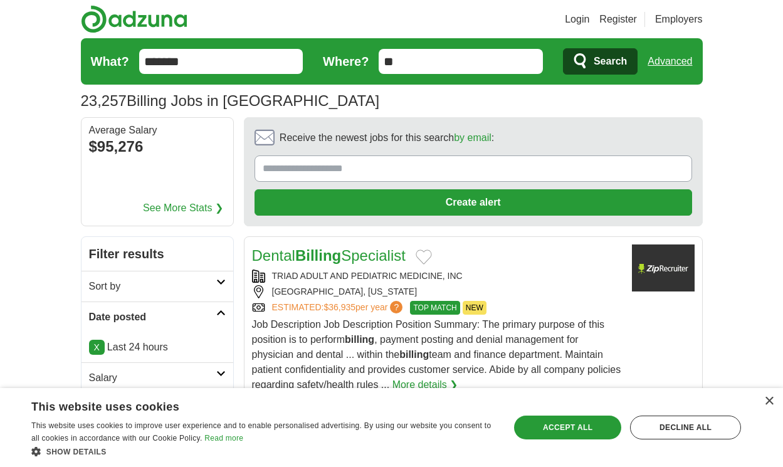
scroll to position [1971, 0]
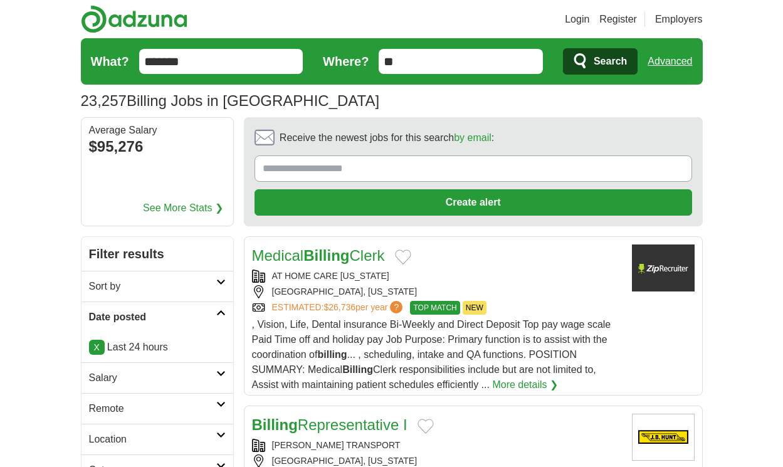
scroll to position [2001, 0]
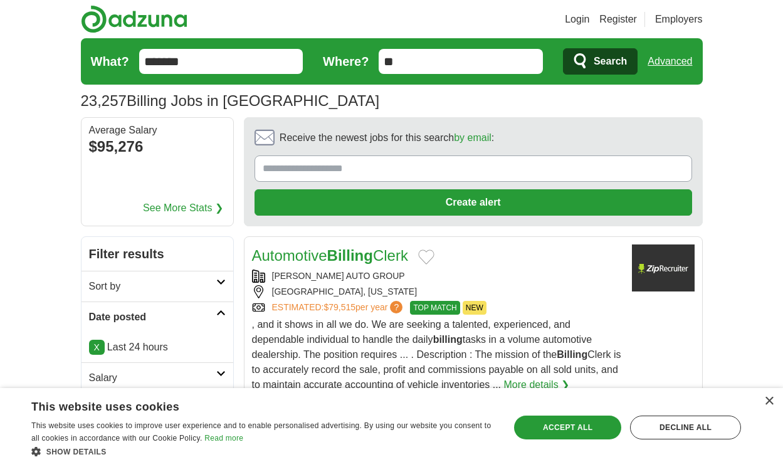
scroll to position [1986, 0]
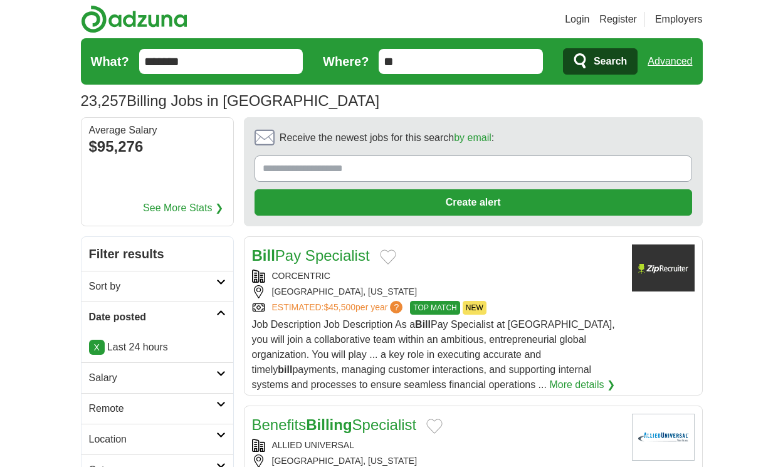
scroll to position [1941, 0]
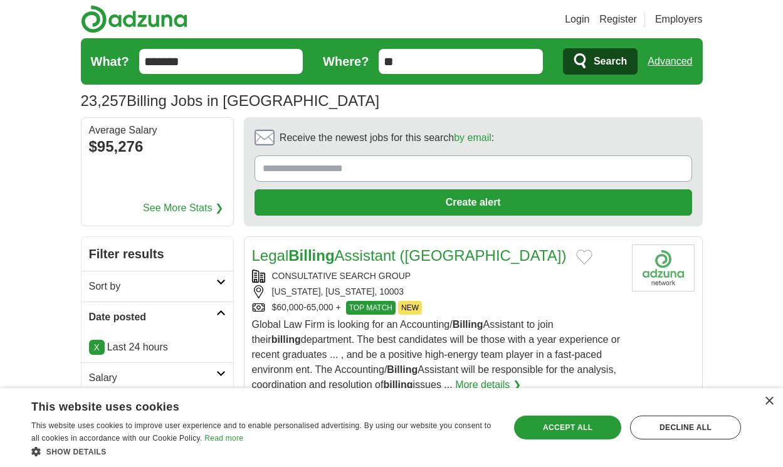
scroll to position [1971, 0]
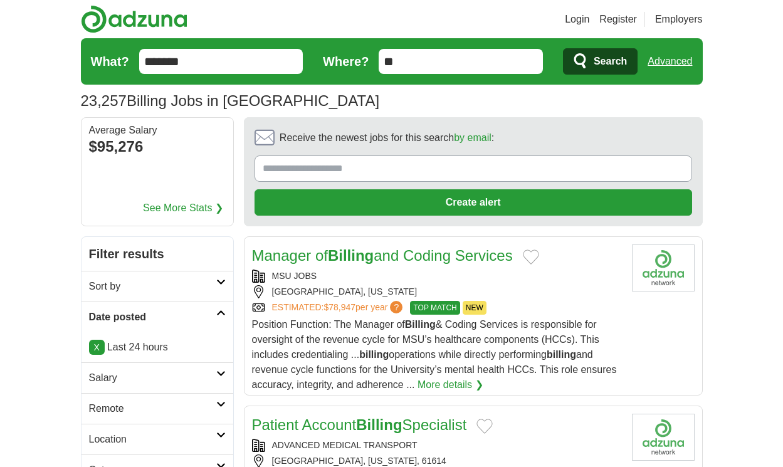
scroll to position [1998, 0]
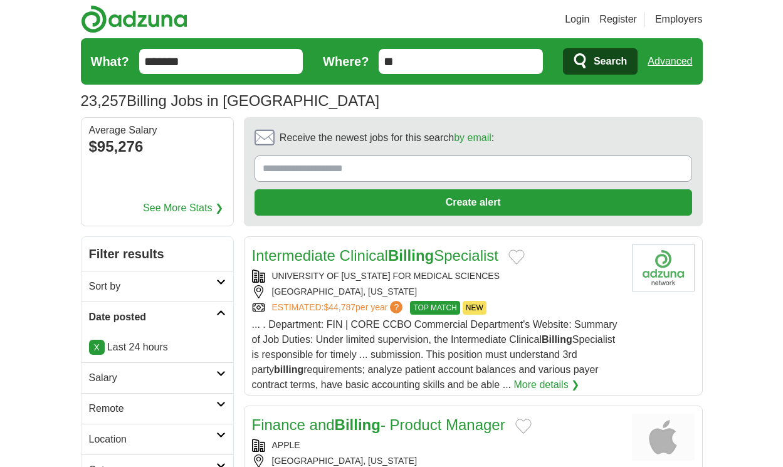
scroll to position [2013, 0]
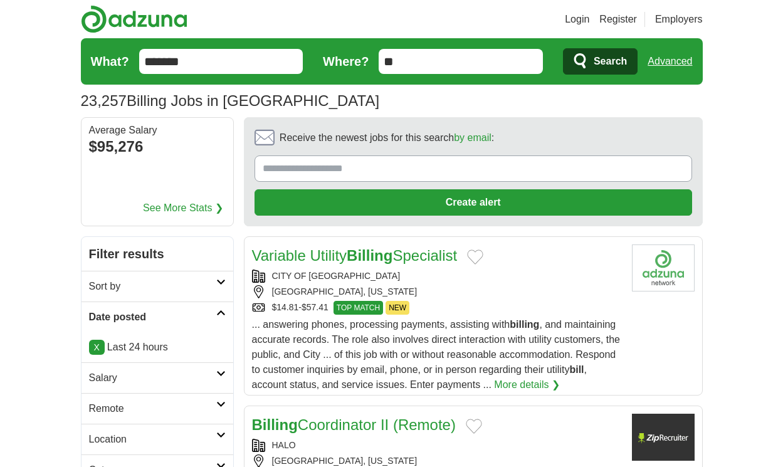
scroll to position [1983, 0]
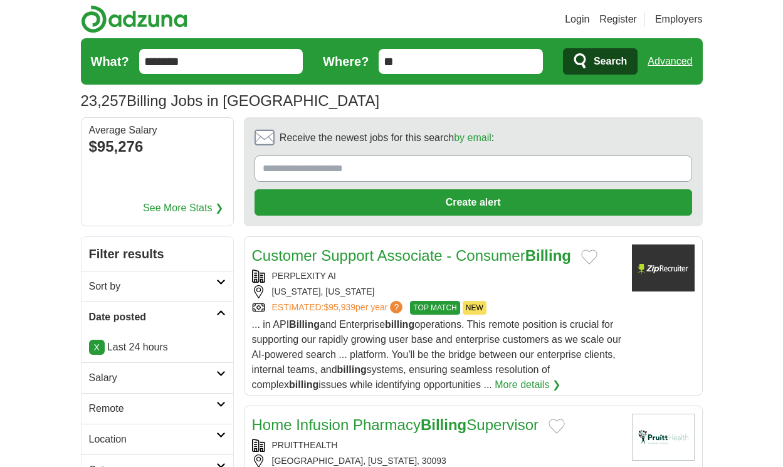
scroll to position [1998, 0]
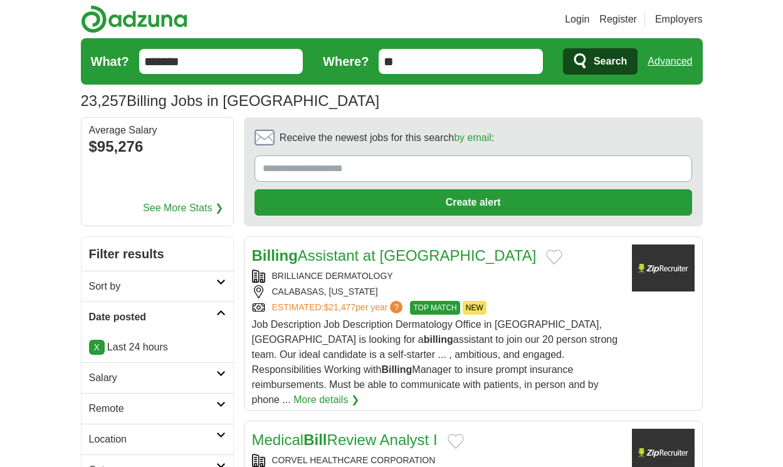
scroll to position [1983, 0]
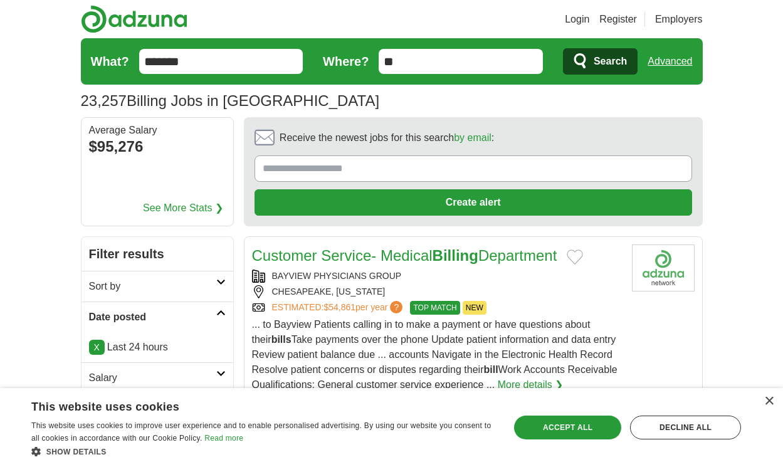
scroll to position [1753, 0]
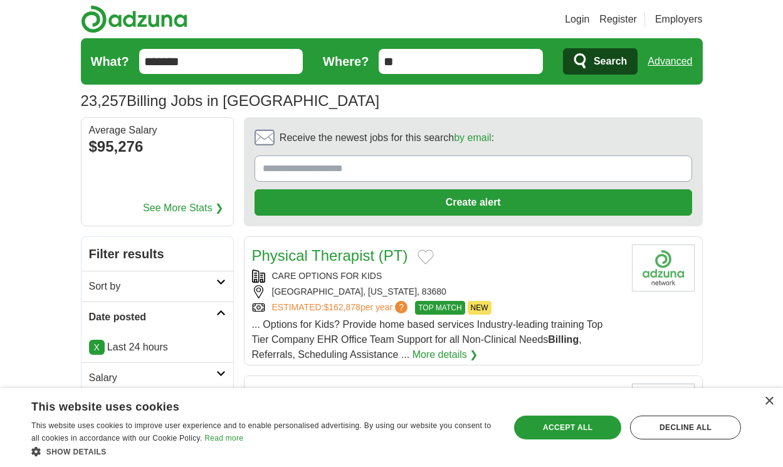
scroll to position [2031, 0]
